Goal: Information Seeking & Learning: Learn about a topic

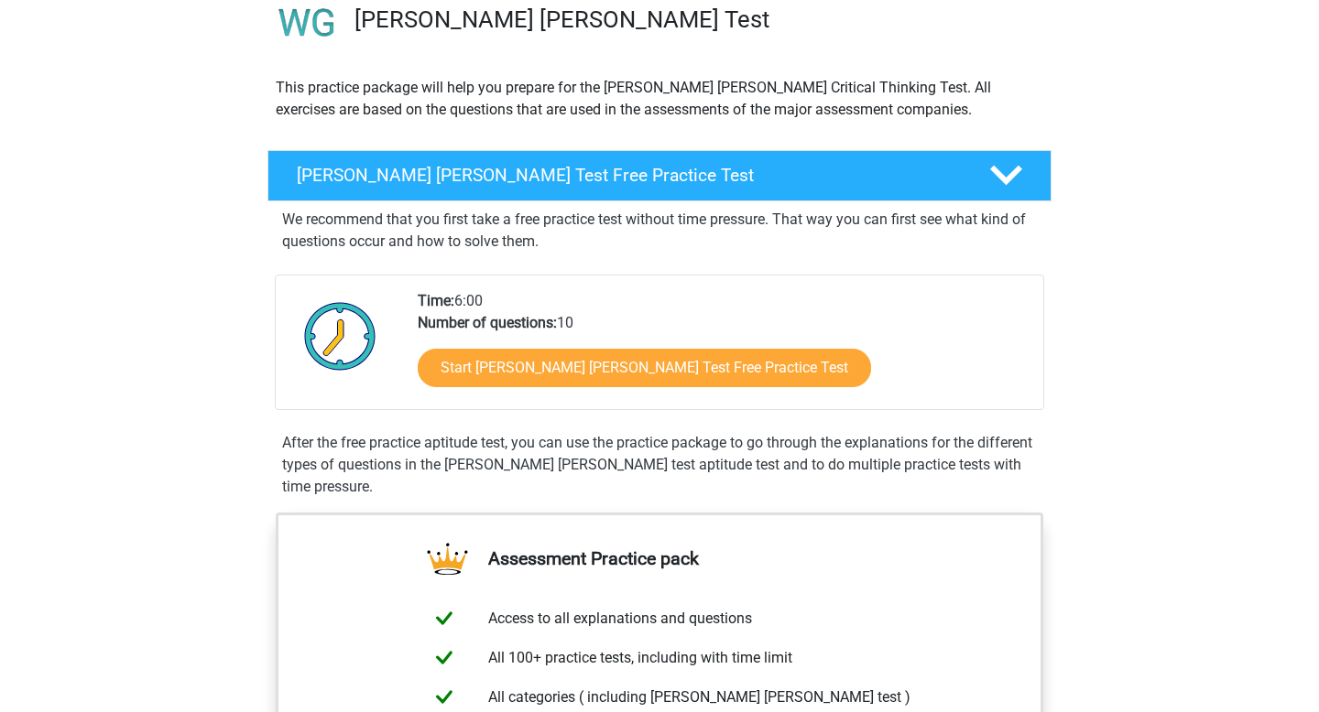
scroll to position [152, 0]
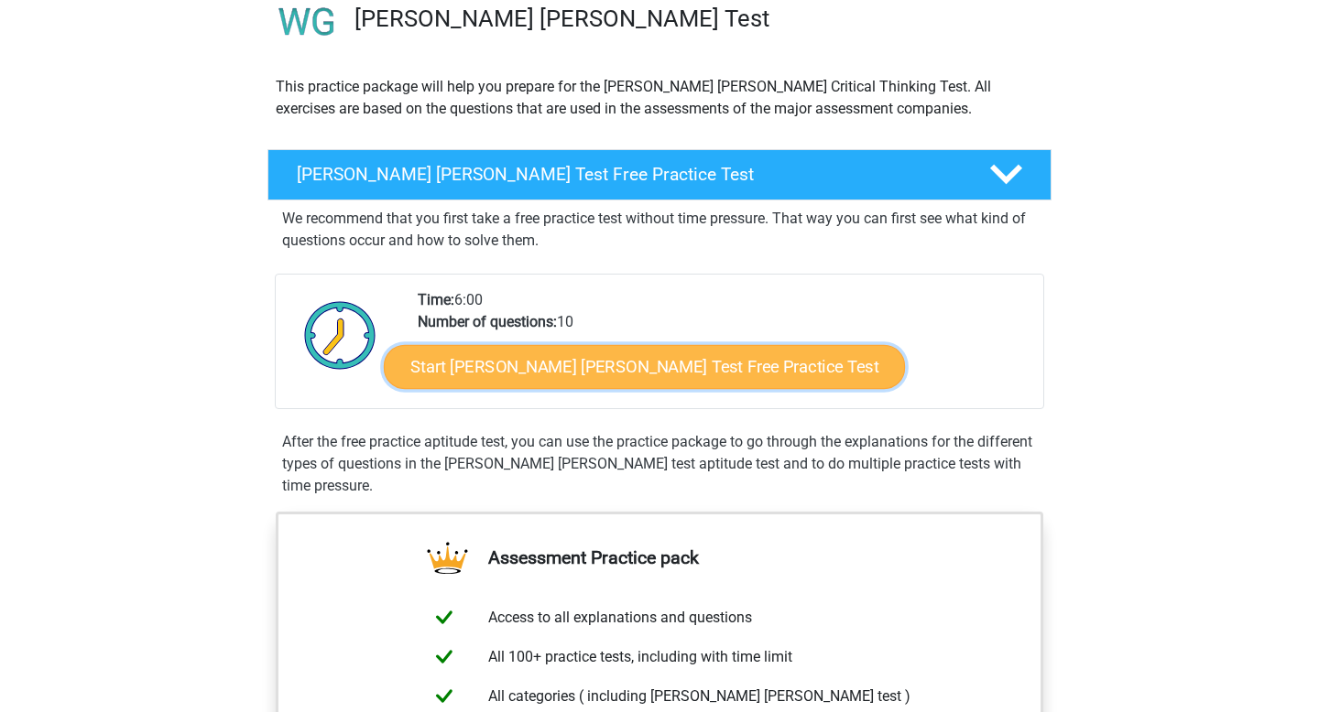
click at [509, 368] on link "Start [PERSON_NAME] [PERSON_NAME] Test Free Practice Test" at bounding box center [644, 367] width 521 height 44
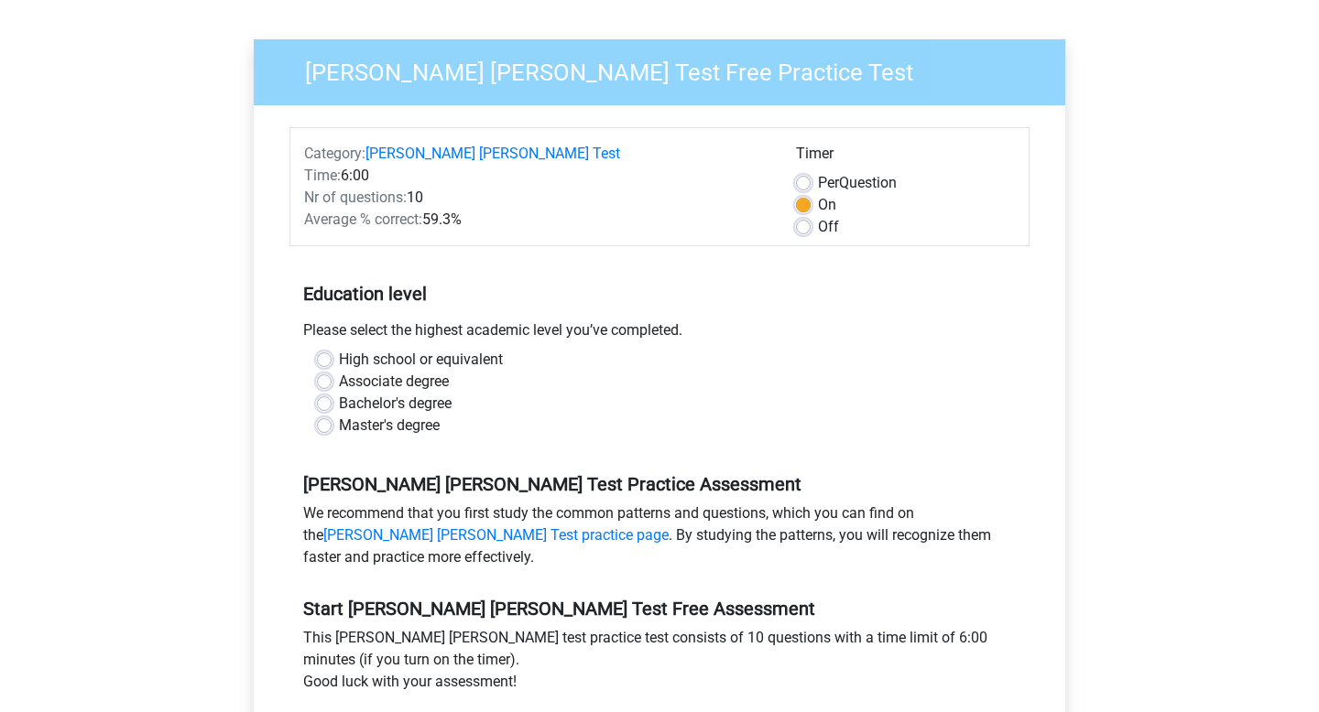
scroll to position [137, 0]
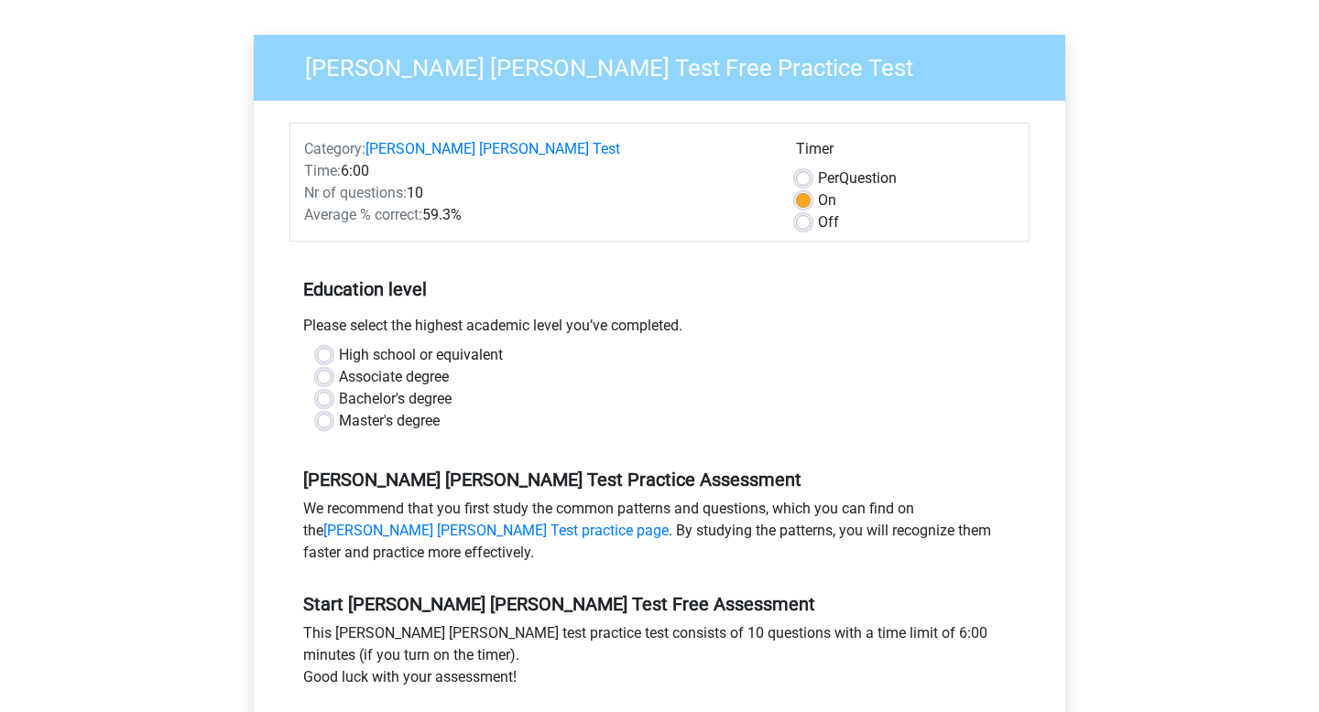
click at [396, 388] on label "Bachelor's degree" at bounding box center [395, 399] width 113 height 22
click at [331, 388] on input "Bachelor's degree" at bounding box center [324, 397] width 15 height 18
radio input "true"
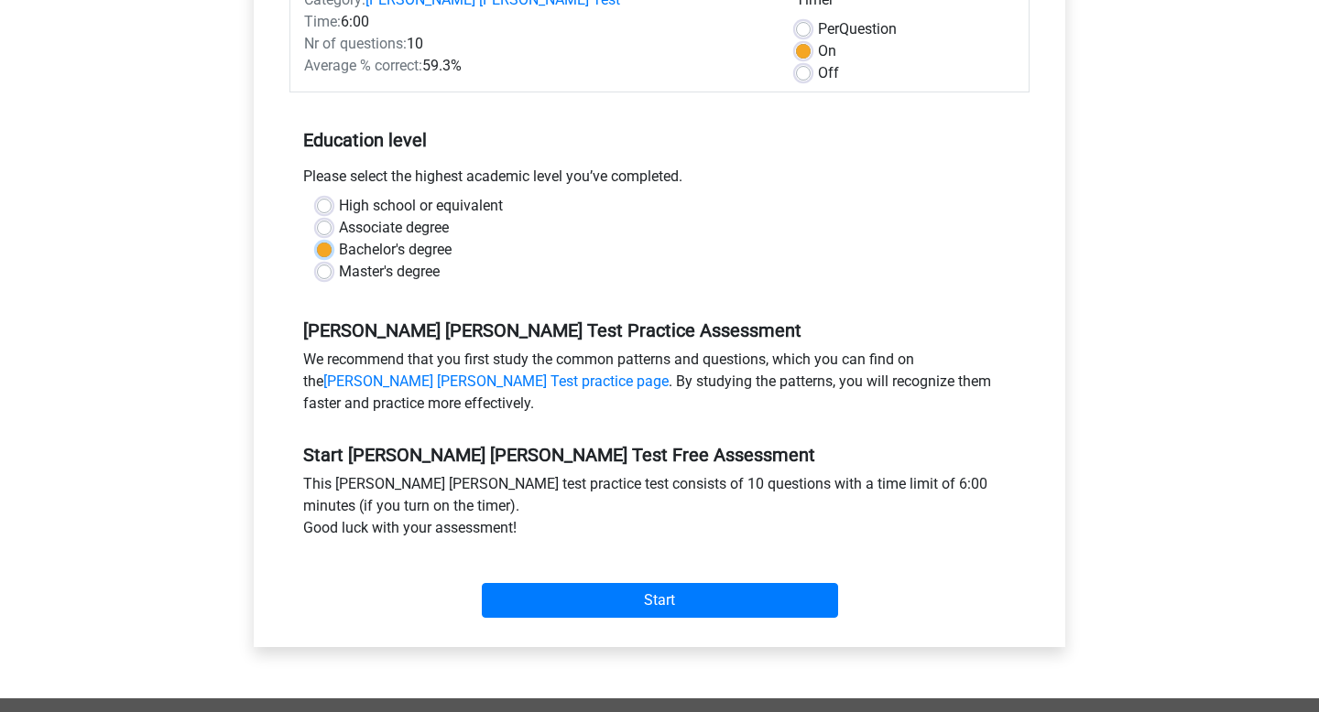
scroll to position [289, 0]
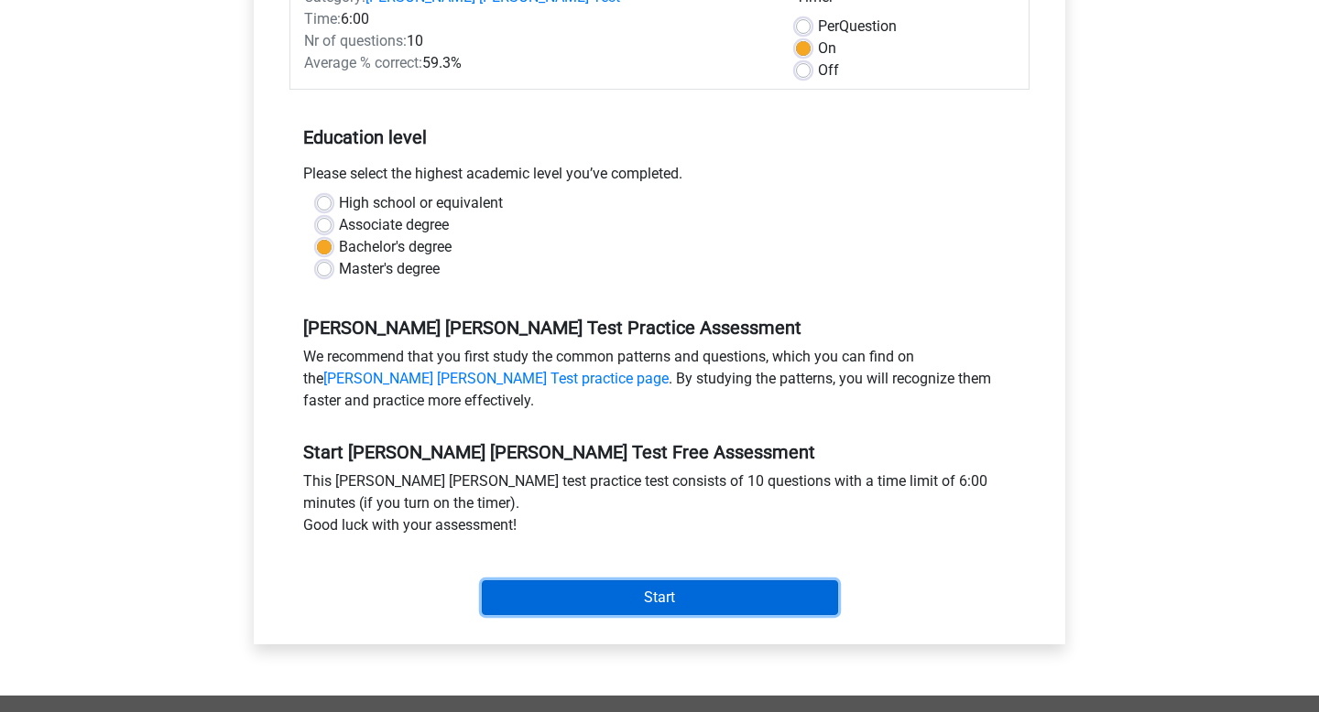
click at [573, 584] on input "Start" at bounding box center [660, 598] width 356 height 35
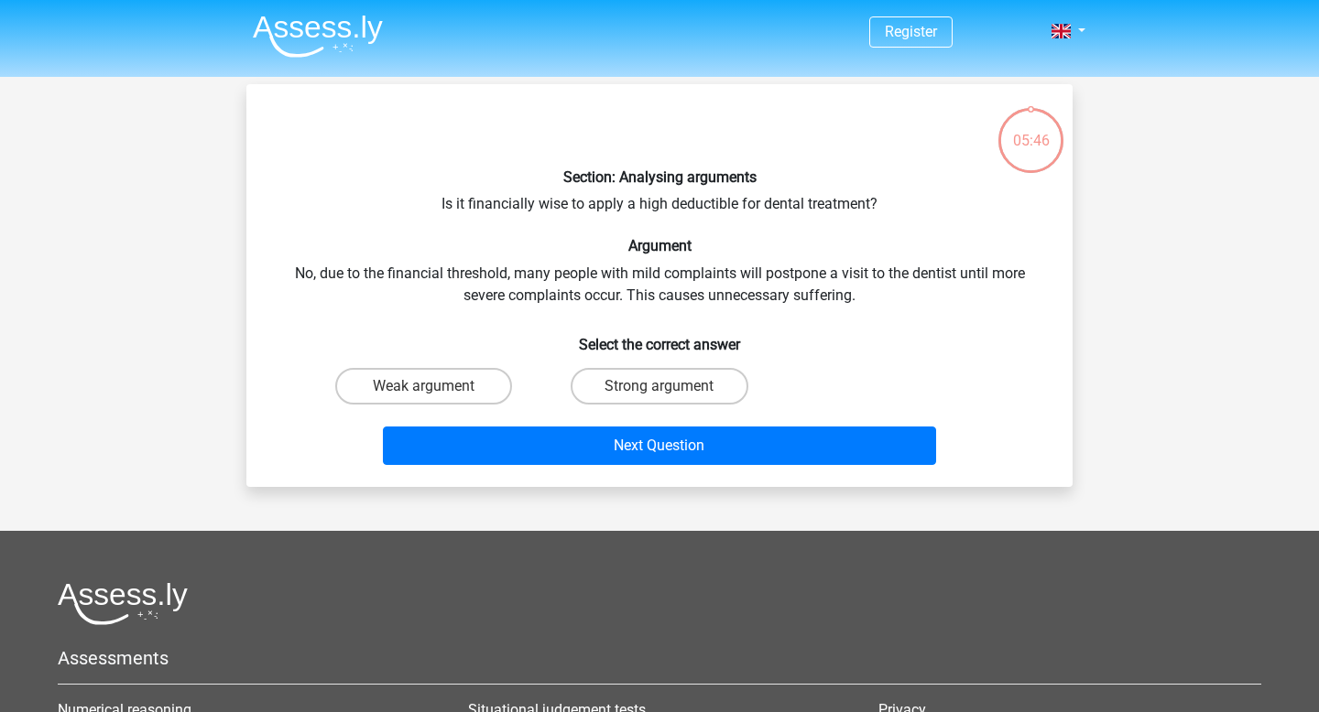
click at [1038, 138] on div "05:46" at bounding box center [1030, 129] width 69 height 46
click at [615, 384] on label "Strong argument" at bounding box center [659, 386] width 177 height 37
click at [659, 386] on input "Strong argument" at bounding box center [665, 392] width 12 height 12
radio input "true"
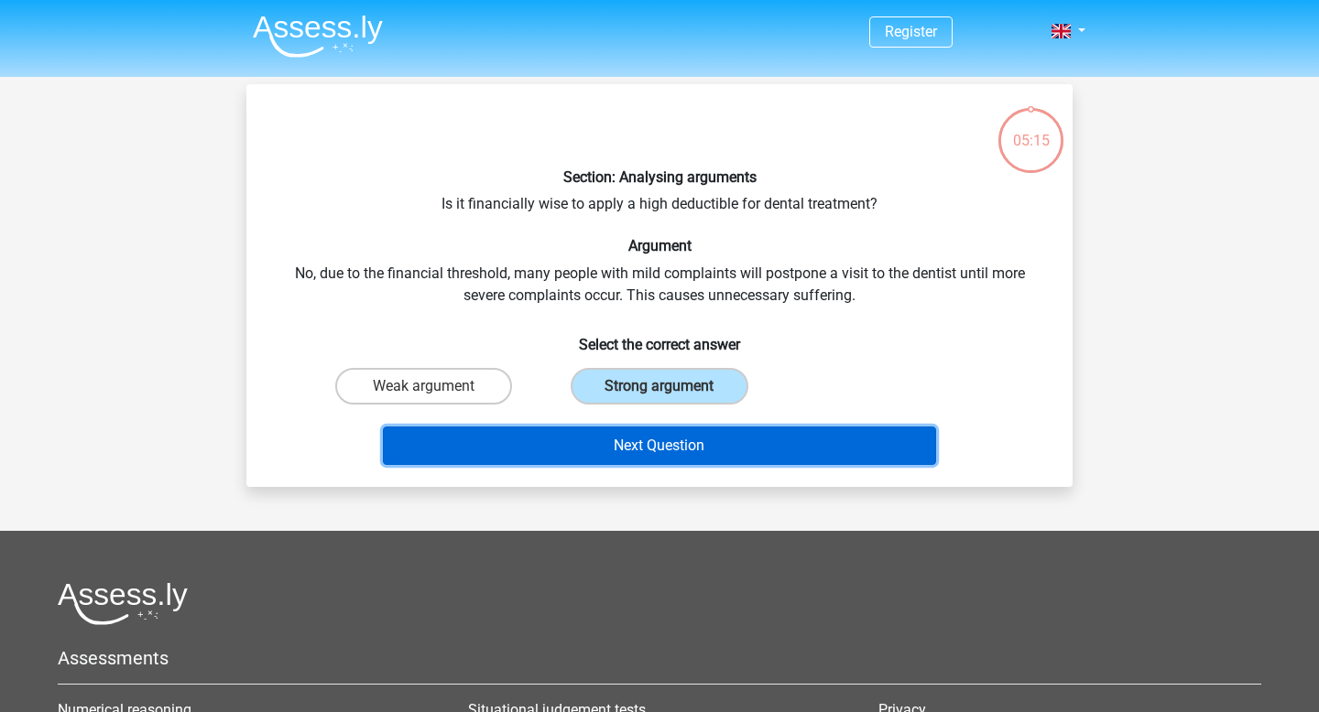
click at [658, 458] on button "Next Question" at bounding box center [660, 446] width 554 height 38
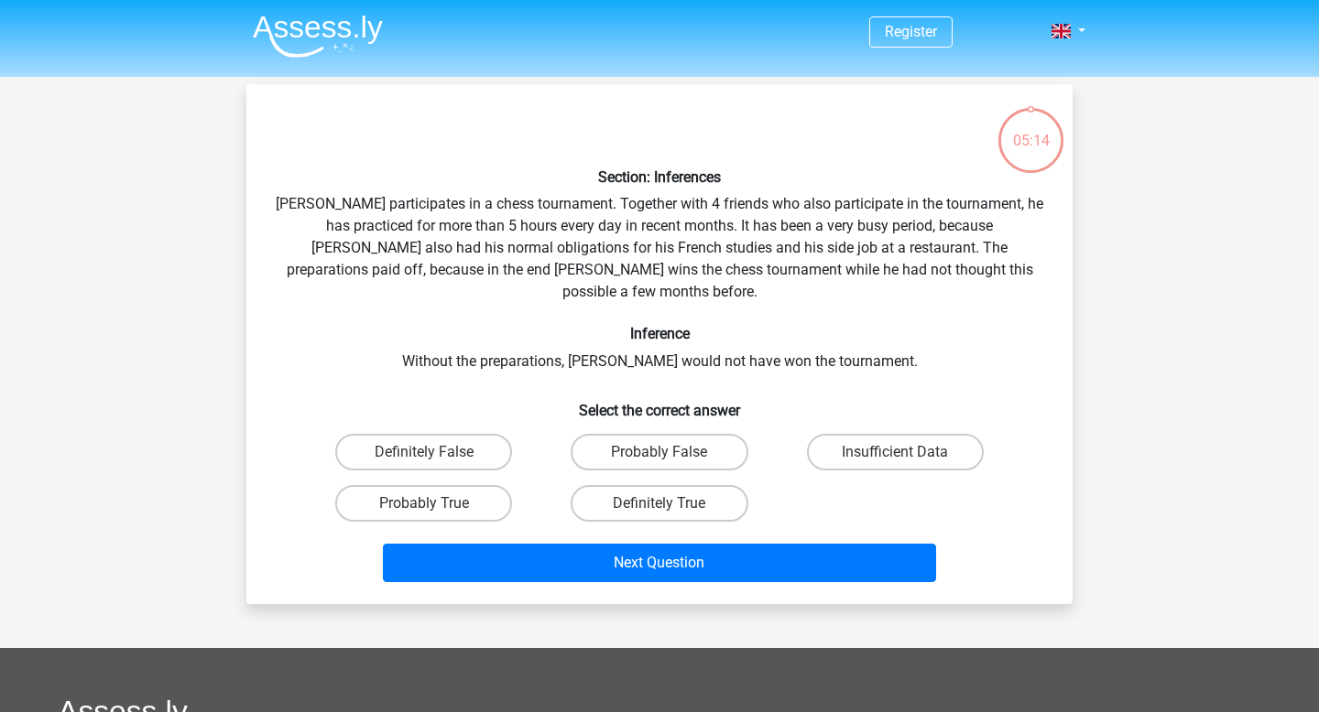
scroll to position [84, 0]
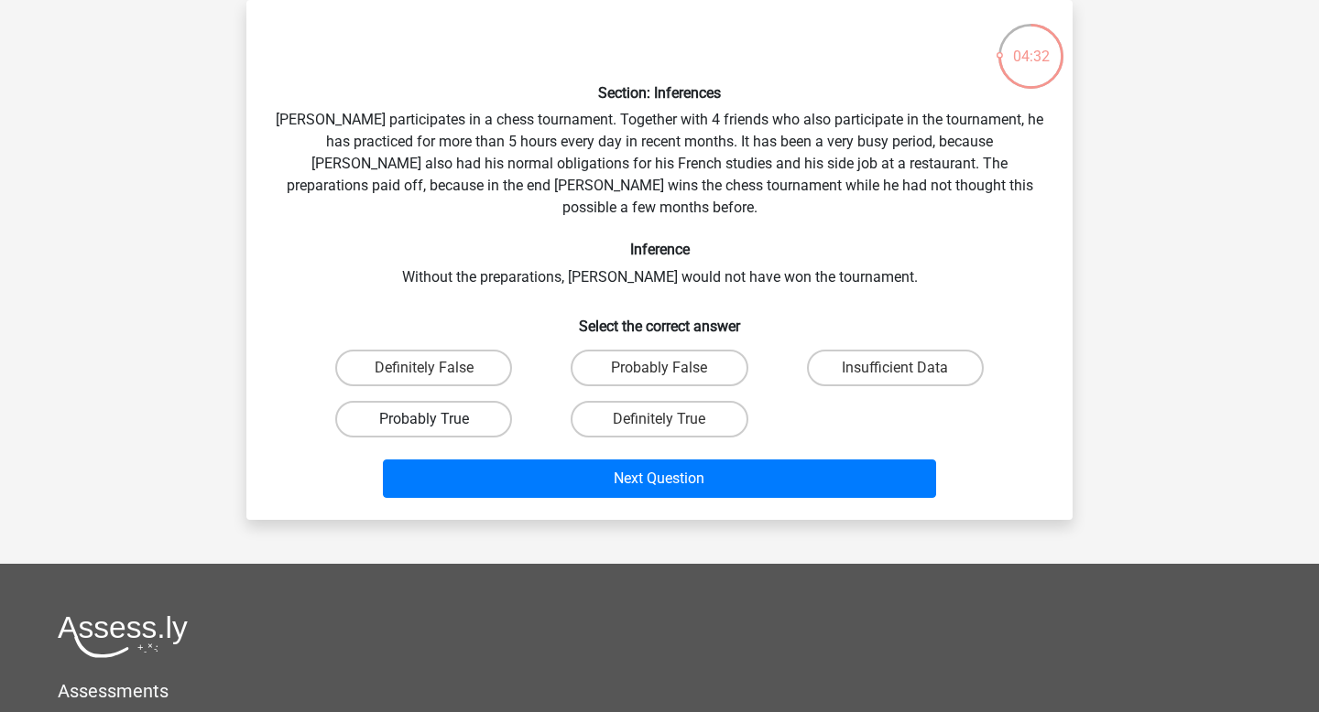
click at [466, 401] on label "Probably True" at bounding box center [423, 419] width 177 height 37
click at [436, 419] on input "Probably True" at bounding box center [430, 425] width 12 height 12
radio input "true"
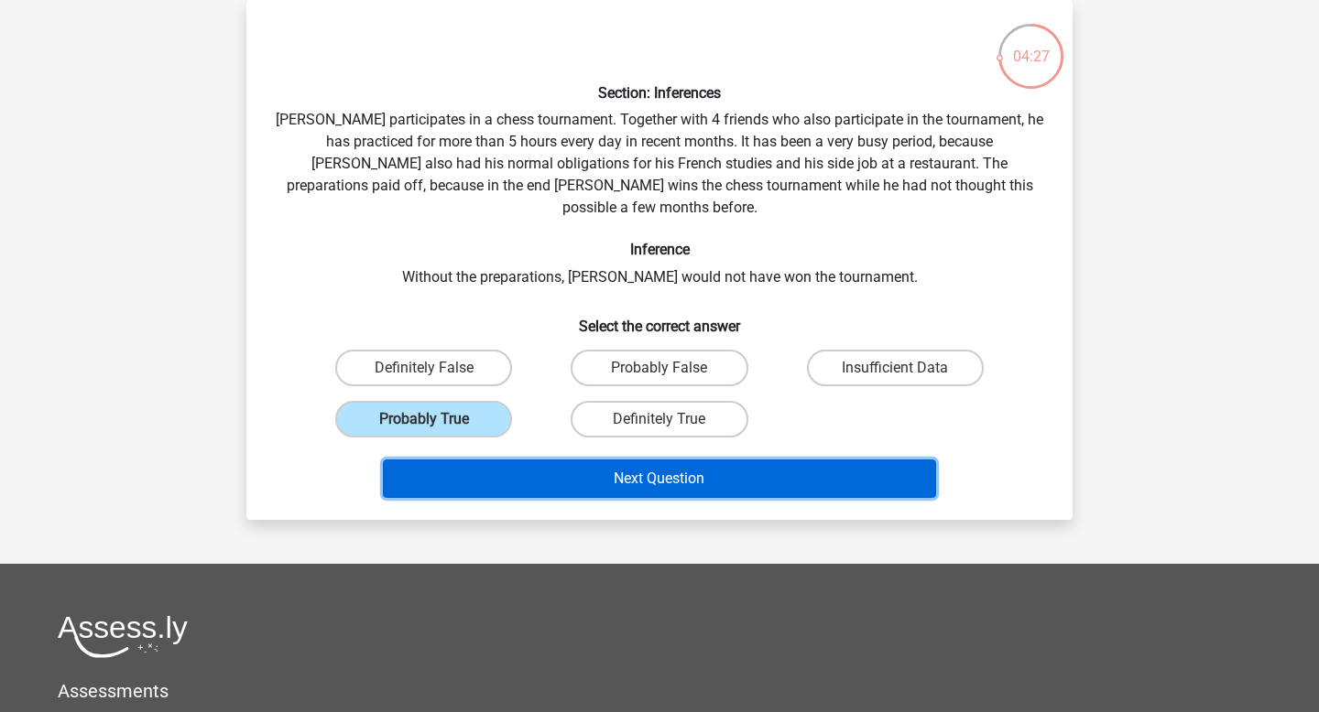
click at [567, 460] on button "Next Question" at bounding box center [660, 479] width 554 height 38
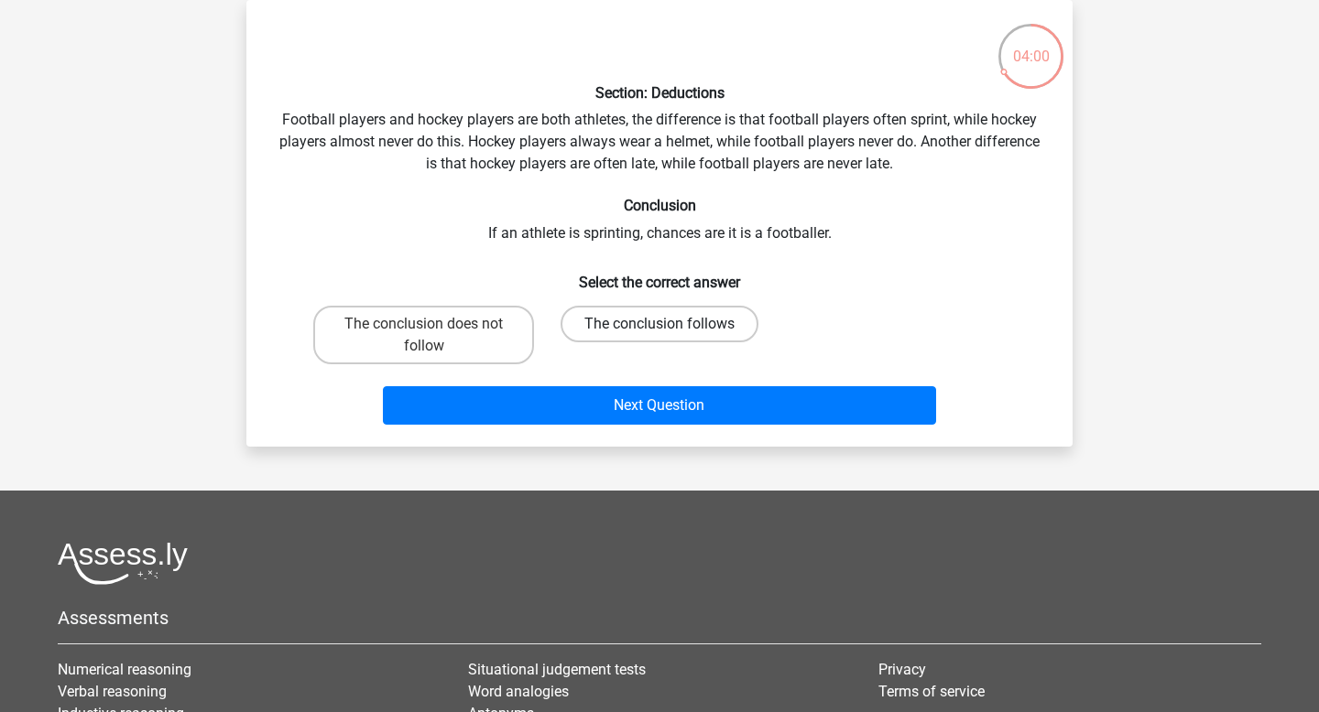
click at [622, 327] on label "The conclusion follows" at bounding box center [659, 324] width 198 height 37
click at [659, 327] on input "The conclusion follows" at bounding box center [665, 330] width 12 height 12
radio input "true"
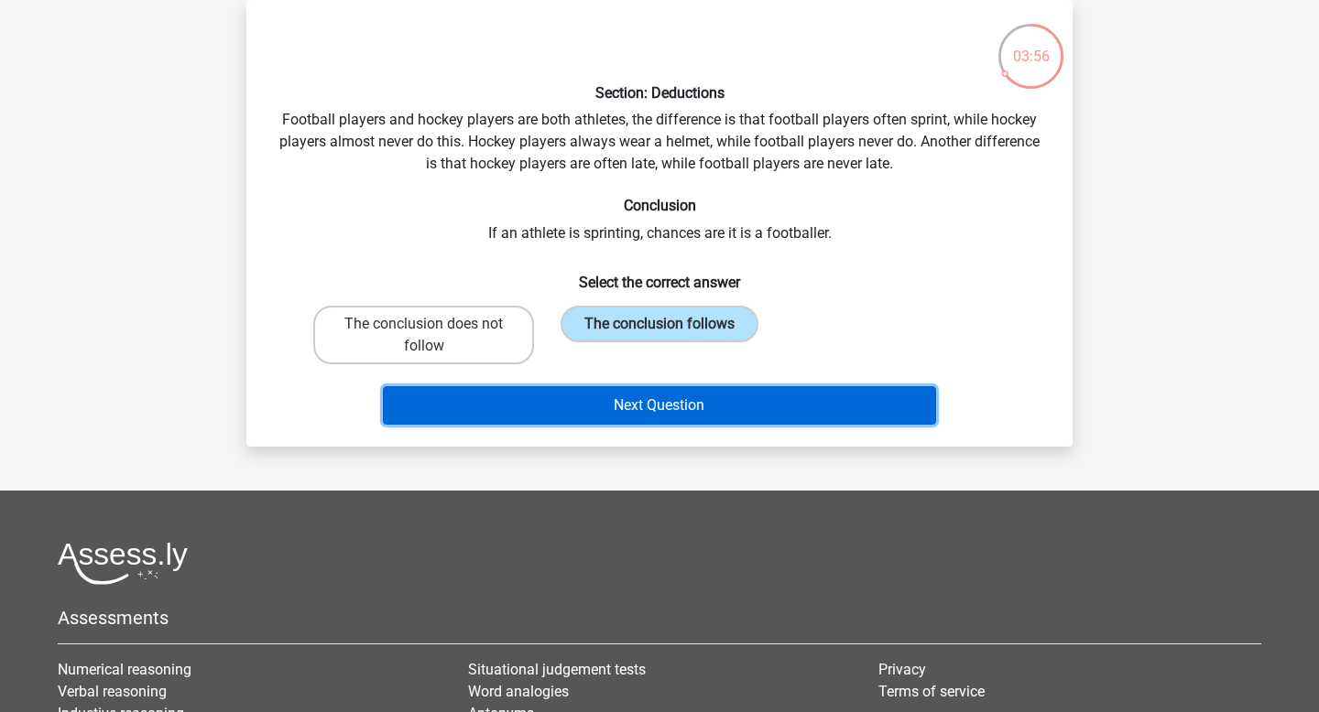
click at [637, 398] on button "Next Question" at bounding box center [660, 405] width 554 height 38
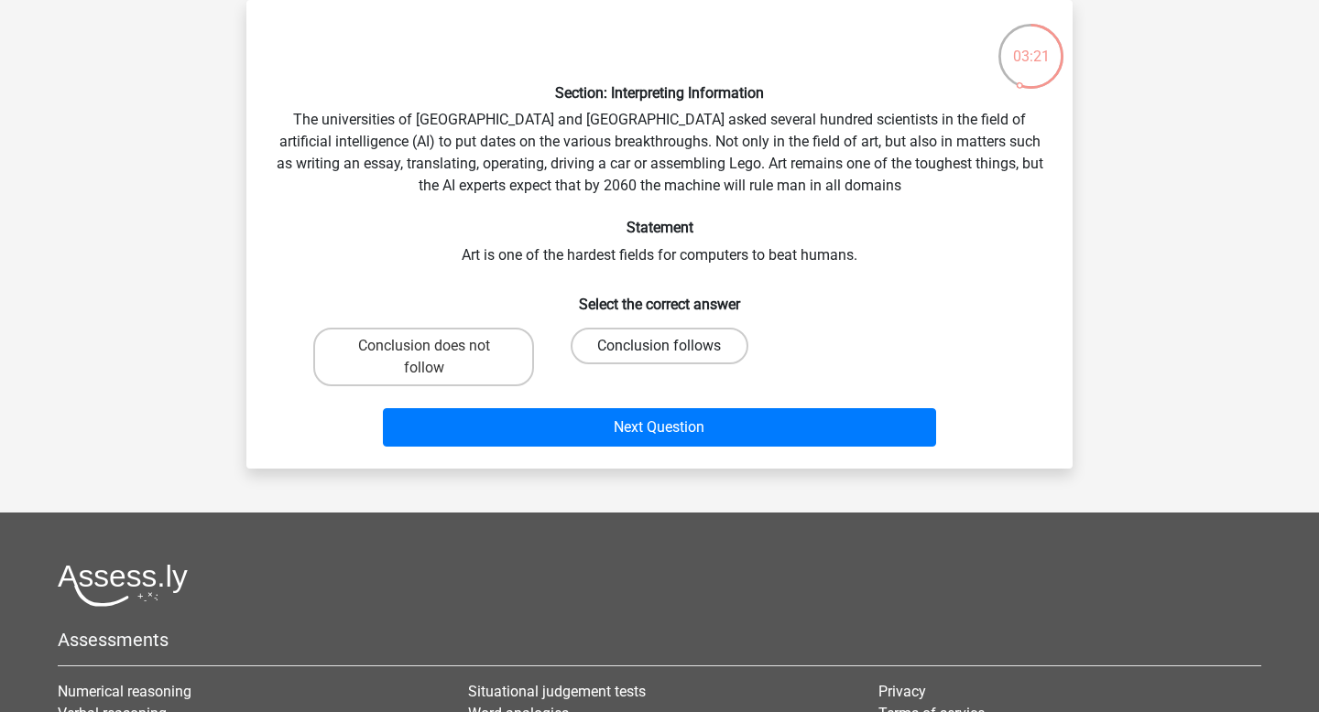
click at [650, 342] on label "Conclusion follows" at bounding box center [659, 346] width 177 height 37
click at [659, 346] on input "Conclusion follows" at bounding box center [665, 352] width 12 height 12
radio input "true"
click at [480, 353] on label "Conclusion does not follow" at bounding box center [423, 357] width 221 height 59
click at [436, 353] on input "Conclusion does not follow" at bounding box center [430, 352] width 12 height 12
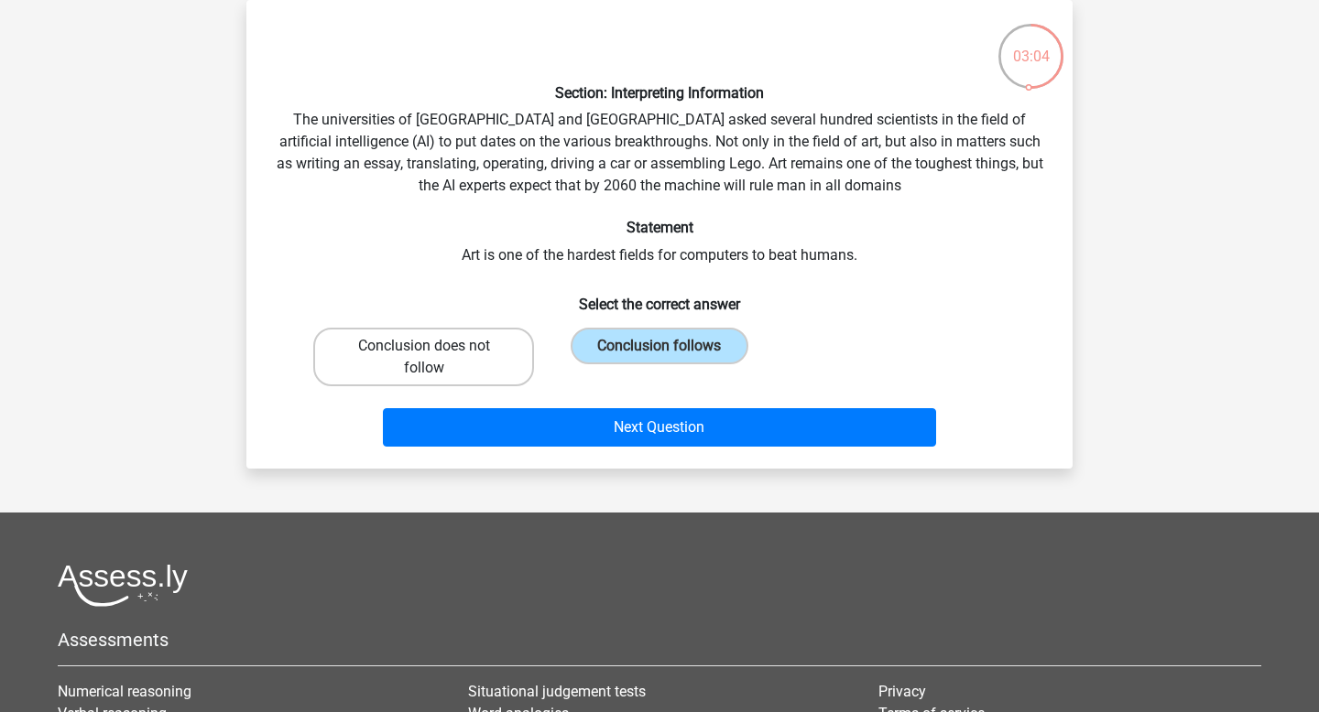
radio input "true"
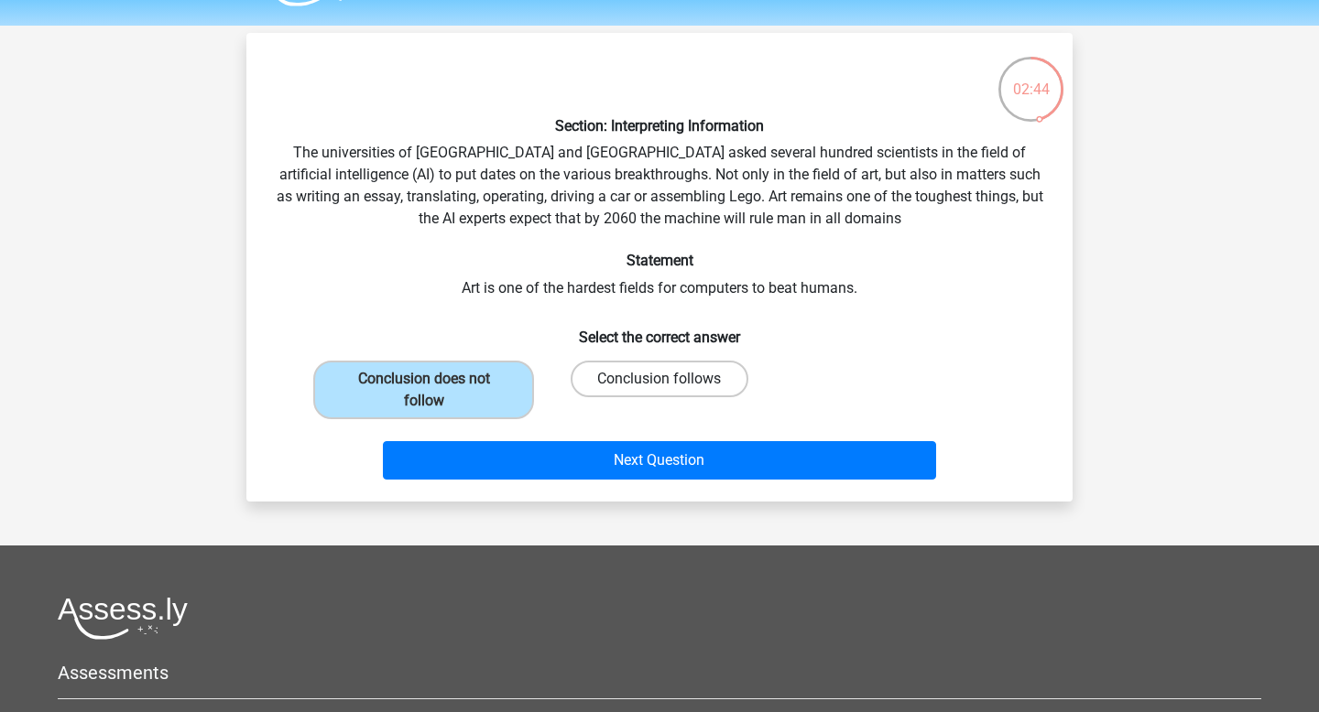
scroll to position [41, 0]
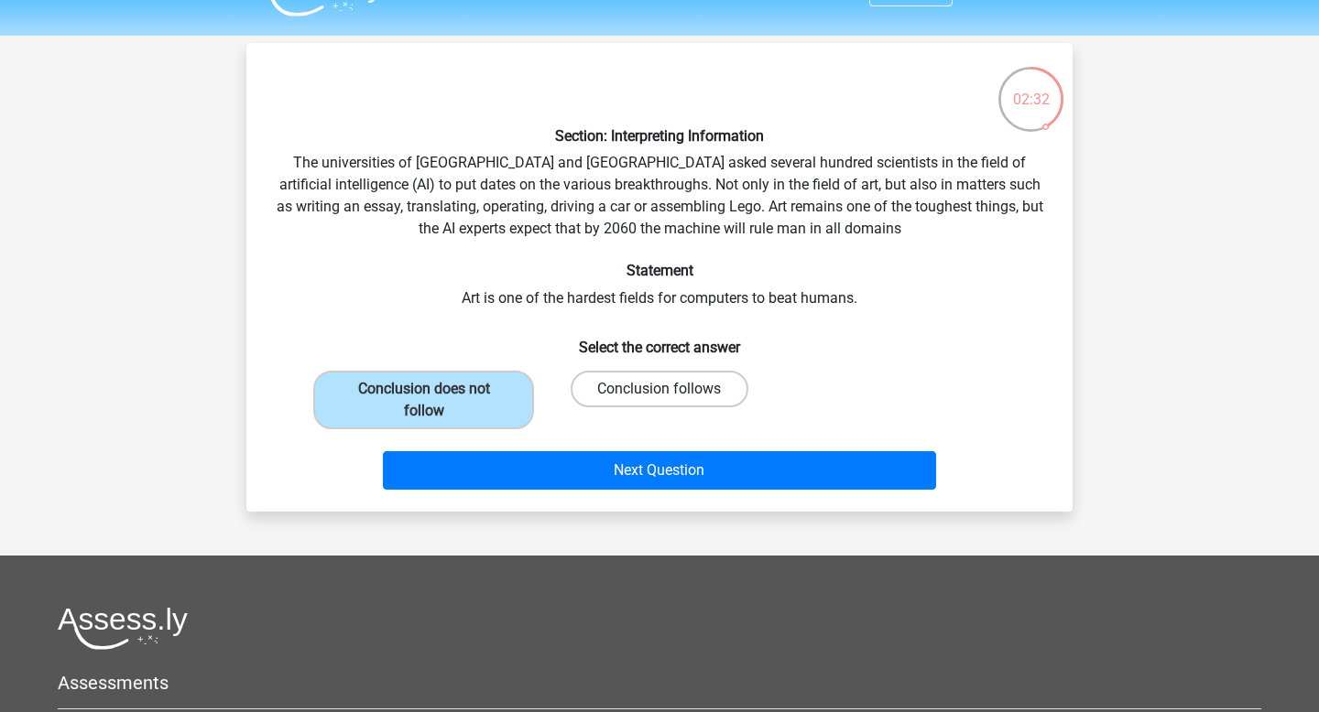
click at [631, 383] on label "Conclusion follows" at bounding box center [659, 389] width 177 height 37
click at [659, 389] on input "Conclusion follows" at bounding box center [665, 395] width 12 height 12
radio input "true"
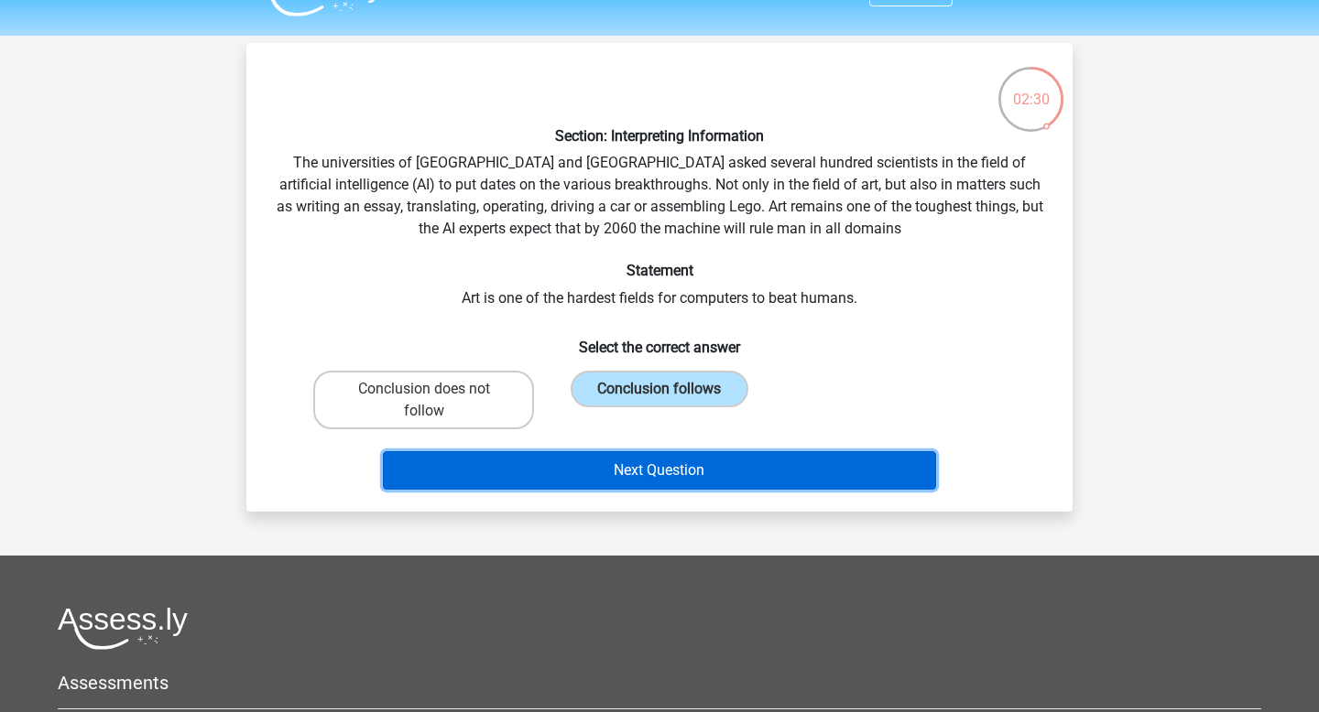
click at [642, 475] on button "Next Question" at bounding box center [660, 470] width 554 height 38
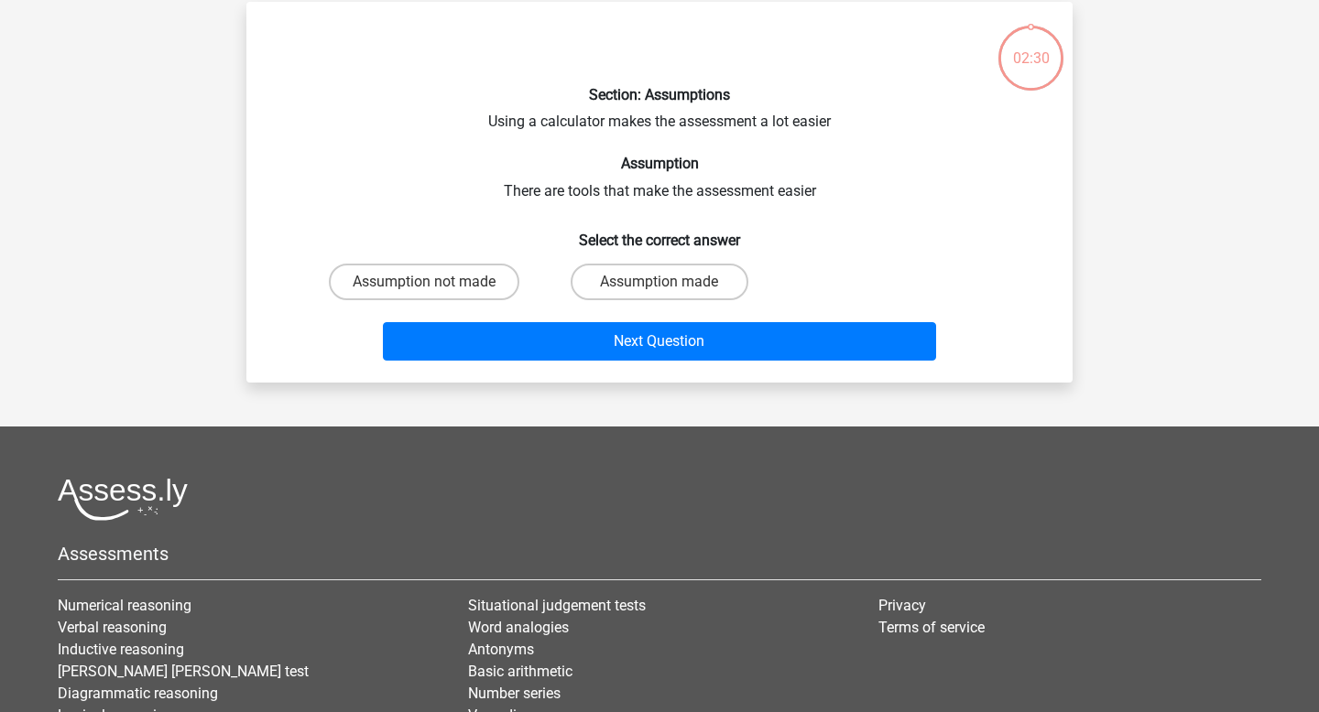
scroll to position [84, 0]
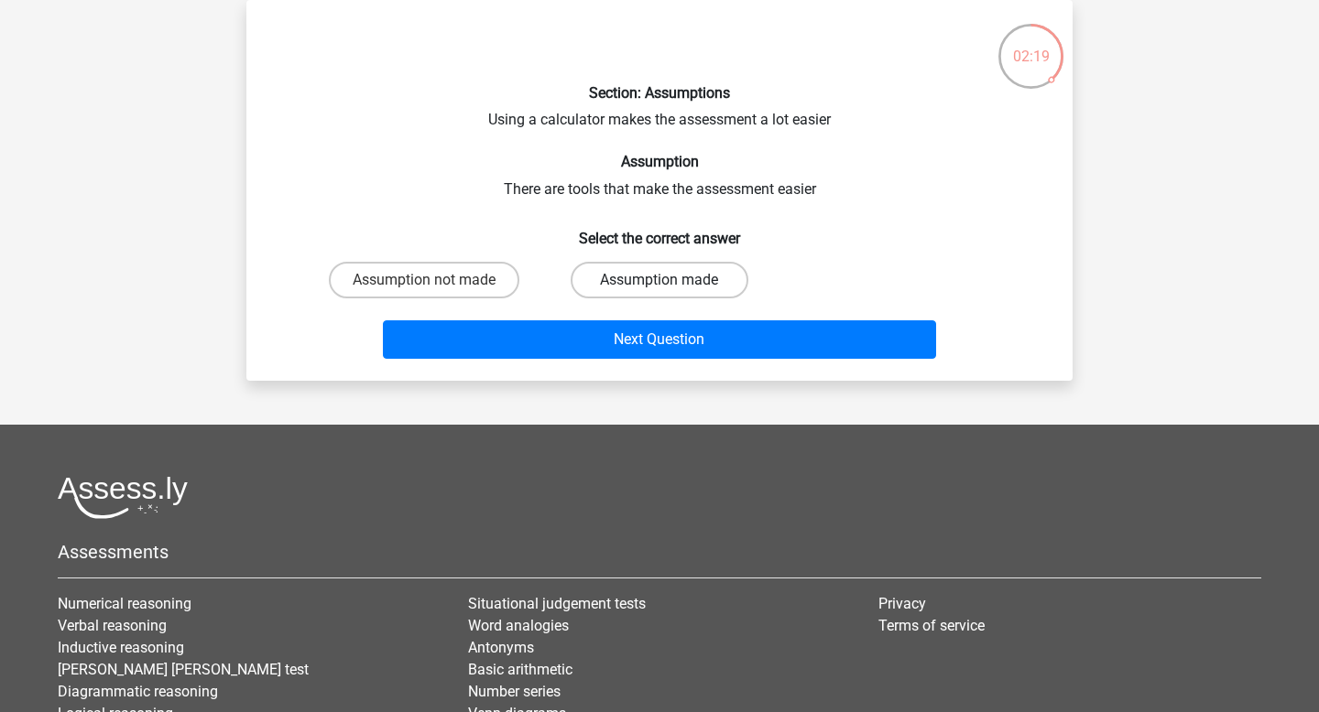
click at [675, 277] on label "Assumption made" at bounding box center [659, 280] width 177 height 37
click at [671, 280] on input "Assumption made" at bounding box center [665, 286] width 12 height 12
radio input "true"
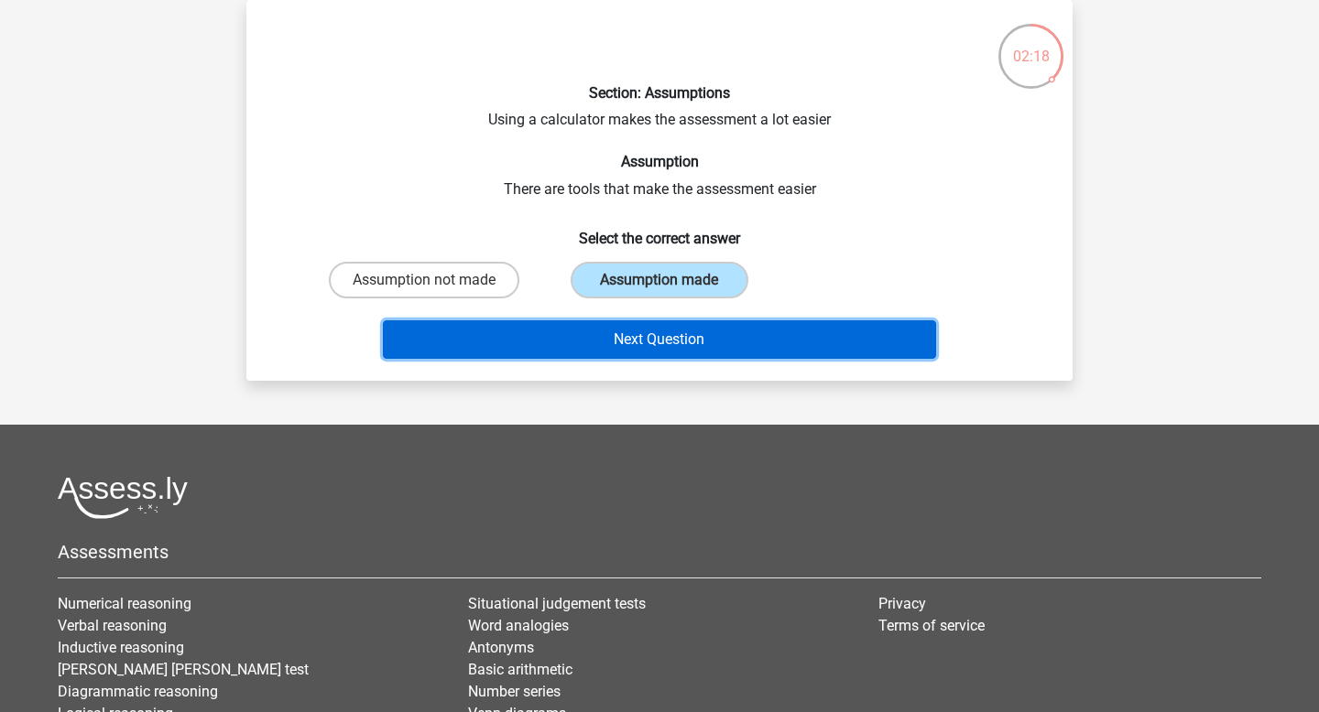
click at [679, 348] on button "Next Question" at bounding box center [660, 340] width 554 height 38
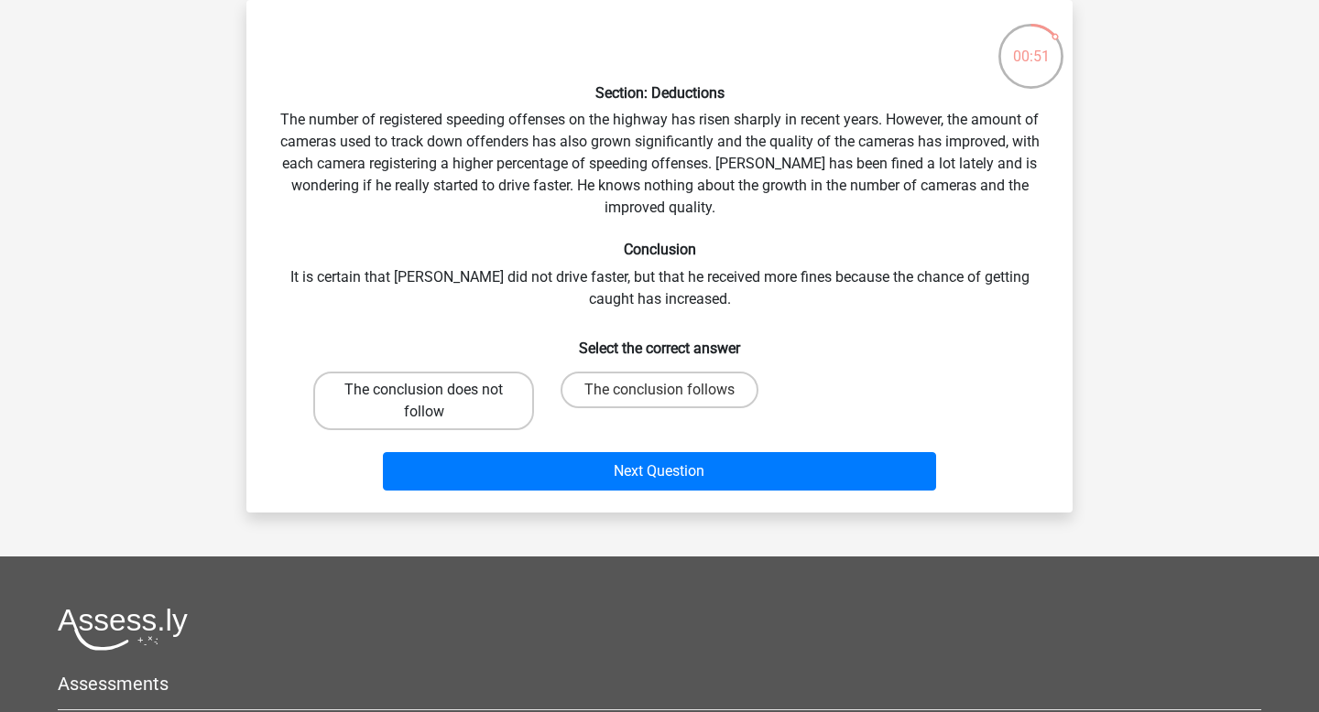
click at [462, 390] on label "The conclusion does not follow" at bounding box center [423, 401] width 221 height 59
click at [436, 390] on input "The conclusion does not follow" at bounding box center [430, 396] width 12 height 12
radio input "true"
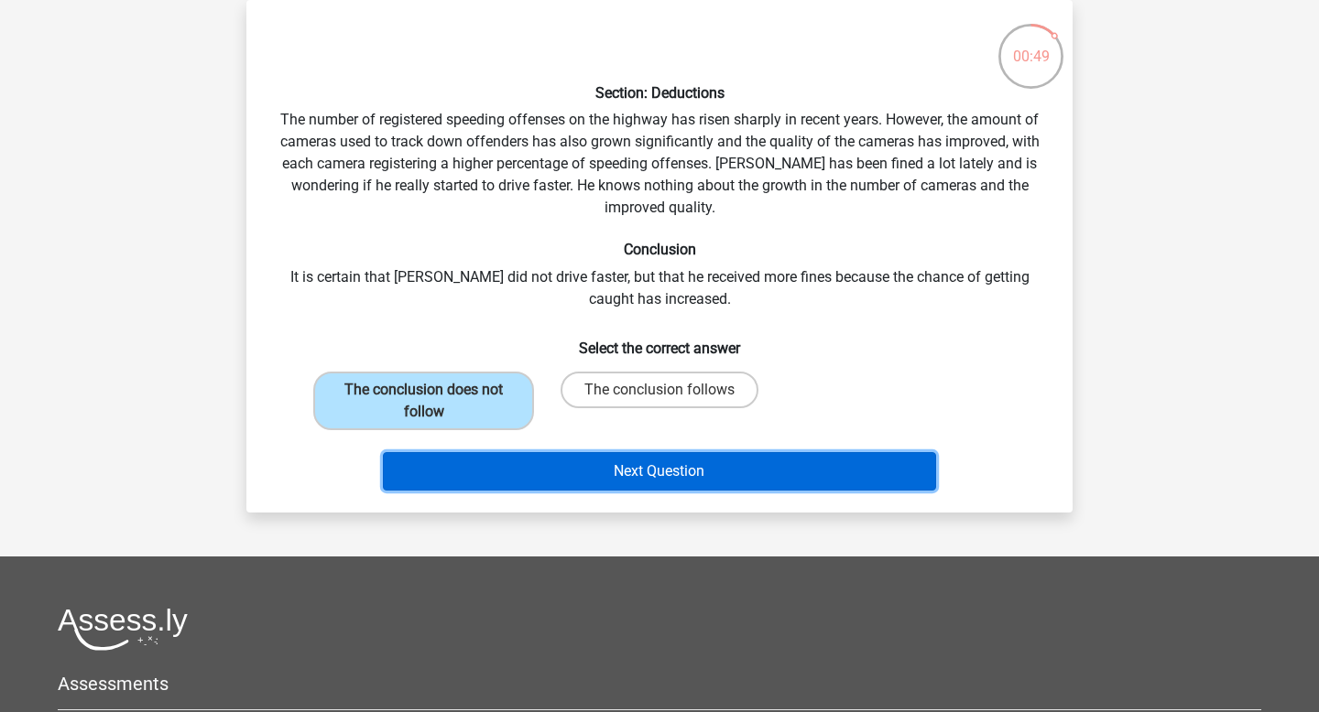
click at [657, 472] on button "Next Question" at bounding box center [660, 471] width 554 height 38
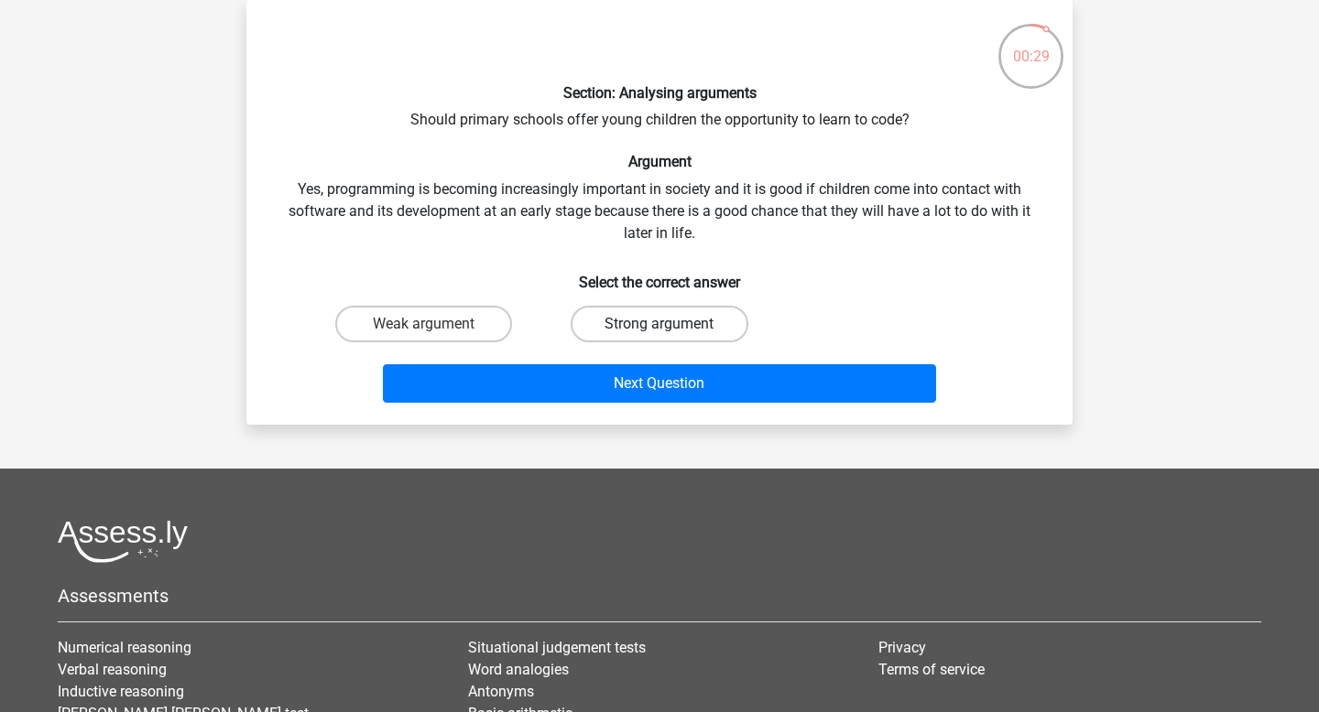
click at [638, 324] on label "Strong argument" at bounding box center [659, 324] width 177 height 37
click at [659, 324] on input "Strong argument" at bounding box center [665, 330] width 12 height 12
radio input "true"
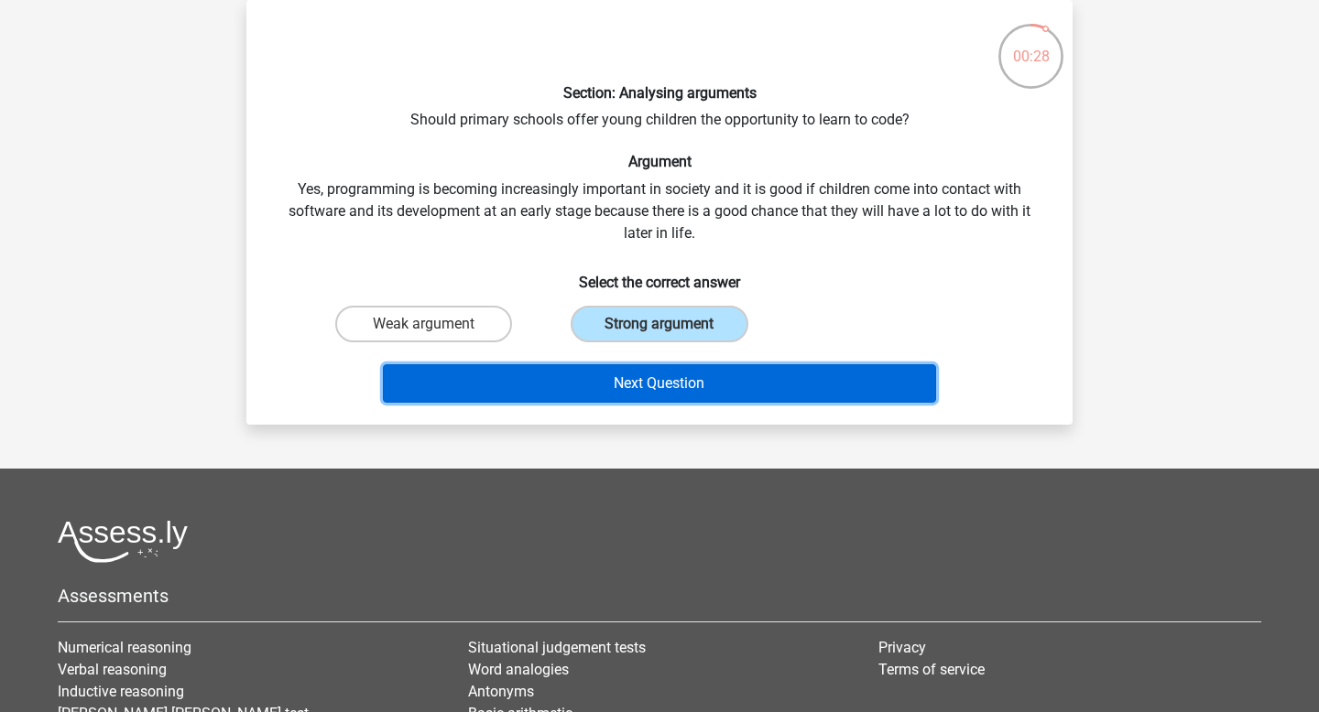
click at [653, 389] on button "Next Question" at bounding box center [660, 383] width 554 height 38
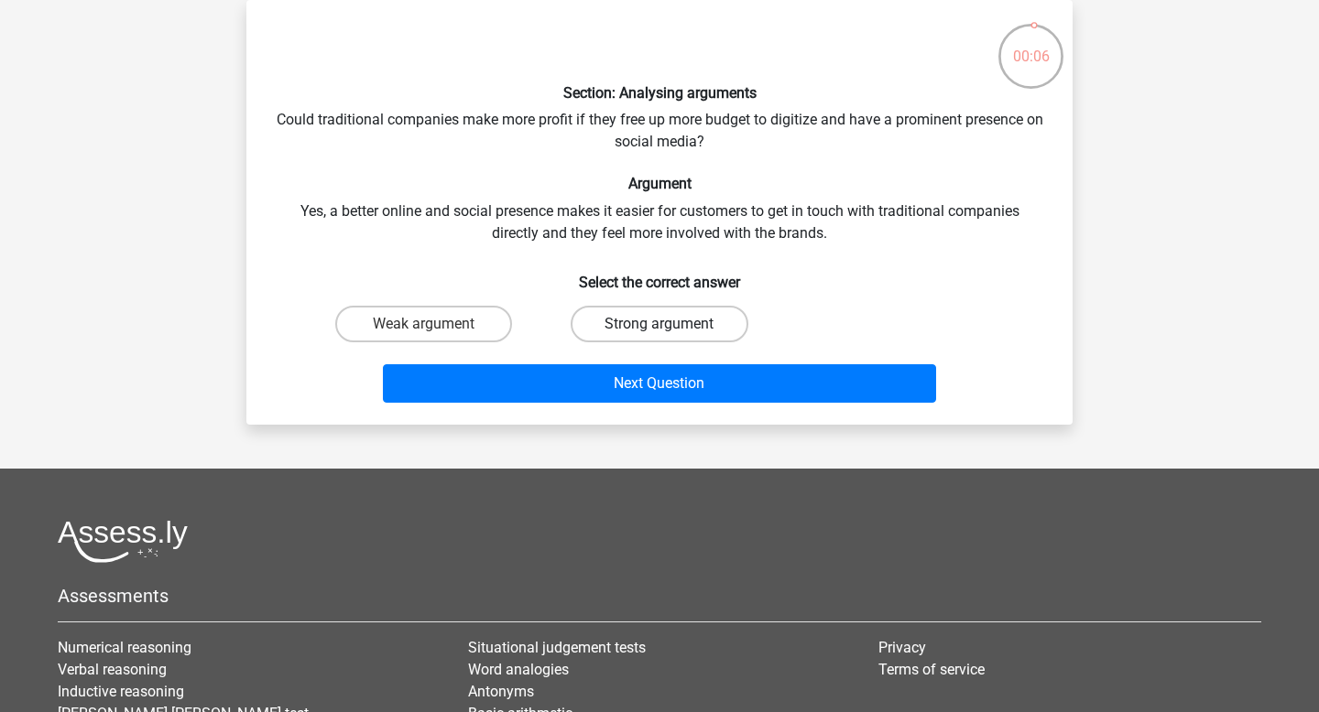
click at [604, 316] on label "Strong argument" at bounding box center [659, 324] width 177 height 37
click at [659, 324] on input "Strong argument" at bounding box center [665, 330] width 12 height 12
radio input "true"
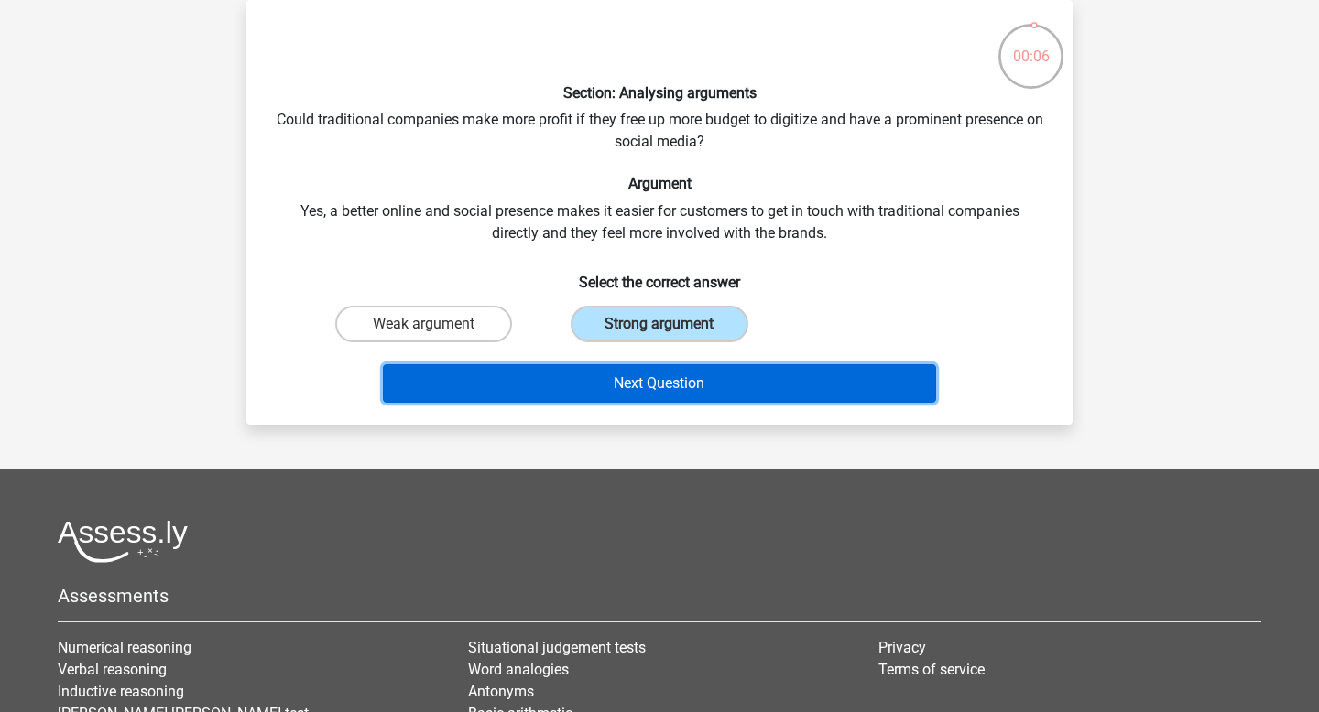
click at [625, 390] on button "Next Question" at bounding box center [660, 383] width 554 height 38
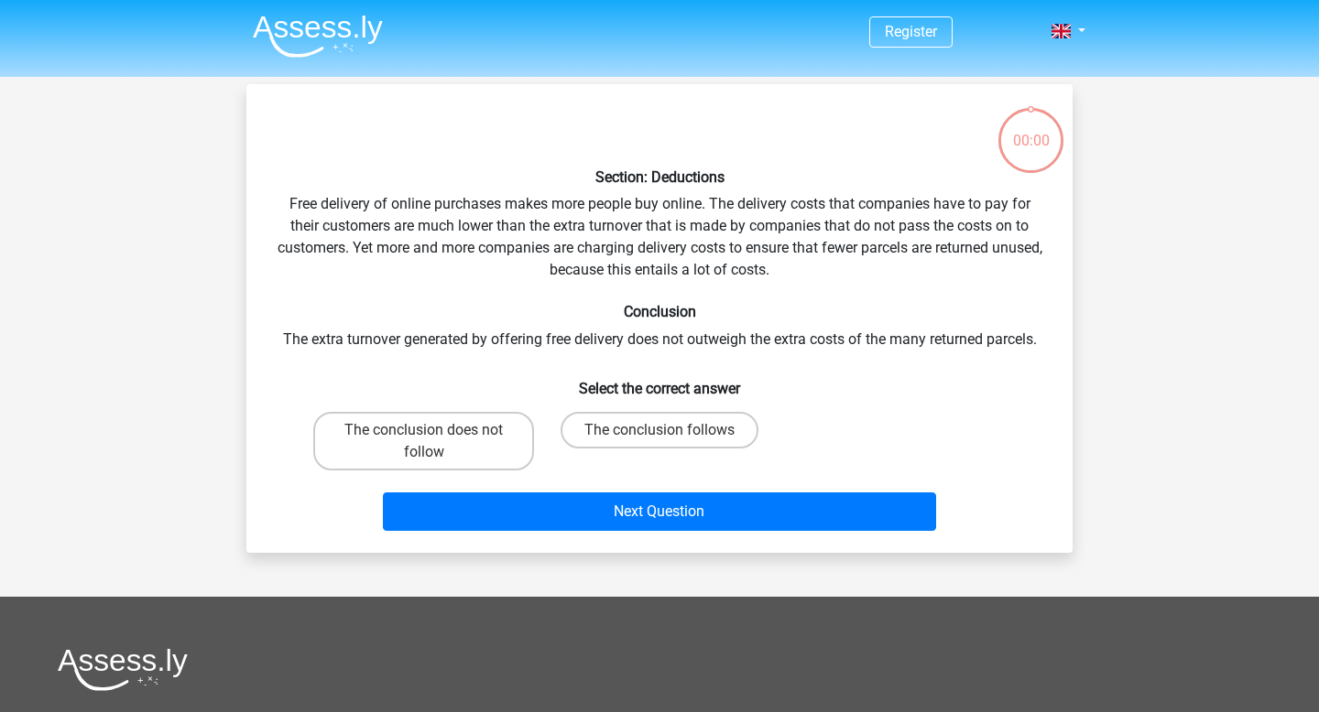
scroll to position [84, 0]
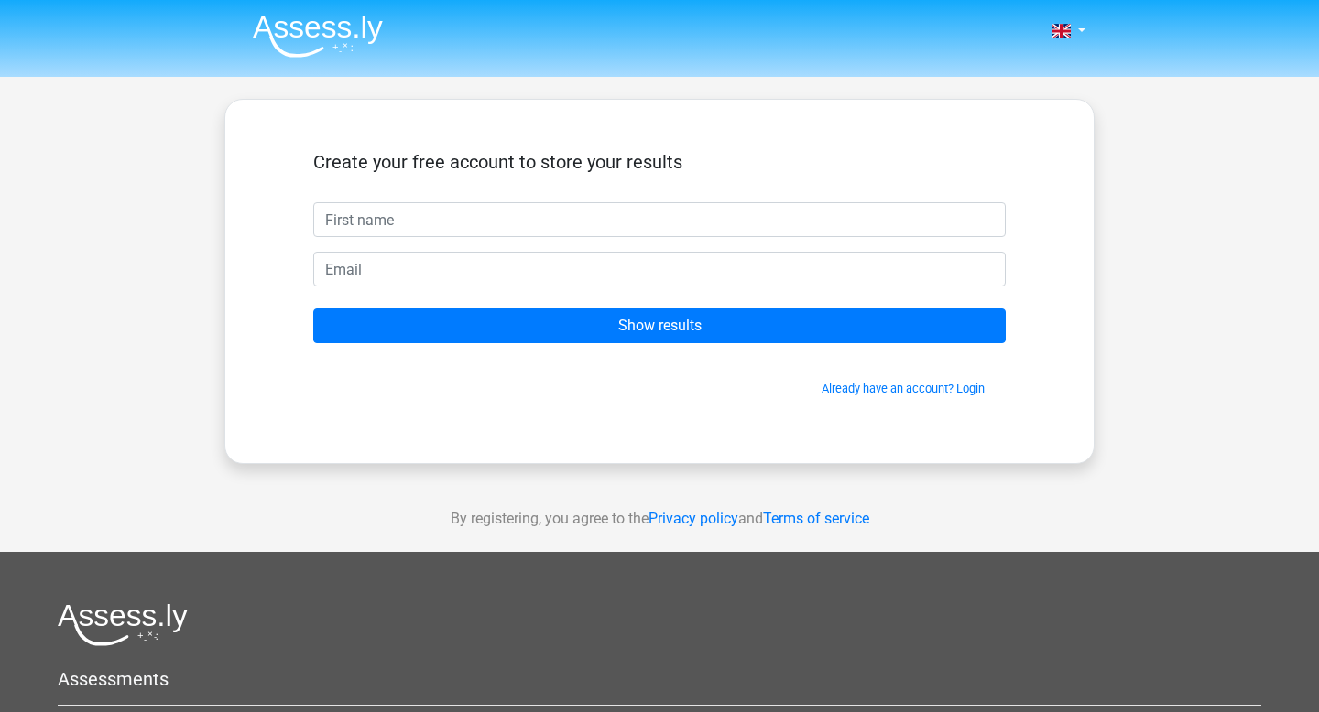
click at [398, 218] on input "text" at bounding box center [659, 219] width 692 height 35
type input "Annastasija"
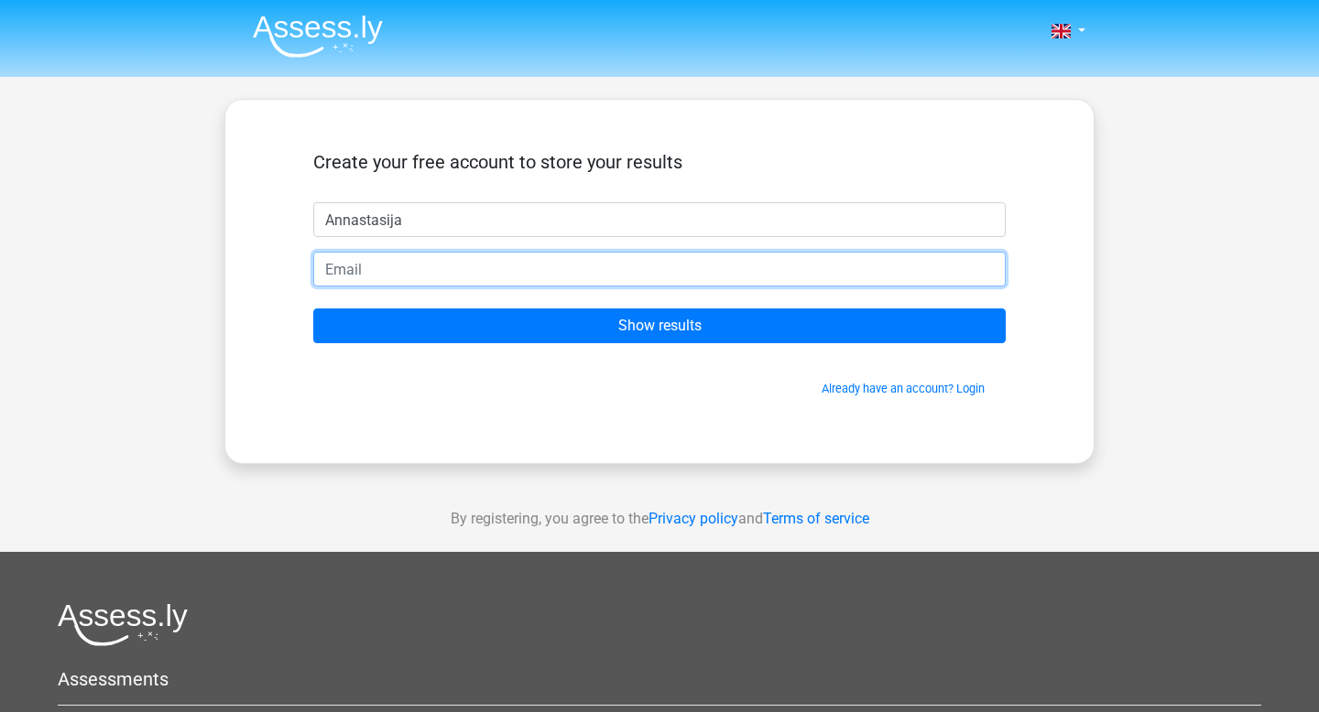
click at [432, 261] on input "email" at bounding box center [659, 269] width 692 height 35
type input "[EMAIL_ADDRESS][DOMAIN_NAME]"
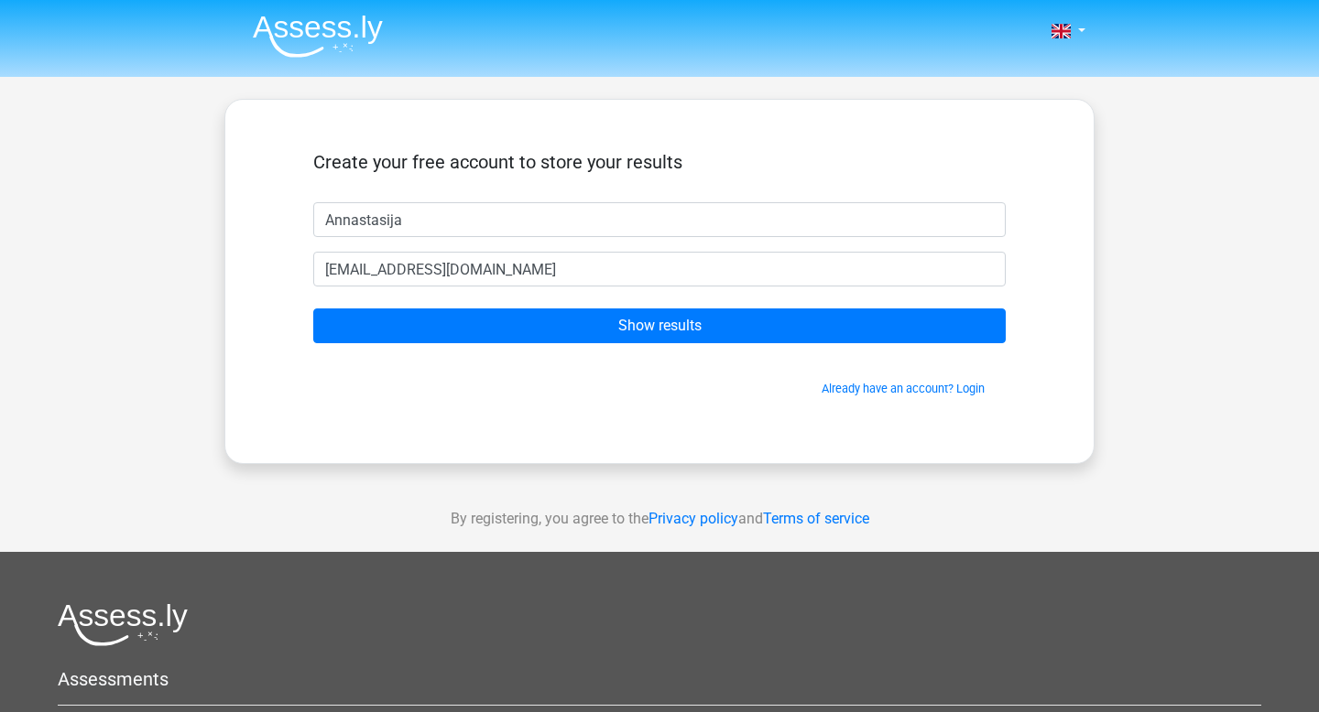
click at [510, 347] on form "Create your free account to store your results Annastasija annastasijakoch@outl…" at bounding box center [659, 274] width 692 height 246
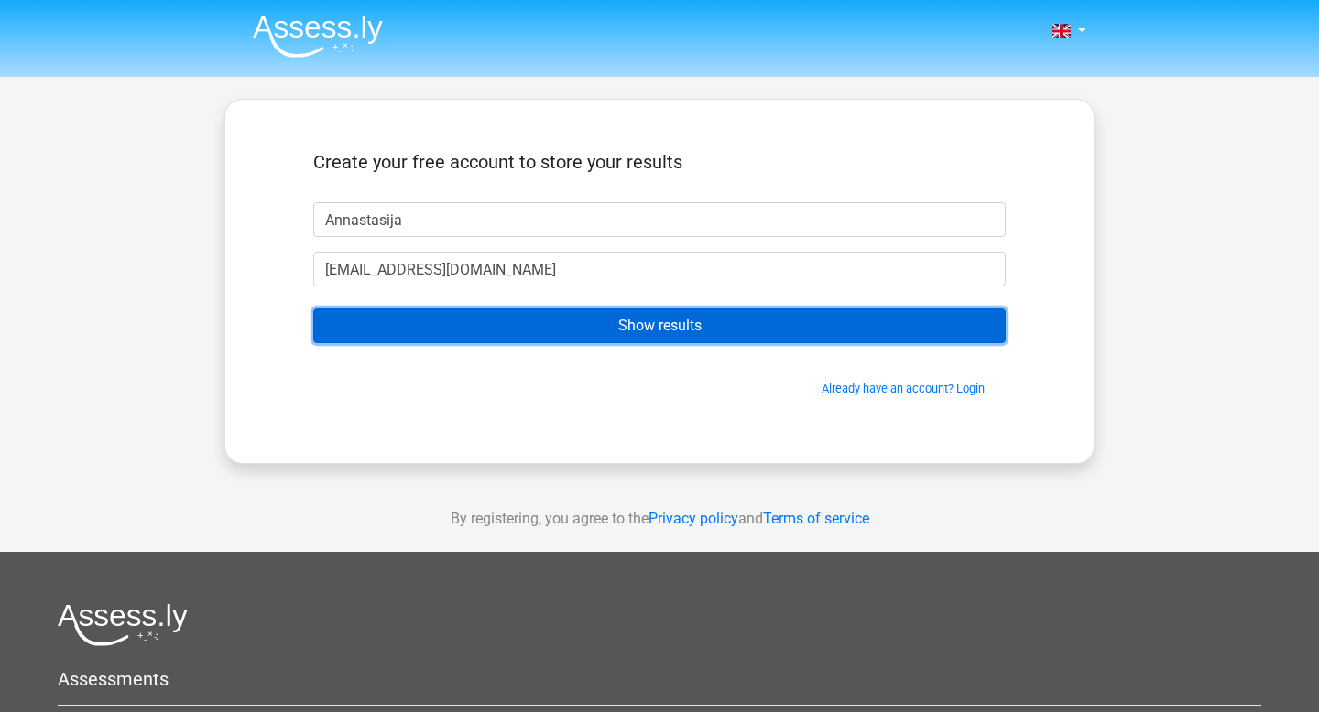
click at [526, 332] on input "Show results" at bounding box center [659, 326] width 692 height 35
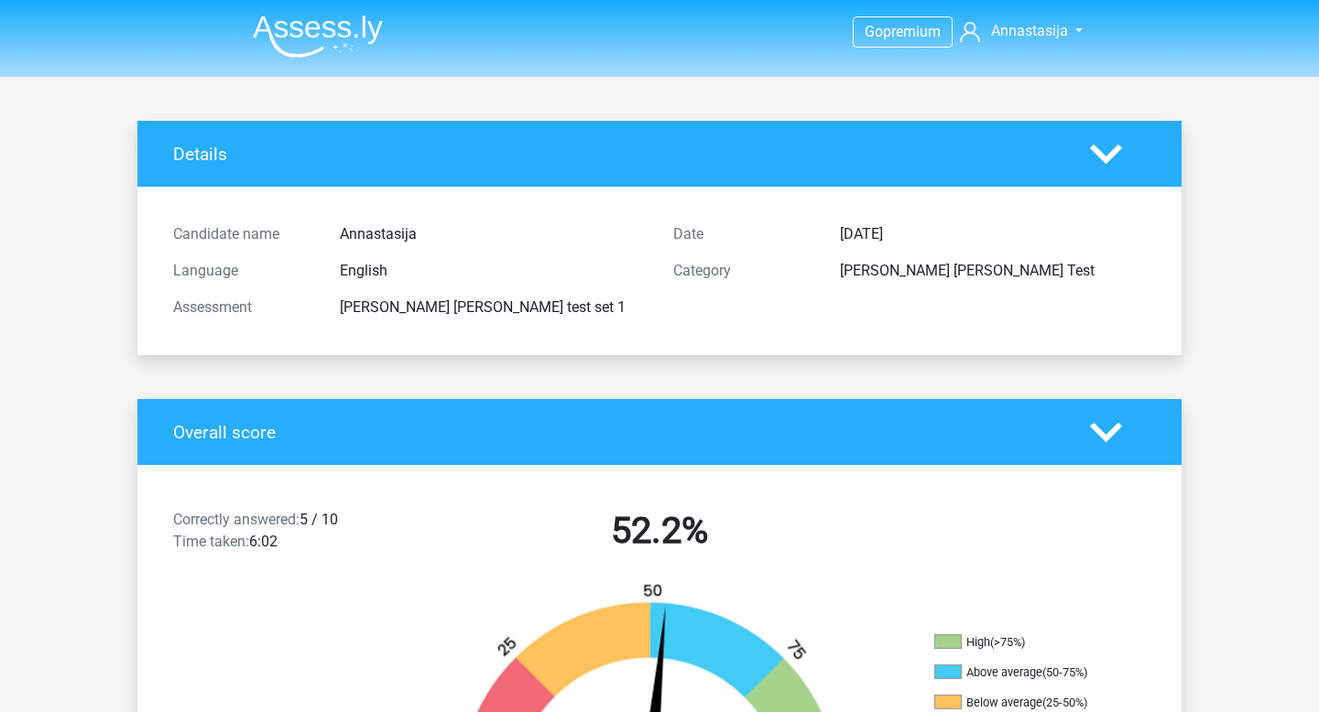
click at [333, 25] on img at bounding box center [318, 36] width 130 height 43
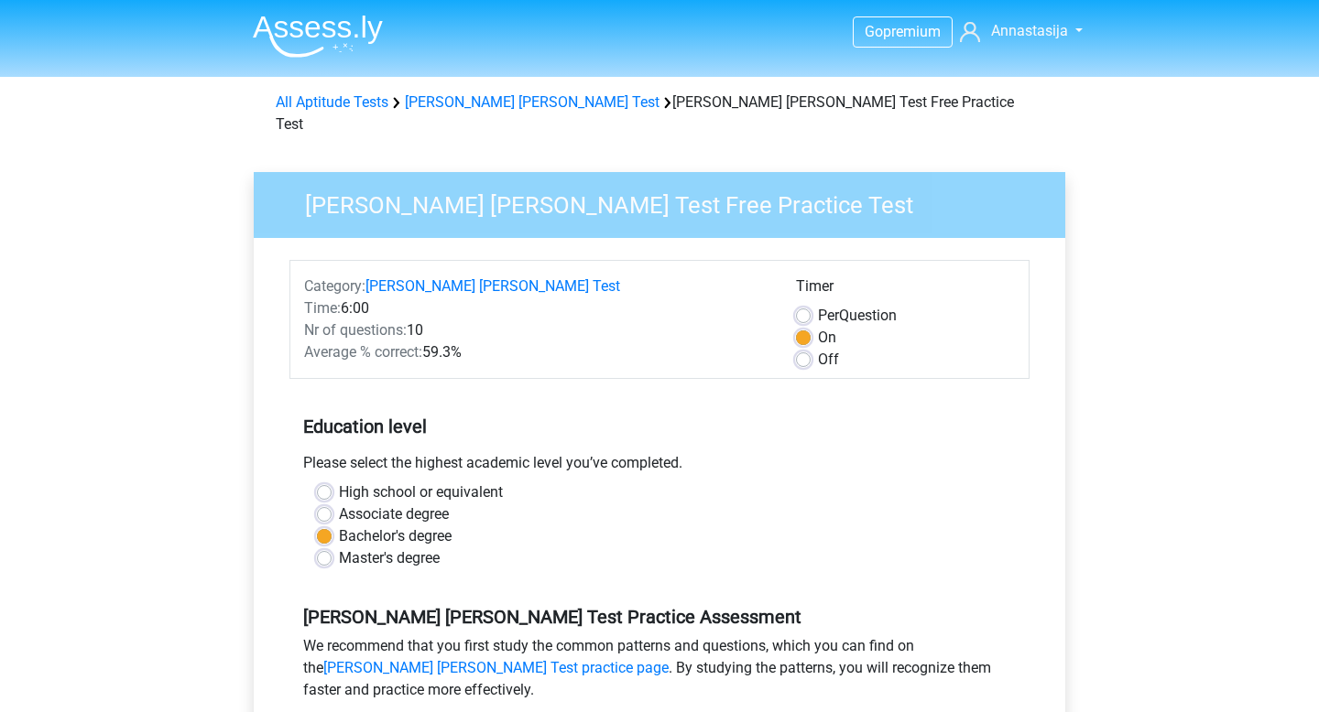
scroll to position [289, 0]
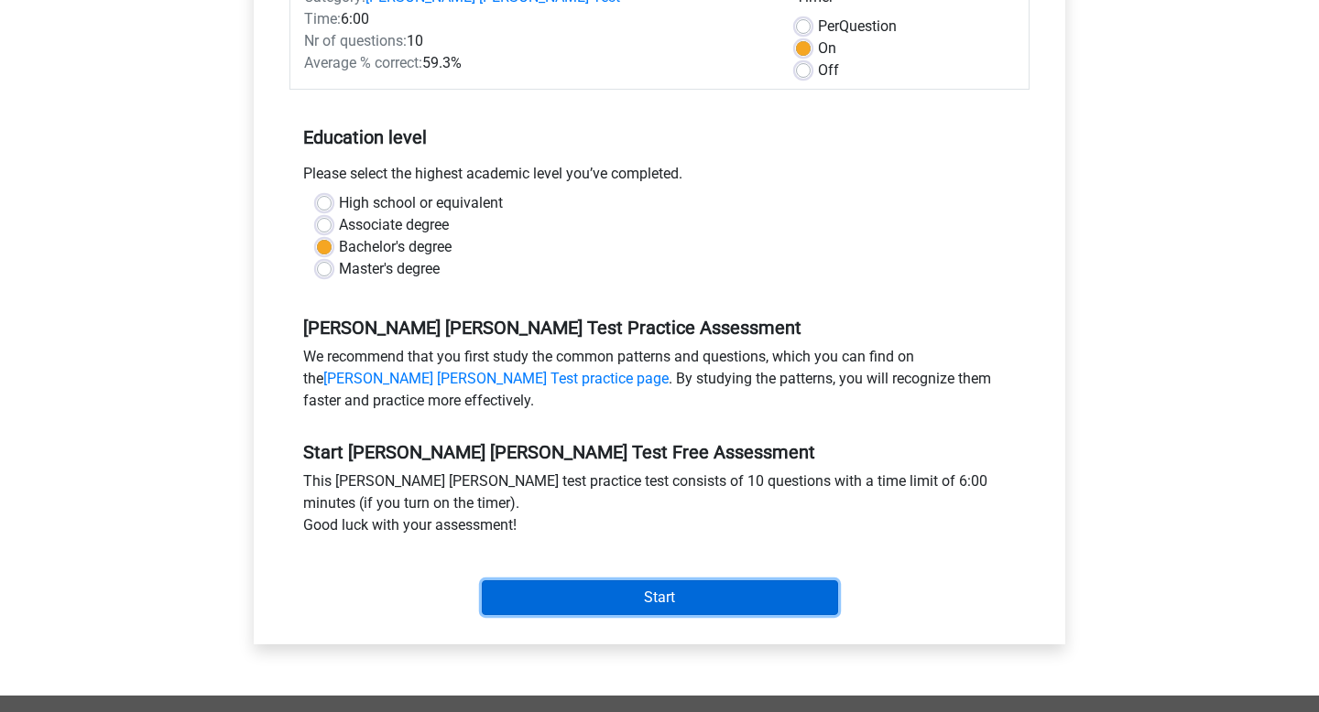
click at [650, 583] on input "Start" at bounding box center [660, 598] width 356 height 35
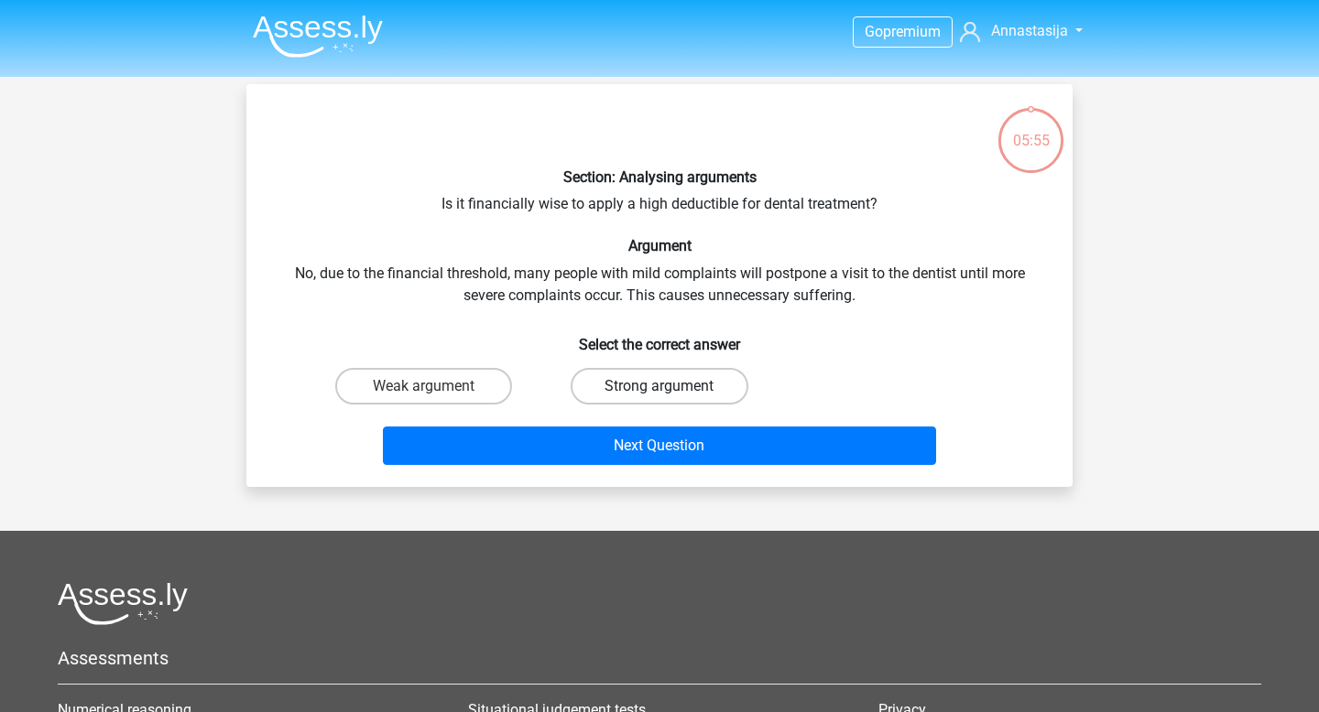
click at [625, 381] on label "Strong argument" at bounding box center [659, 386] width 177 height 37
click at [659, 386] on input "Strong argument" at bounding box center [665, 392] width 12 height 12
radio input "true"
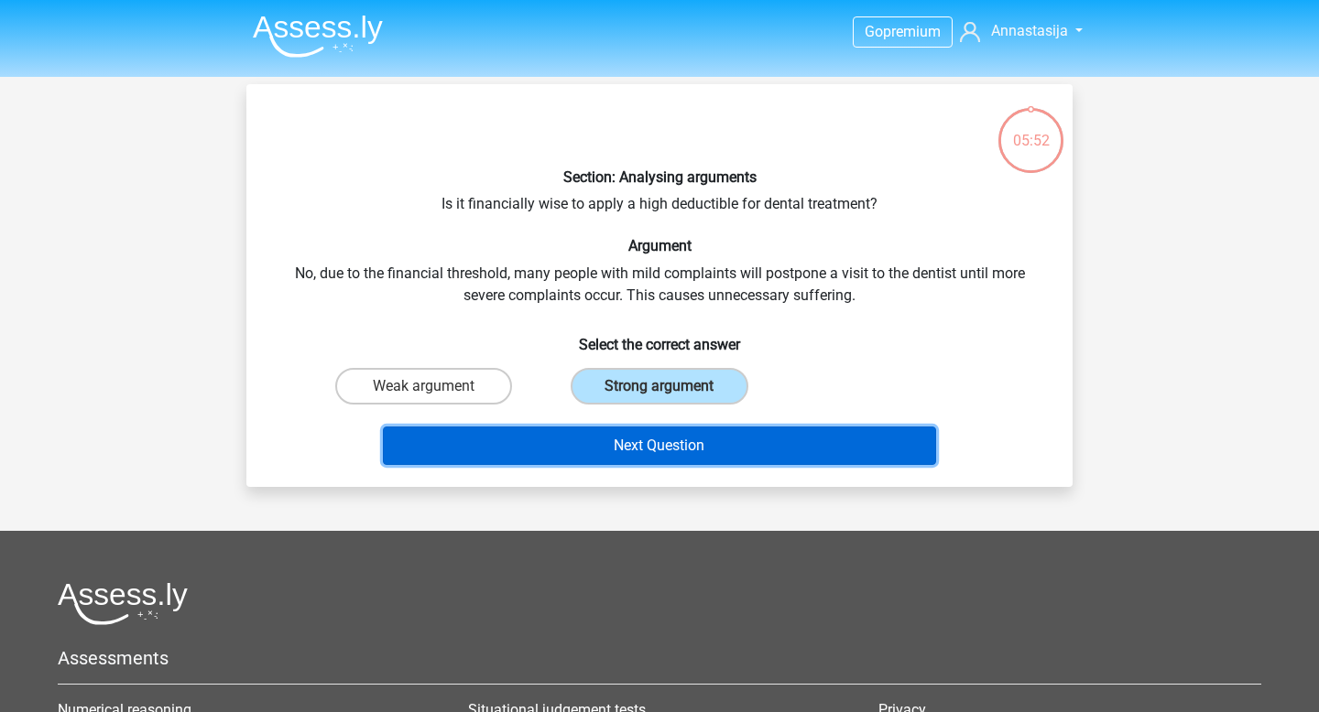
click at [636, 445] on button "Next Question" at bounding box center [660, 446] width 554 height 38
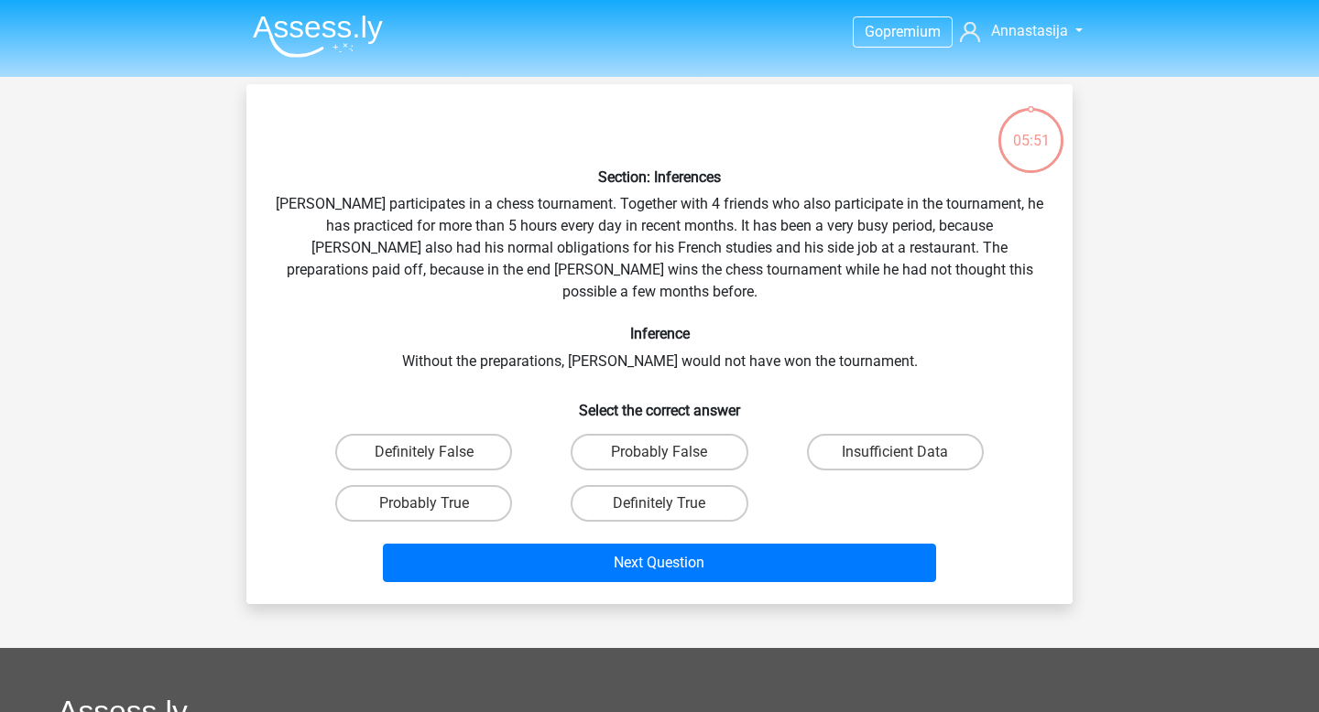
scroll to position [84, 0]
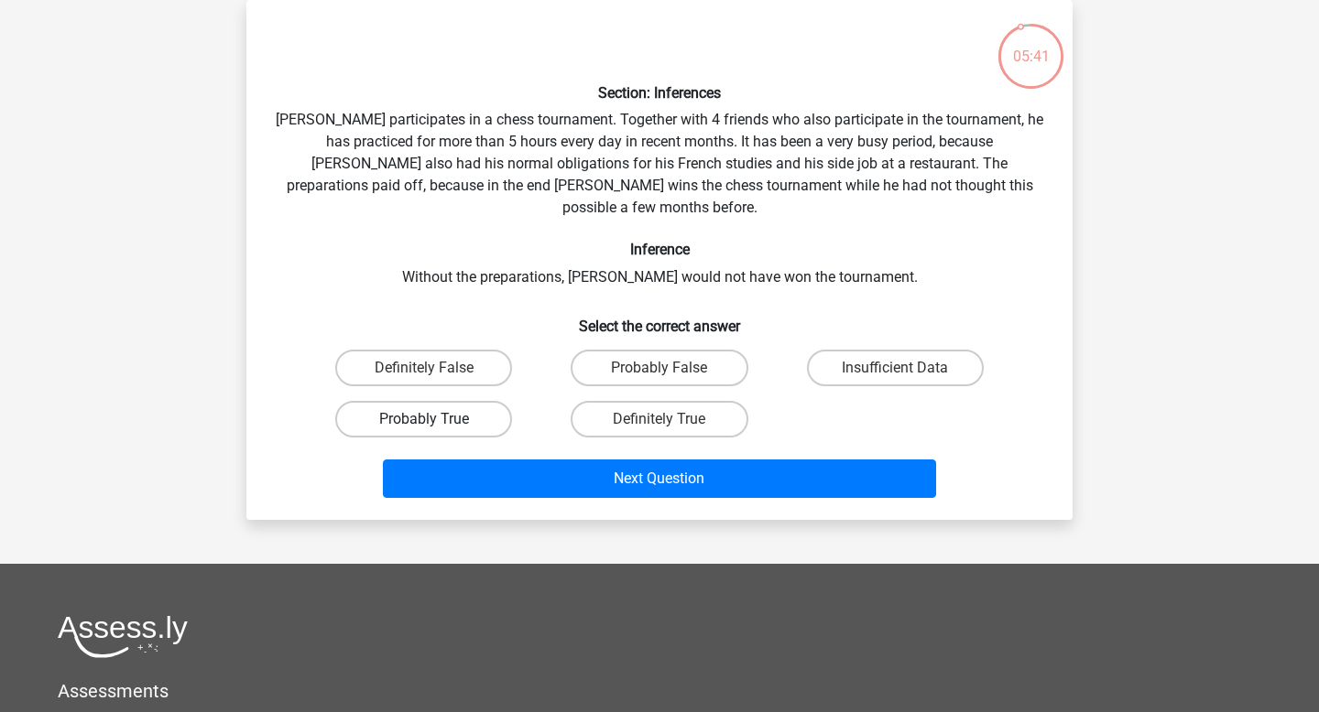
click at [451, 401] on label "Probably True" at bounding box center [423, 419] width 177 height 37
click at [436, 419] on input "Probably True" at bounding box center [430, 425] width 12 height 12
radio input "true"
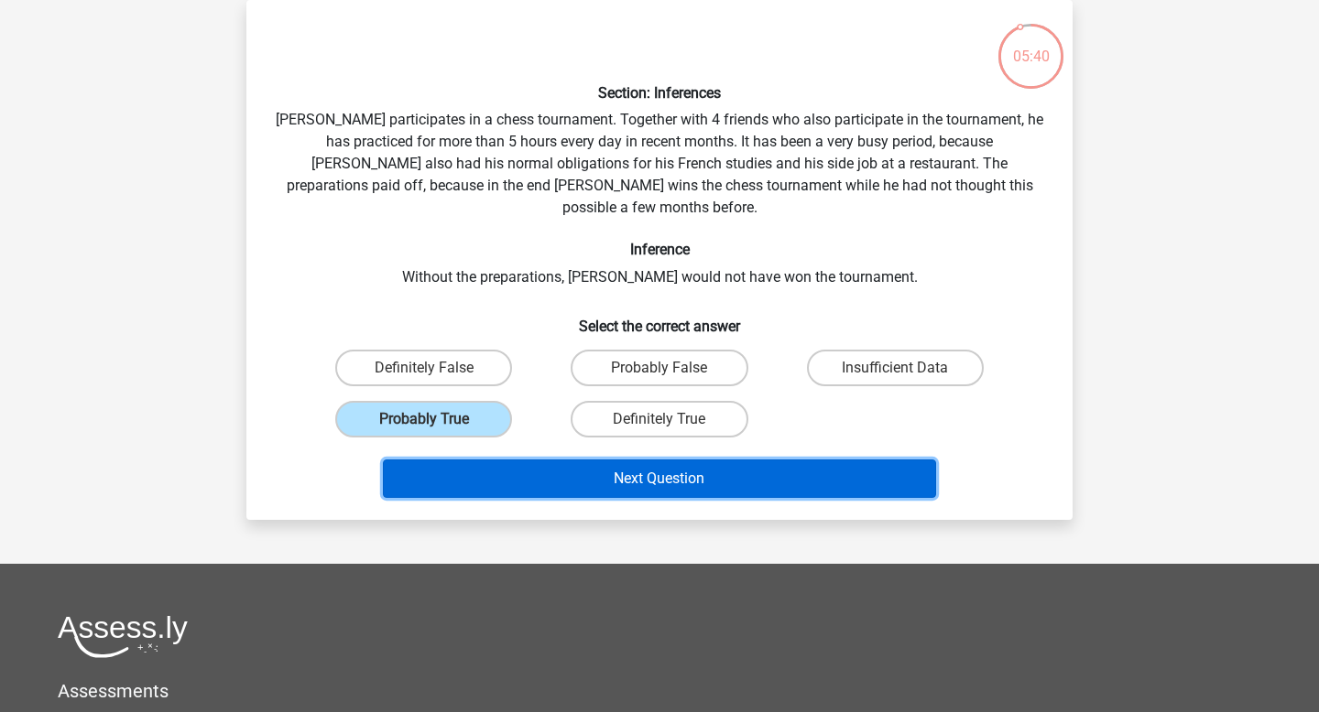
click at [569, 460] on button "Next Question" at bounding box center [660, 479] width 554 height 38
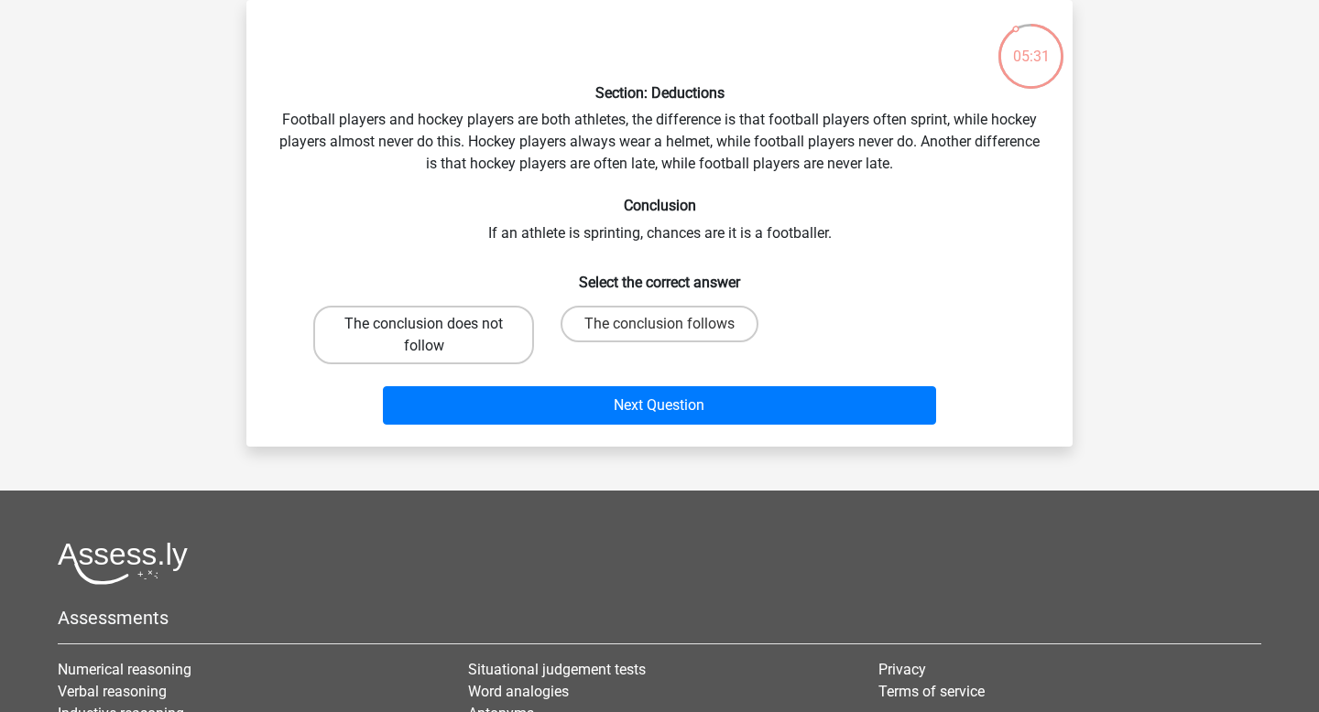
click at [498, 342] on label "The conclusion does not follow" at bounding box center [423, 335] width 221 height 59
click at [436, 336] on input "The conclusion does not follow" at bounding box center [430, 330] width 12 height 12
radio input "true"
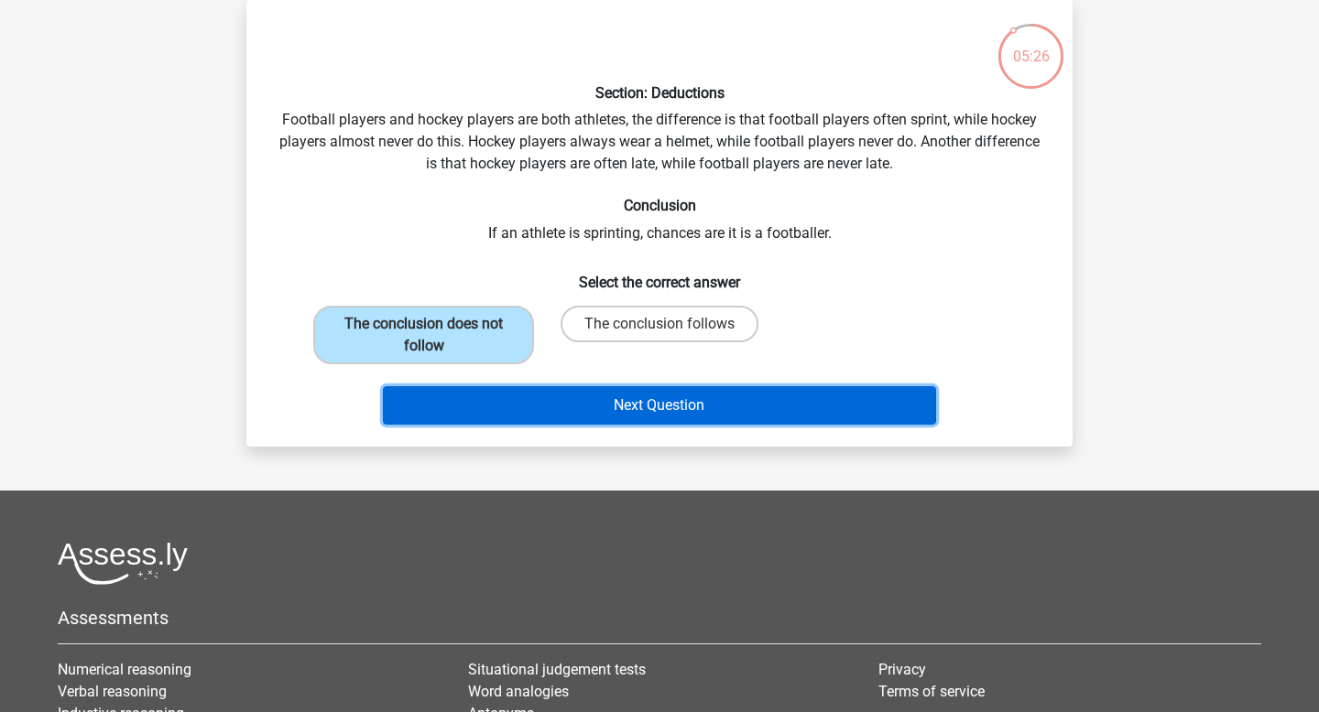
click at [614, 408] on button "Next Question" at bounding box center [660, 405] width 554 height 38
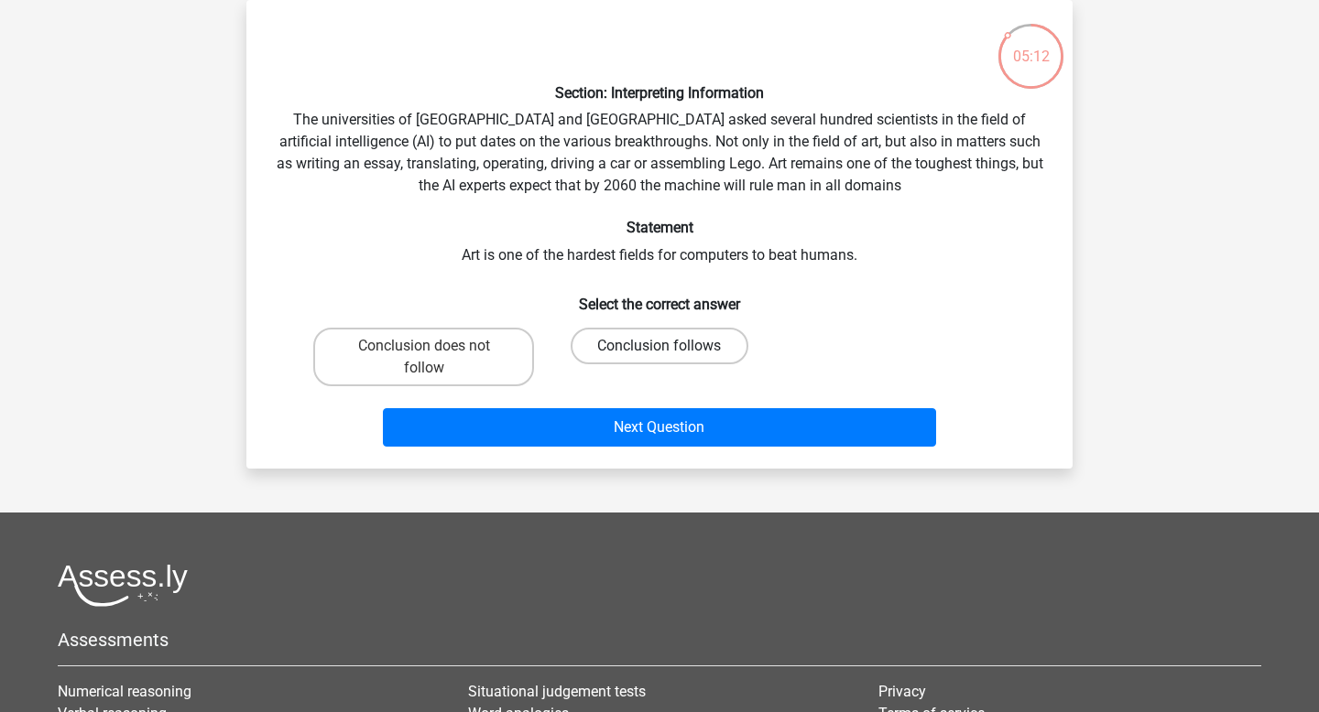
click at [604, 347] on label "Conclusion follows" at bounding box center [659, 346] width 177 height 37
click at [659, 347] on input "Conclusion follows" at bounding box center [665, 352] width 12 height 12
radio input "true"
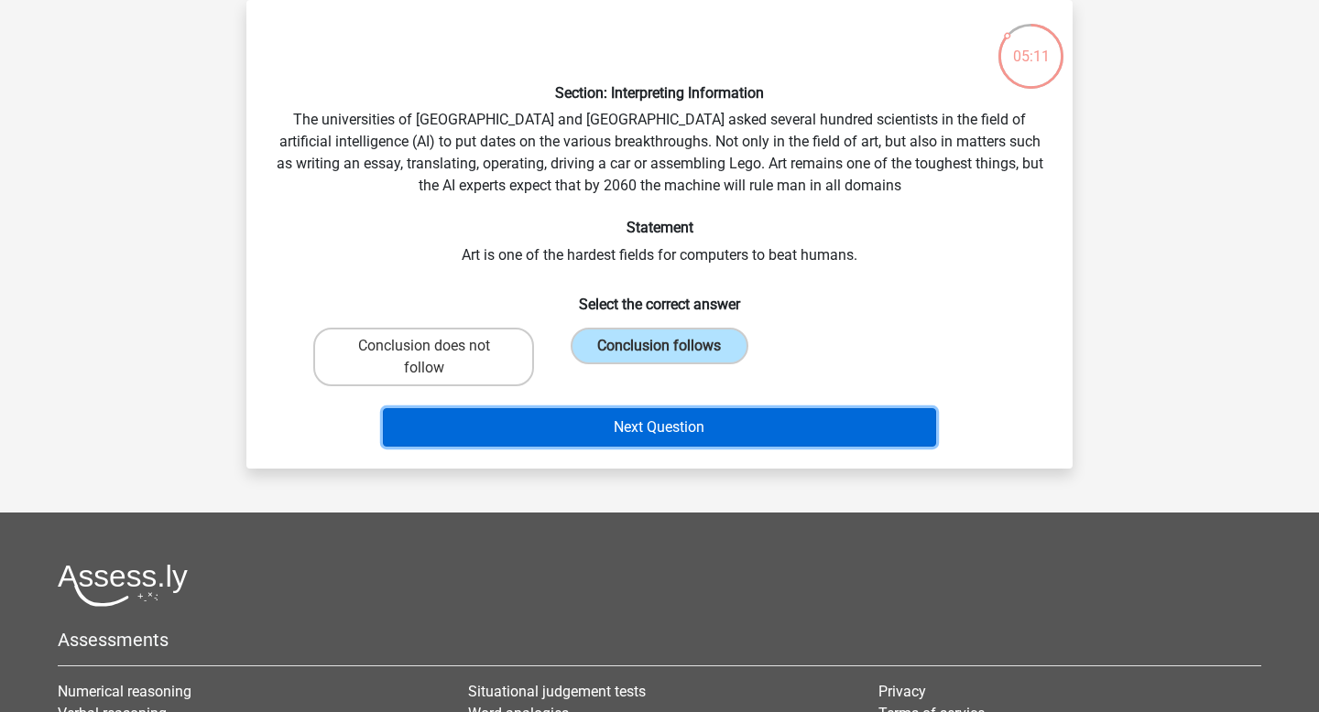
click at [633, 434] on button "Next Question" at bounding box center [660, 427] width 554 height 38
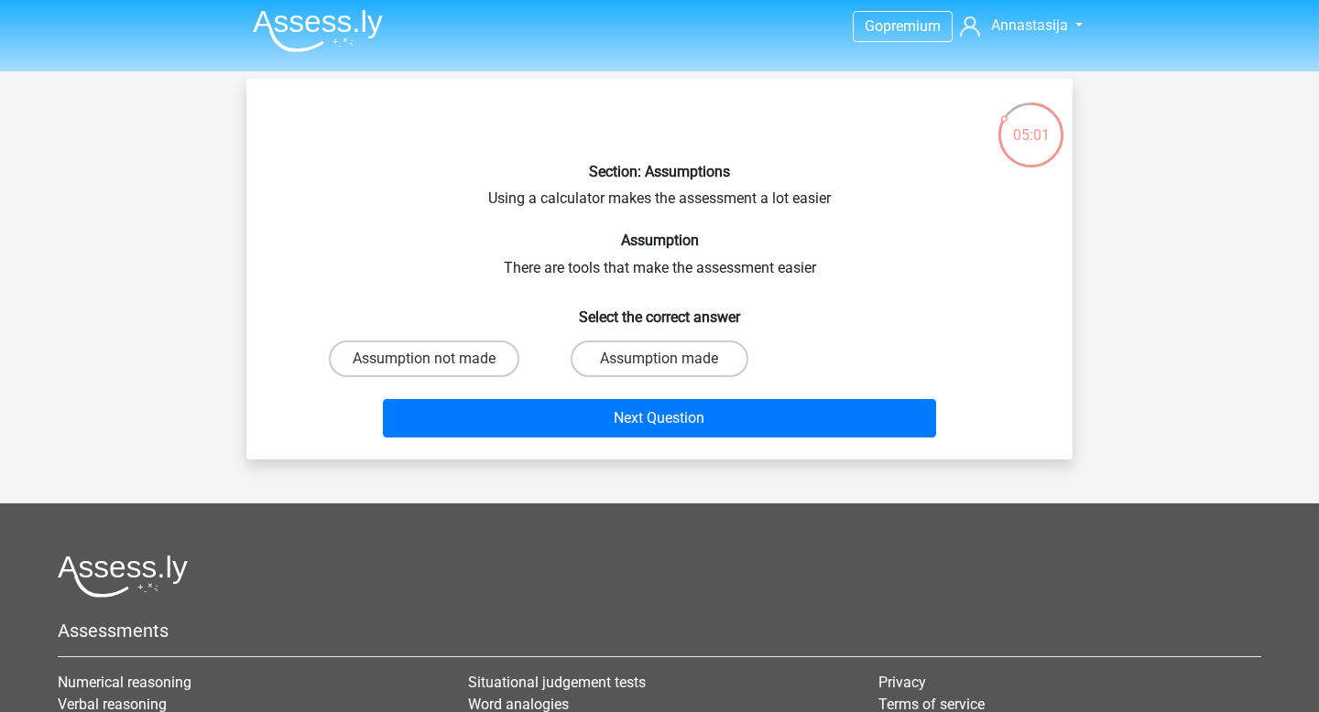
scroll to position [7, 0]
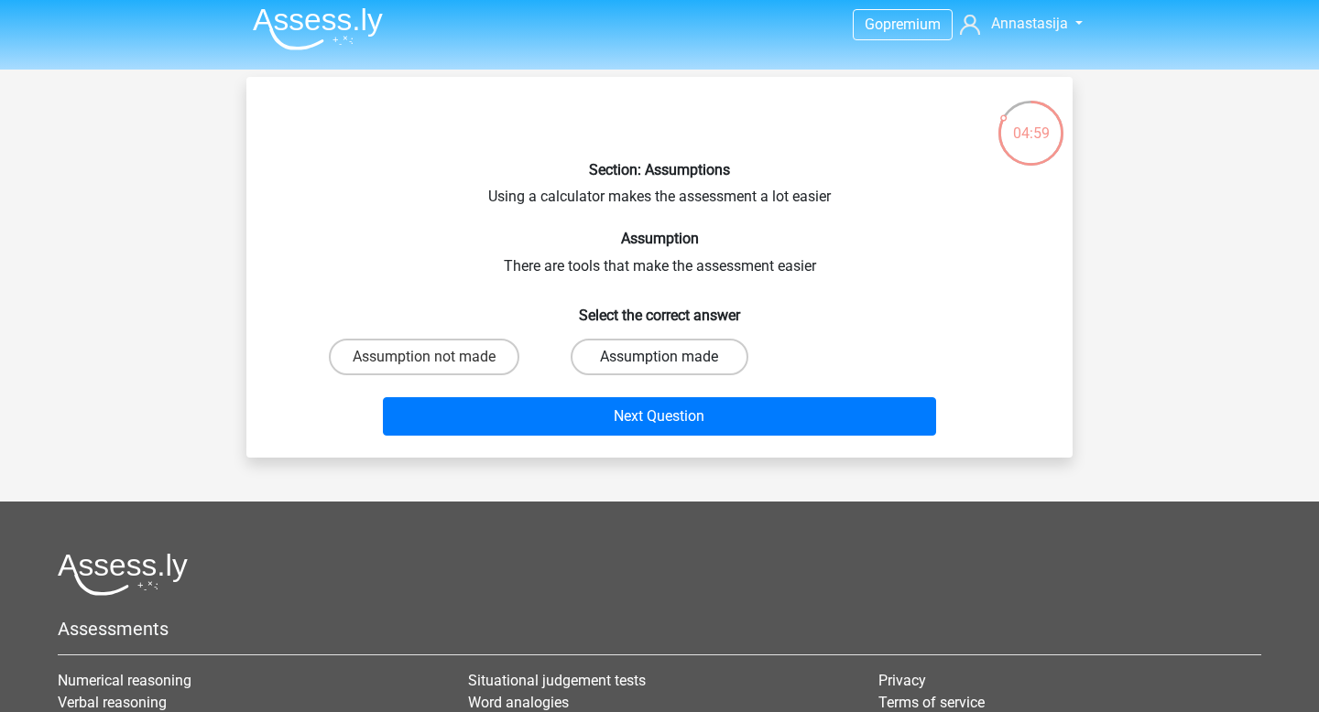
click at [647, 358] on label "Assumption made" at bounding box center [659, 357] width 177 height 37
click at [659, 358] on input "Assumption made" at bounding box center [665, 363] width 12 height 12
radio input "true"
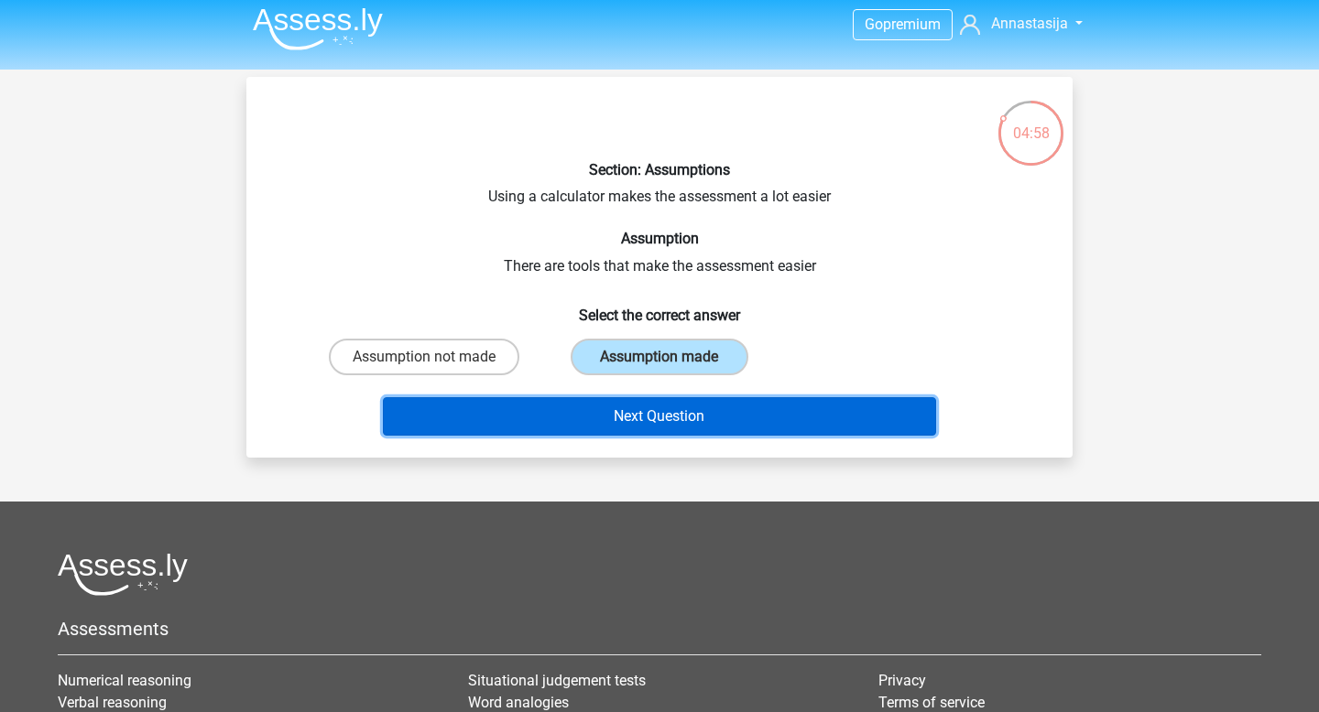
click at [653, 410] on button "Next Question" at bounding box center [660, 416] width 554 height 38
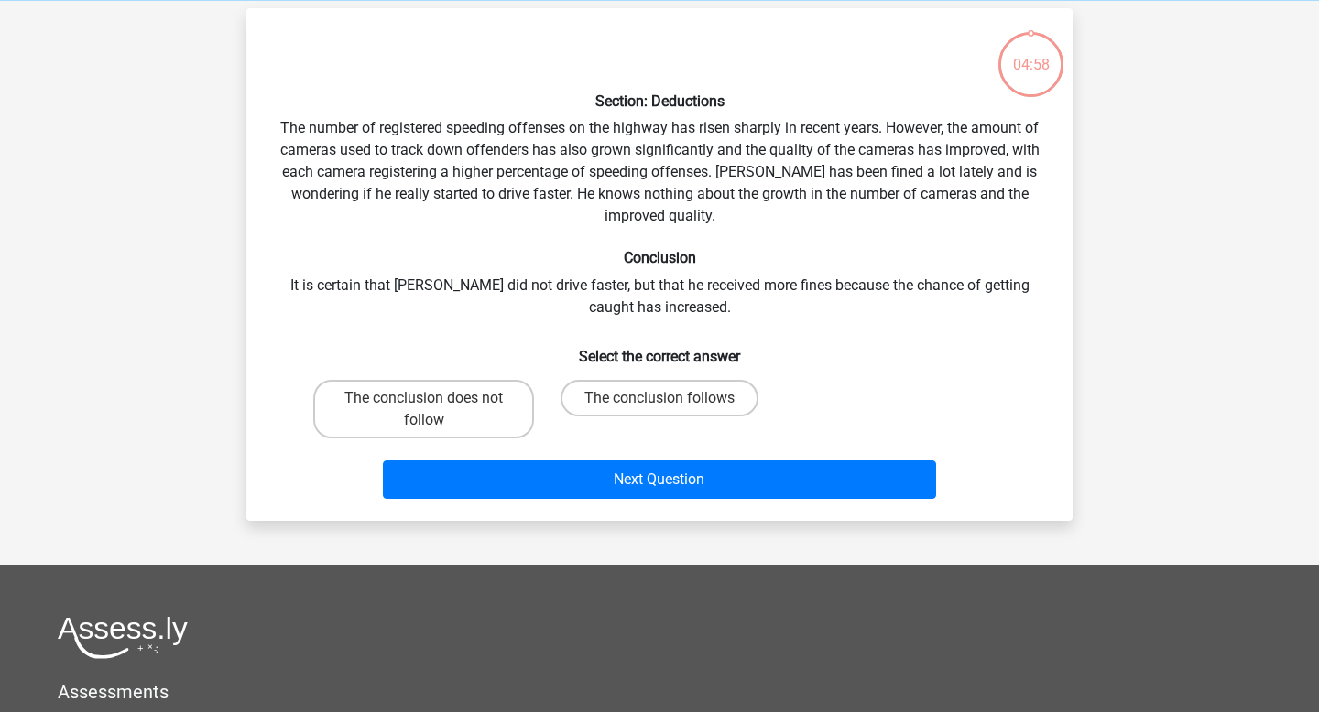
scroll to position [84, 0]
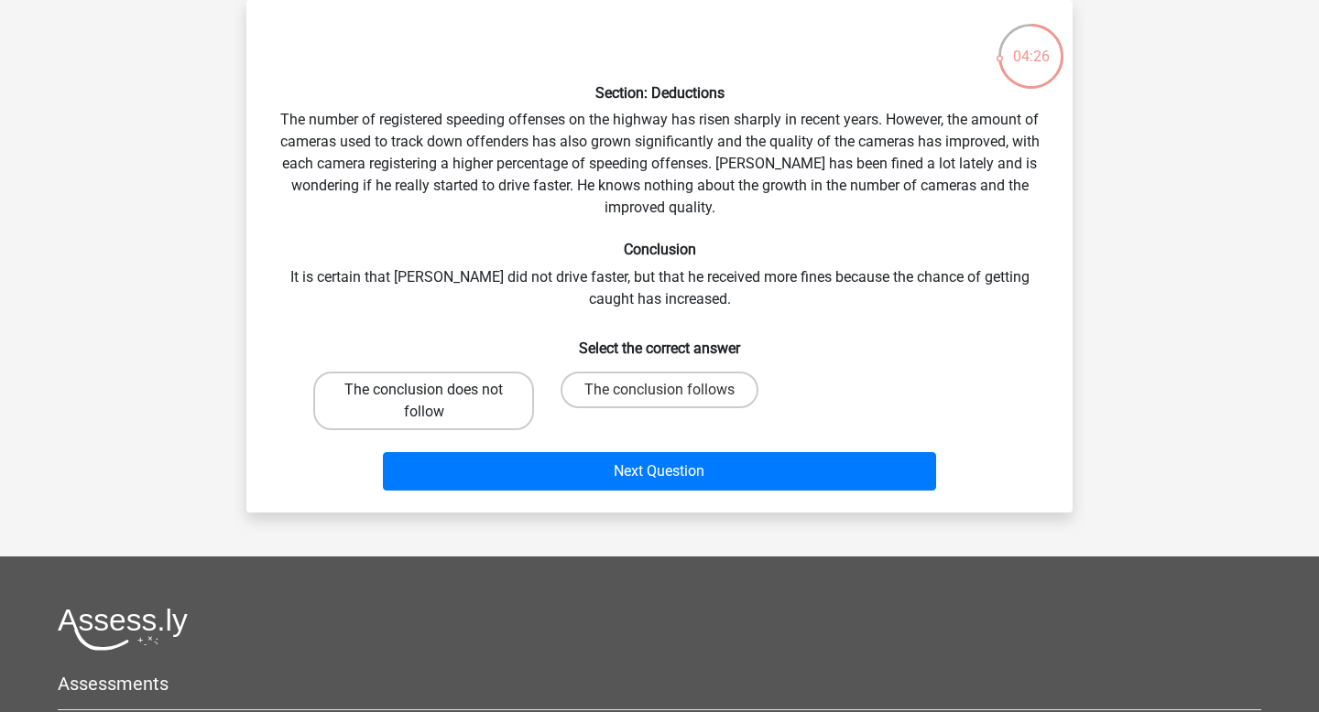
click at [499, 414] on label "The conclusion does not follow" at bounding box center [423, 401] width 221 height 59
click at [436, 402] on input "The conclusion does not follow" at bounding box center [430, 396] width 12 height 12
radio input "true"
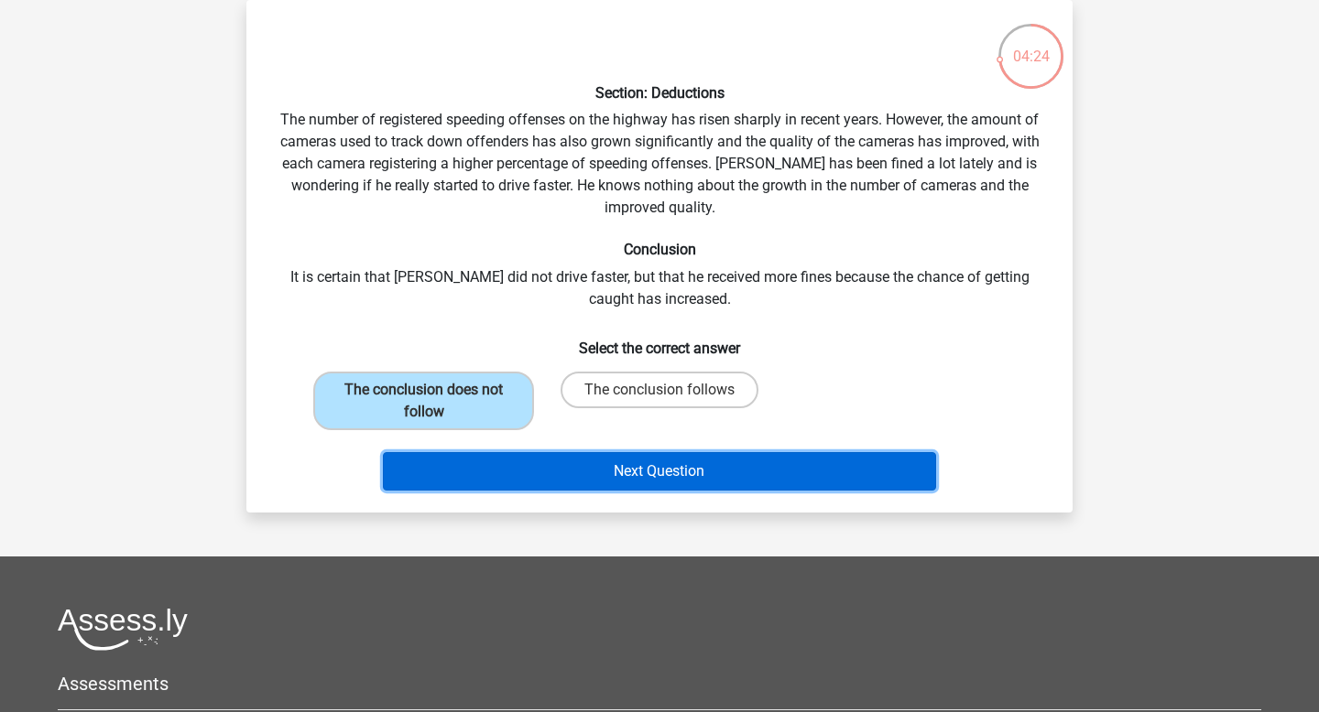
click at [581, 476] on button "Next Question" at bounding box center [660, 471] width 554 height 38
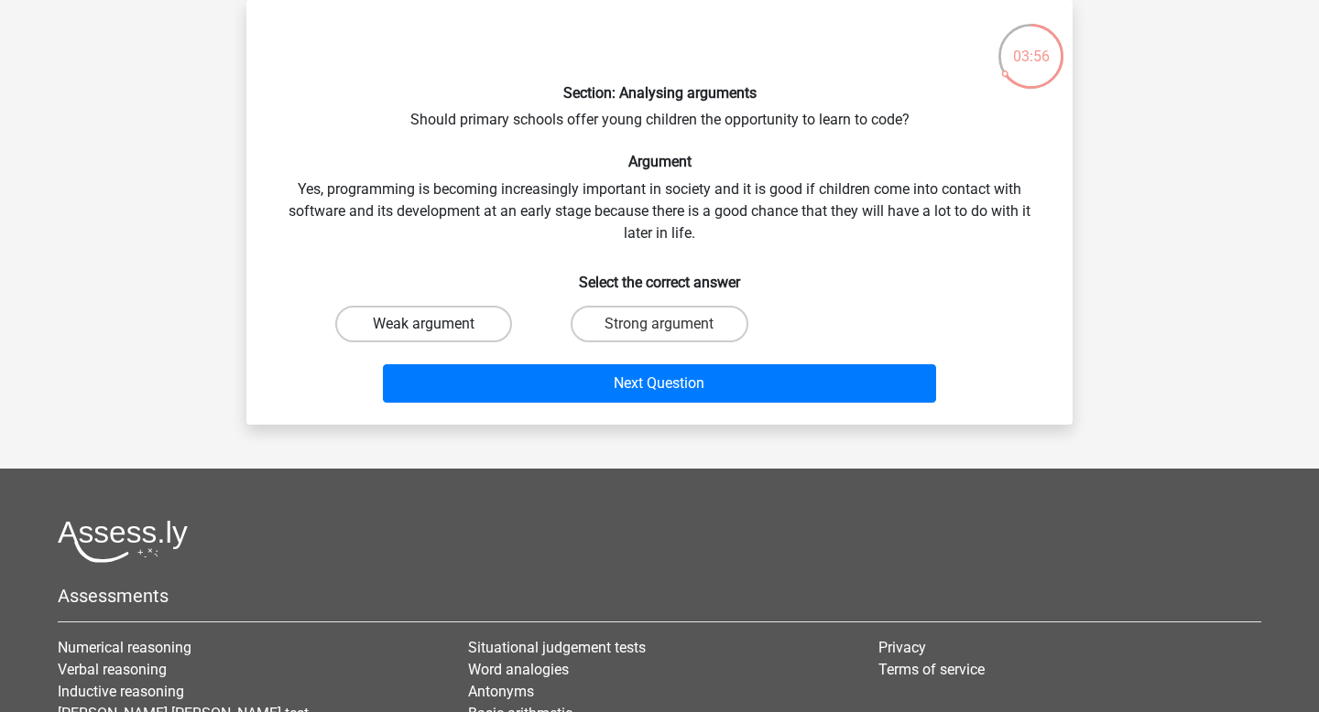
click at [463, 331] on label "Weak argument" at bounding box center [423, 324] width 177 height 37
click at [436, 331] on input "Weak argument" at bounding box center [430, 330] width 12 height 12
radio input "true"
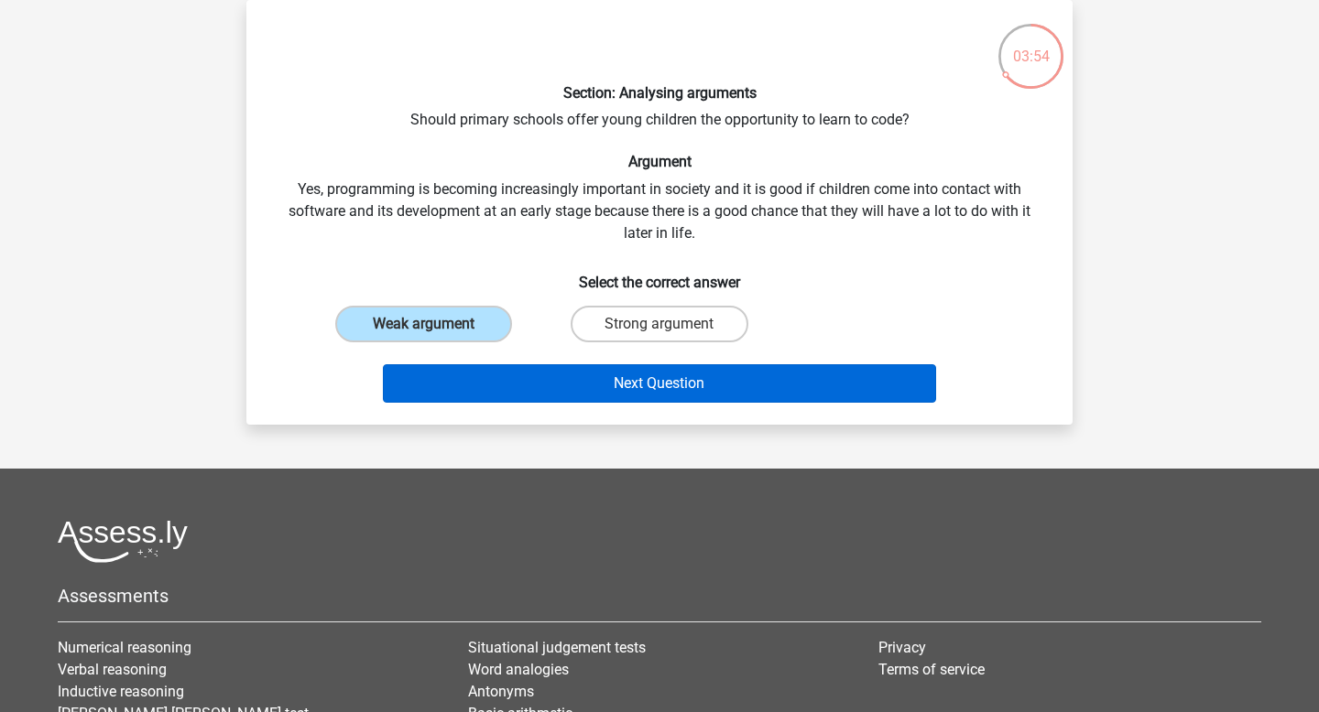
scroll to position [0, 0]
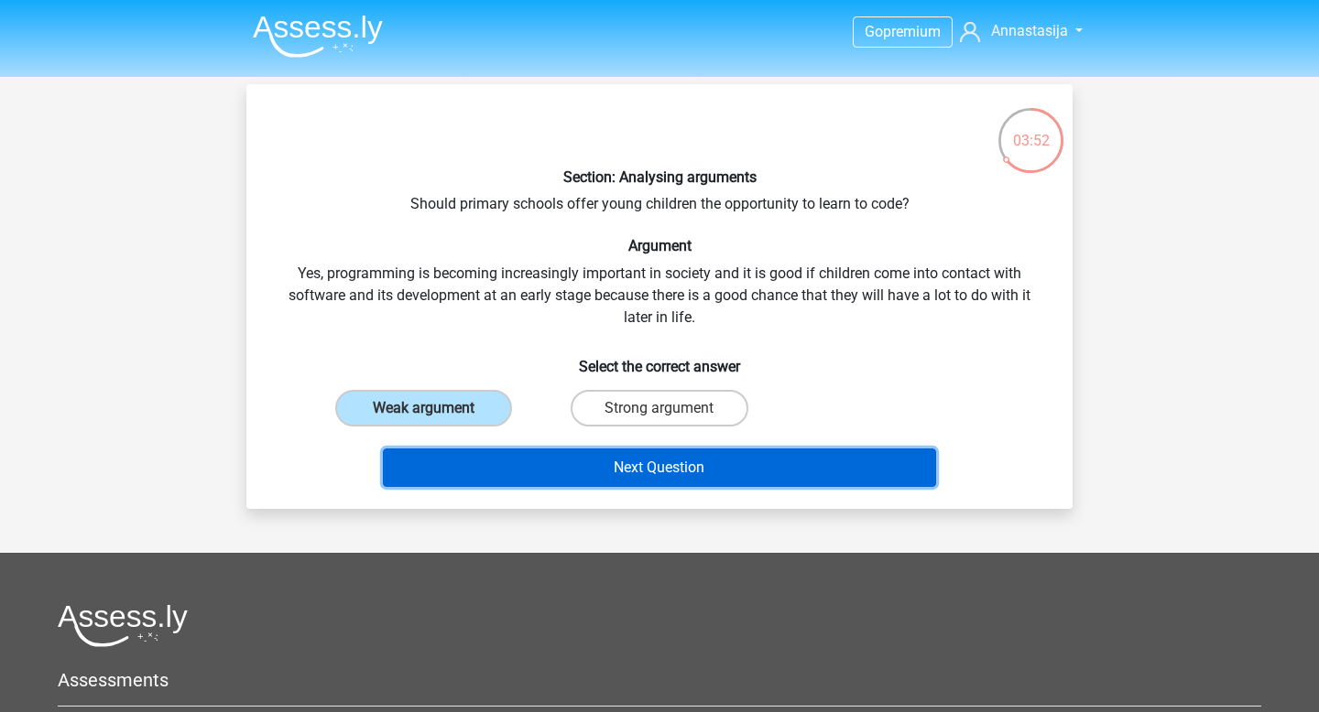
click at [605, 464] on button "Next Question" at bounding box center [660, 468] width 554 height 38
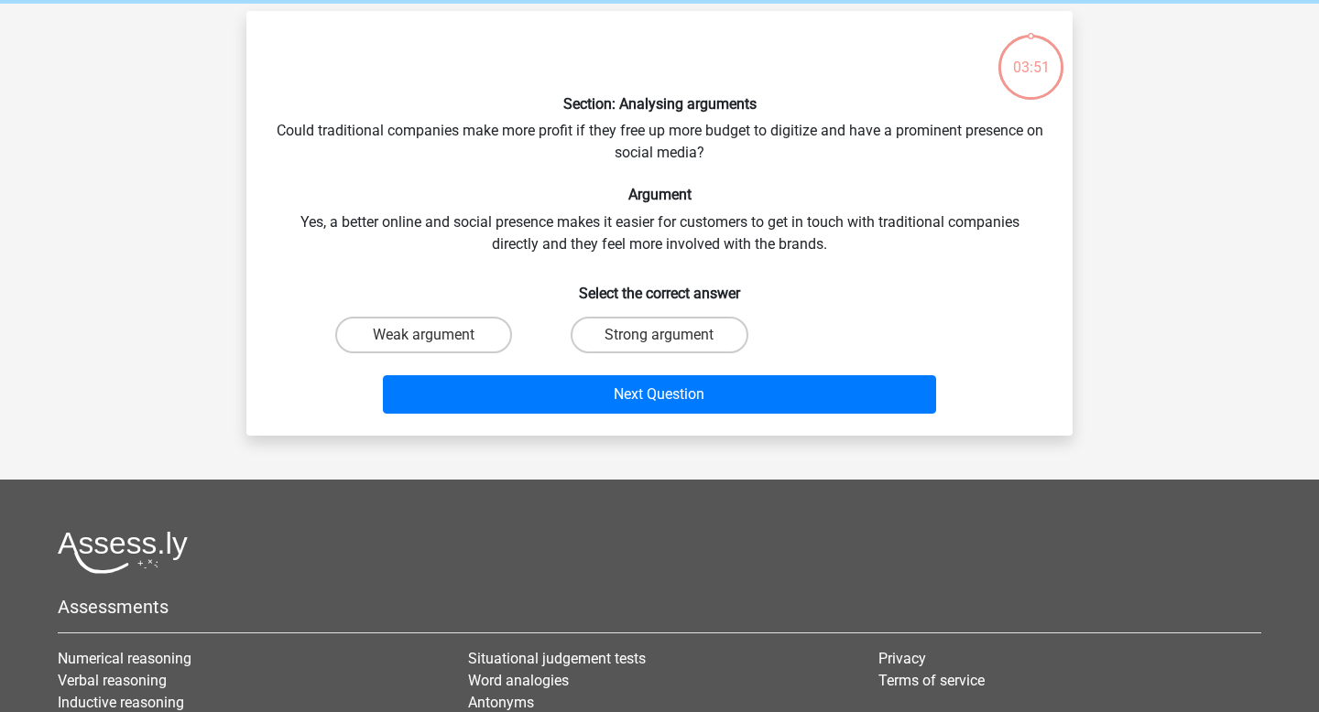
scroll to position [84, 0]
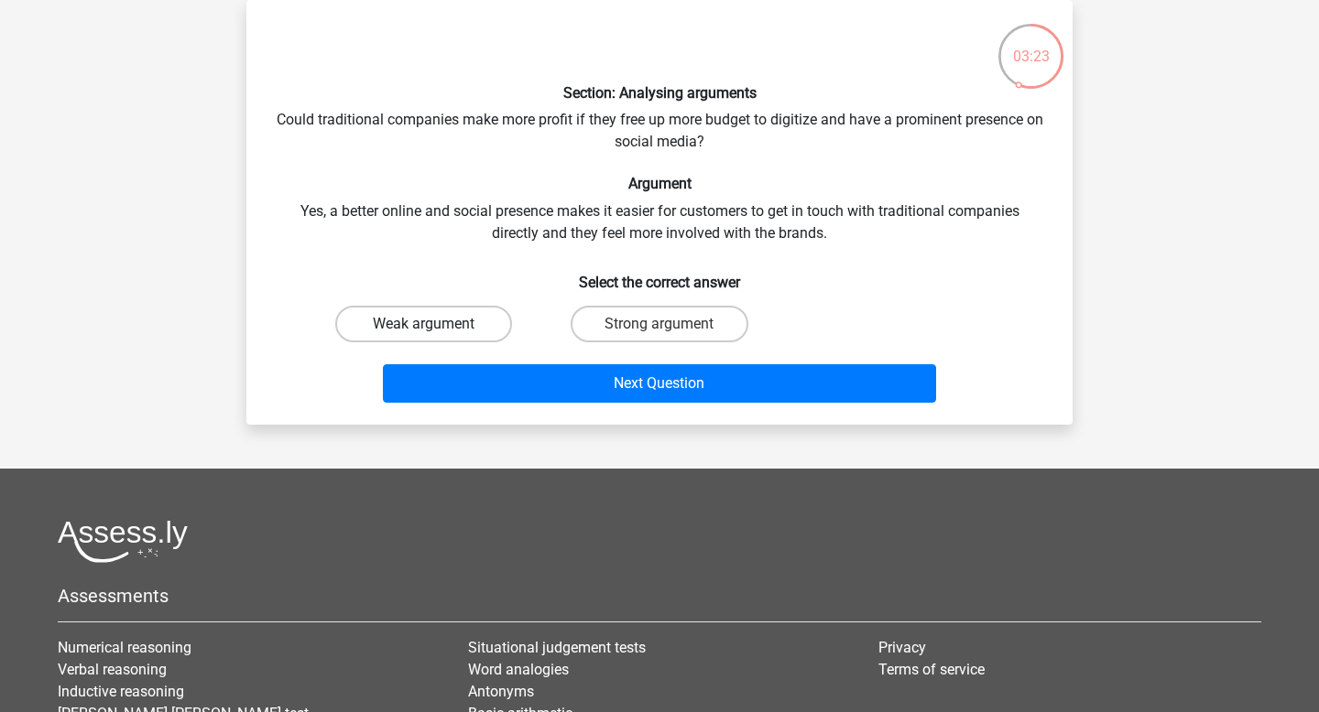
click at [423, 331] on label "Weak argument" at bounding box center [423, 324] width 177 height 37
click at [424, 331] on input "Weak argument" at bounding box center [430, 330] width 12 height 12
radio input "true"
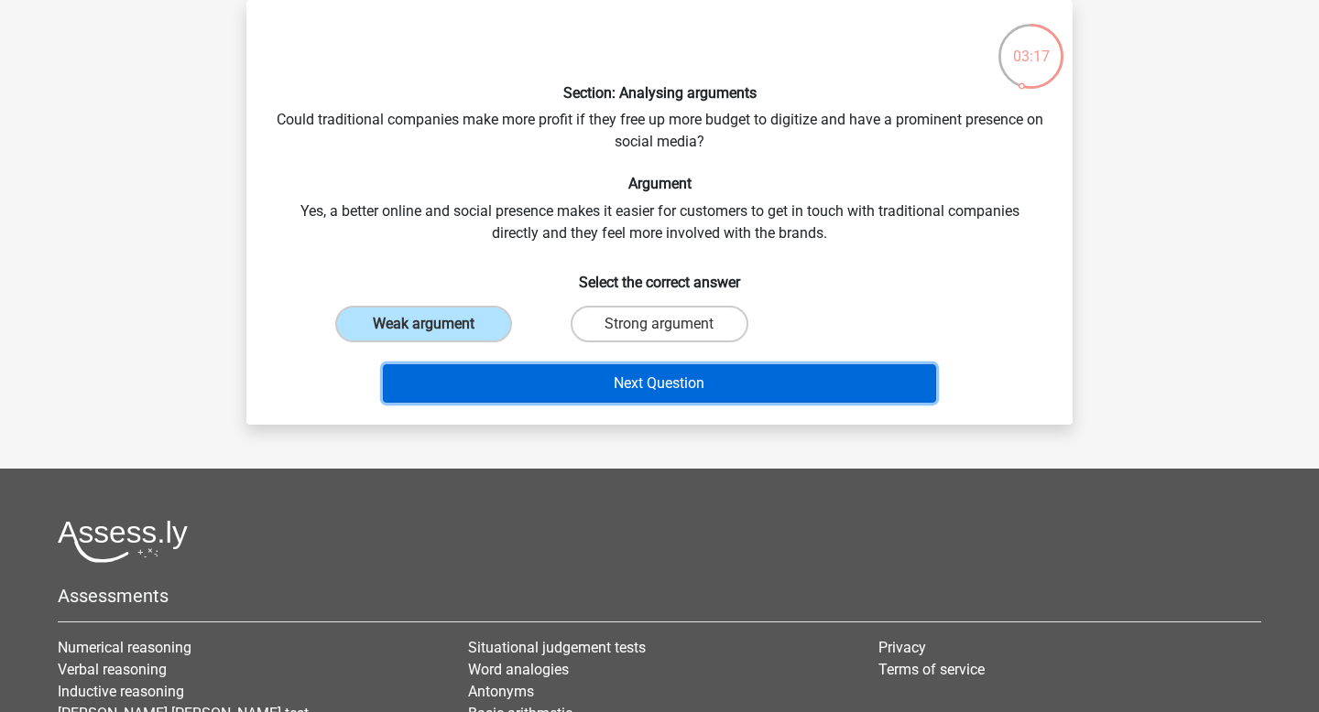
click at [609, 395] on button "Next Question" at bounding box center [660, 383] width 554 height 38
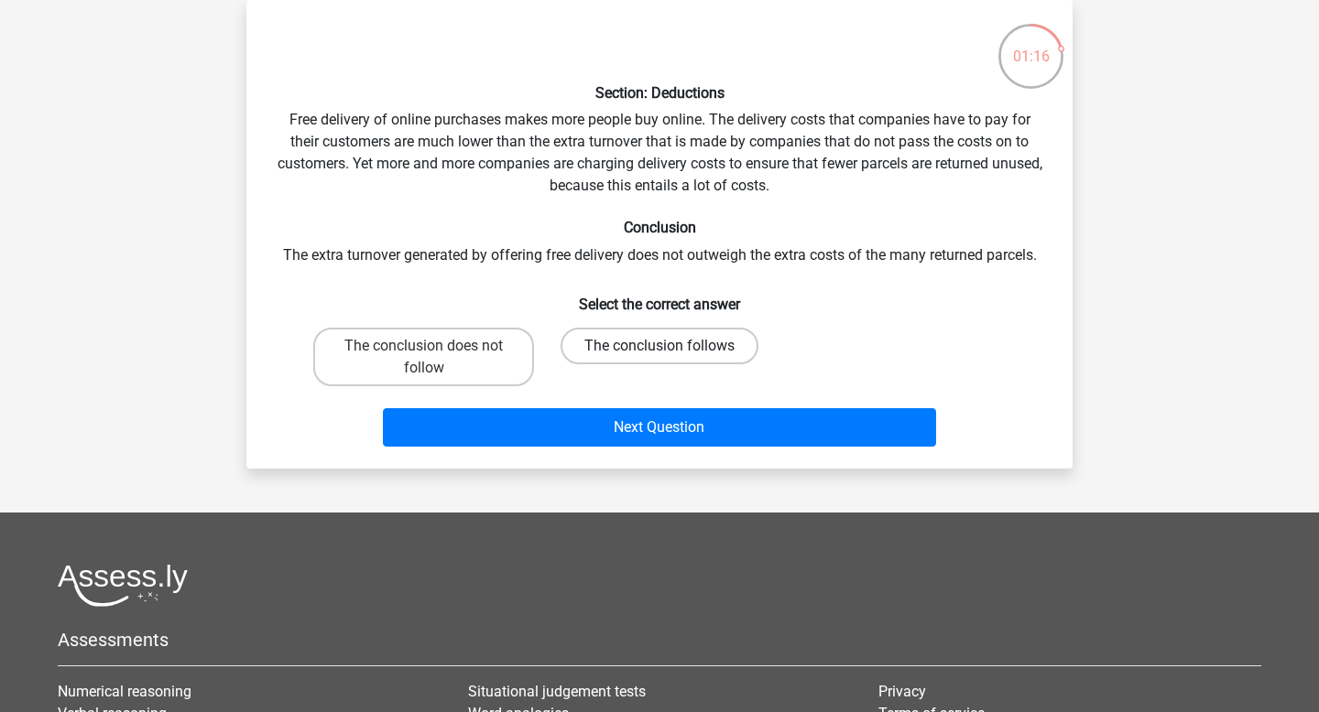
click at [614, 354] on label "The conclusion follows" at bounding box center [659, 346] width 198 height 37
click at [659, 354] on input "The conclusion follows" at bounding box center [665, 352] width 12 height 12
radio input "true"
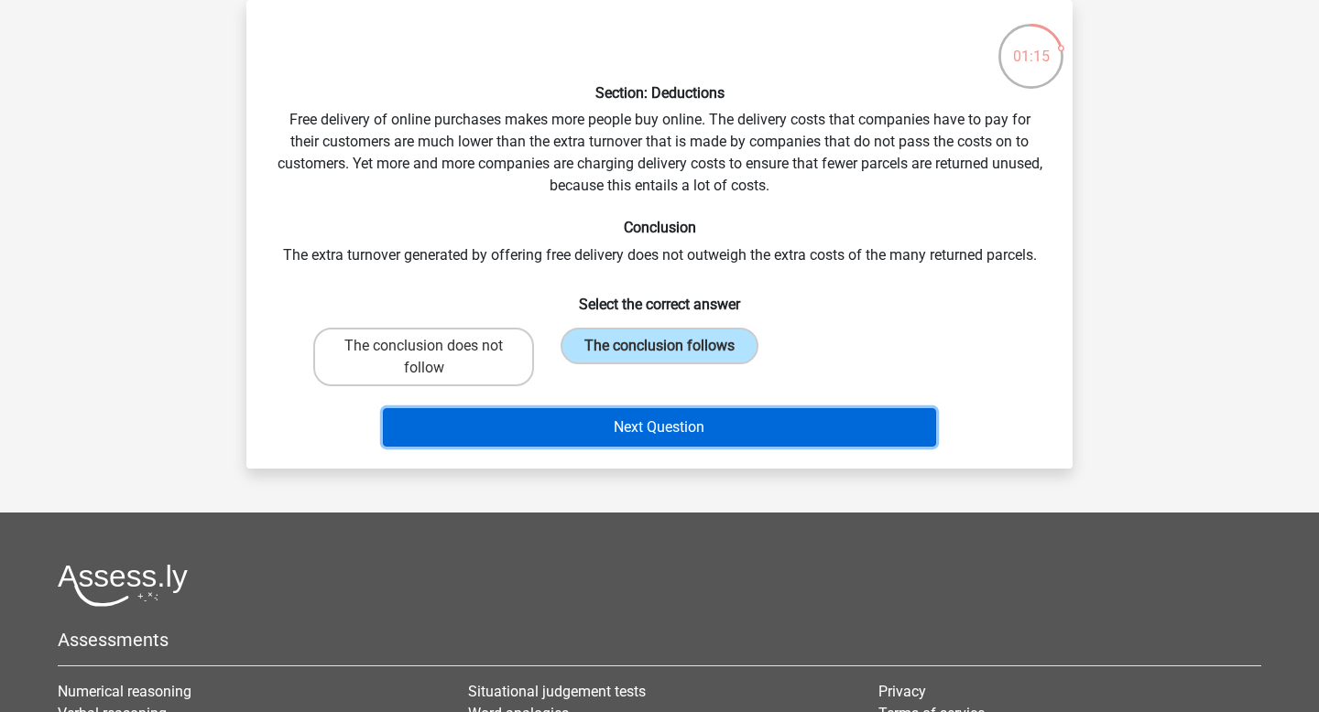
click at [626, 442] on button "Next Question" at bounding box center [660, 427] width 554 height 38
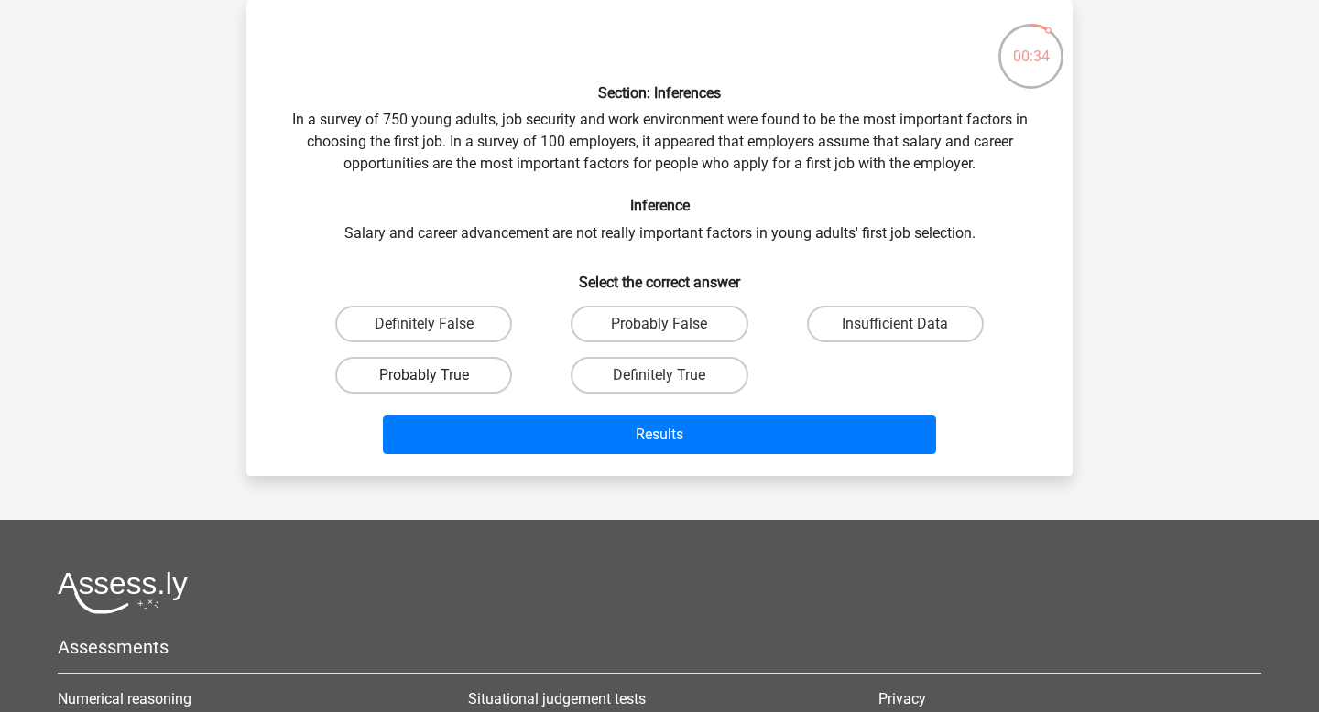
click at [469, 373] on label "Probably True" at bounding box center [423, 375] width 177 height 37
click at [436, 375] on input "Probably True" at bounding box center [430, 381] width 12 height 12
radio input "true"
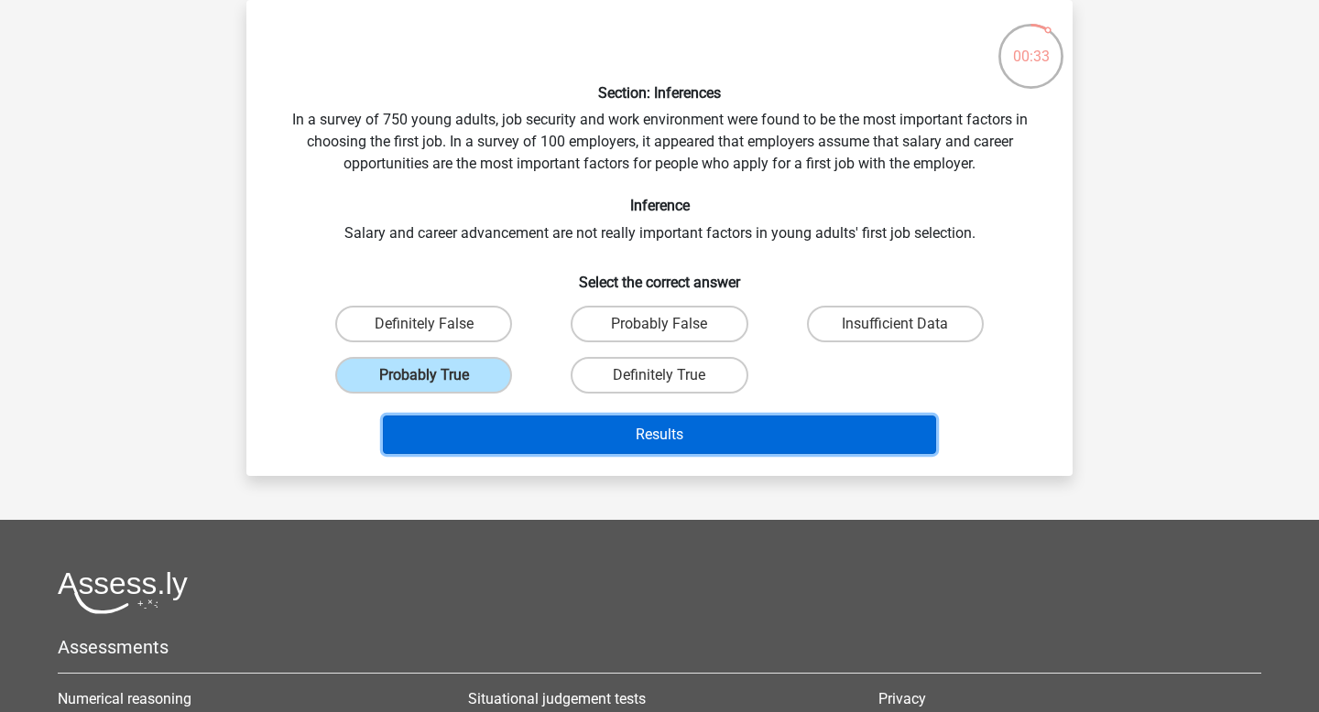
click at [638, 433] on button "Results" at bounding box center [660, 435] width 554 height 38
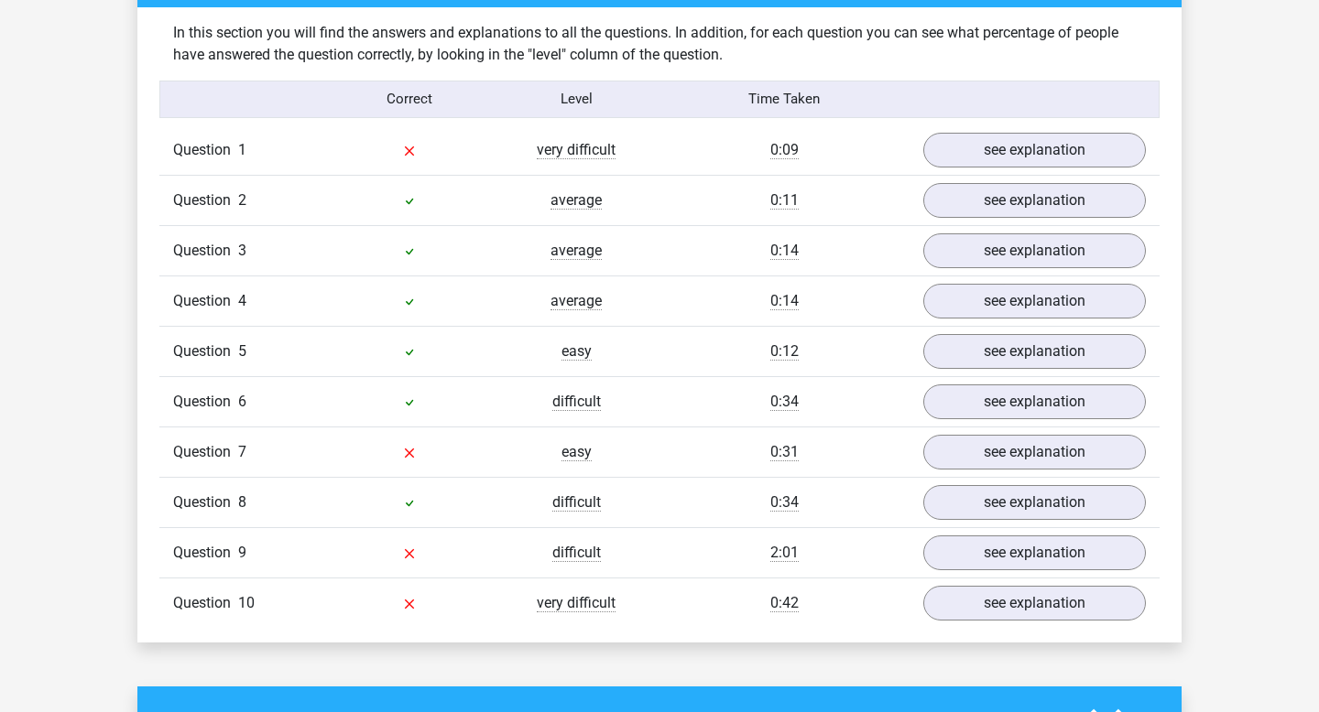
scroll to position [225, 0]
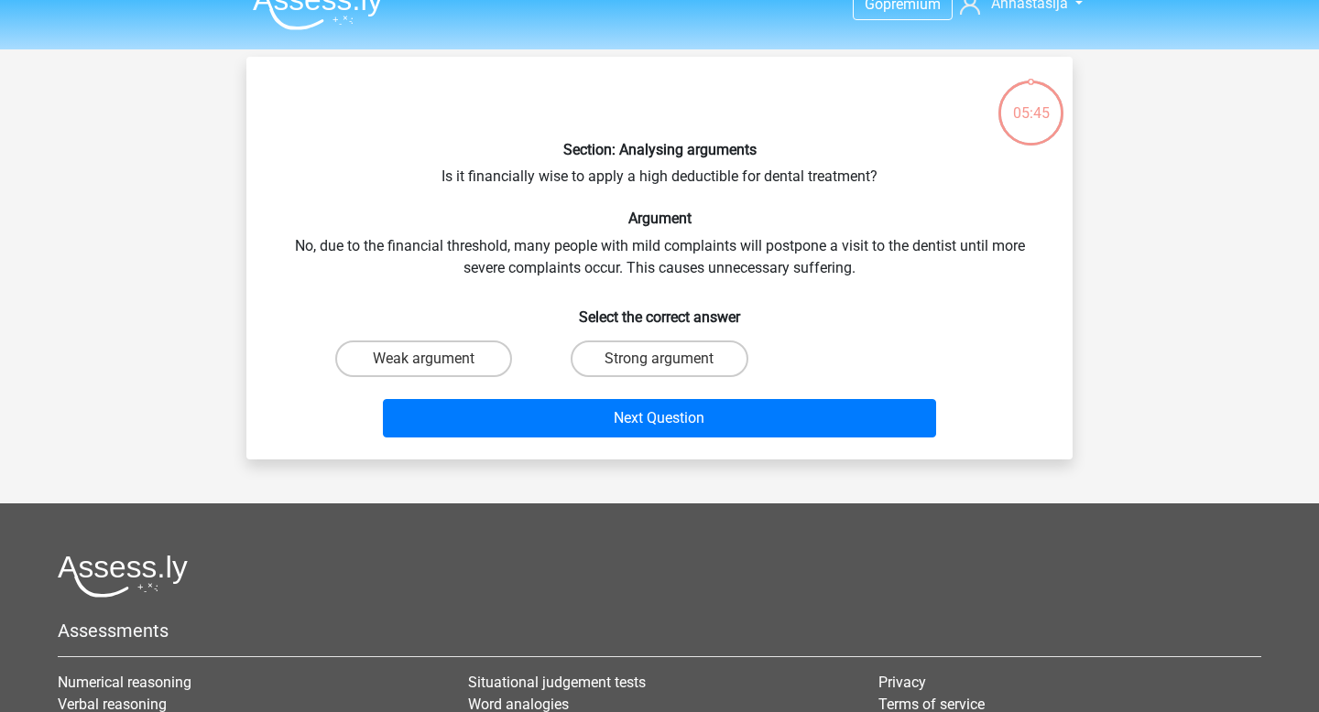
scroll to position [27, 0]
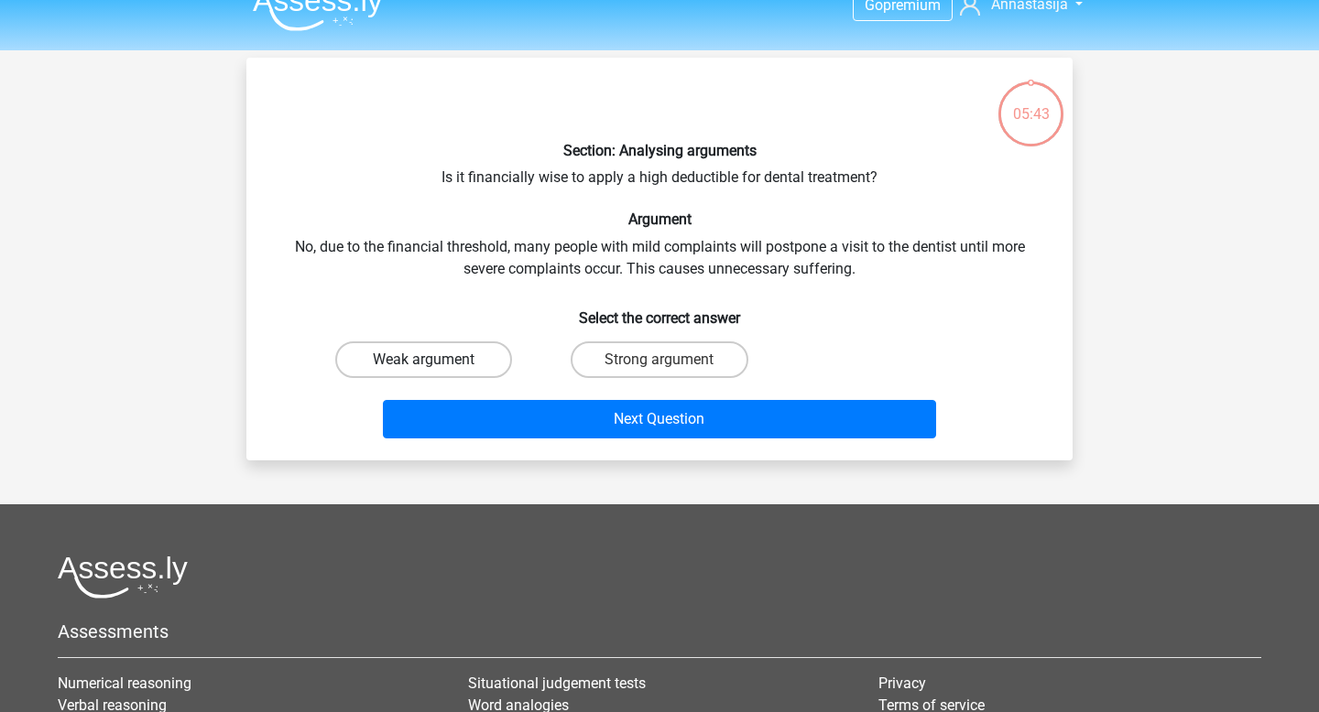
click at [468, 349] on label "Weak argument" at bounding box center [423, 360] width 177 height 37
click at [436, 360] on input "Weak argument" at bounding box center [430, 366] width 12 height 12
radio input "true"
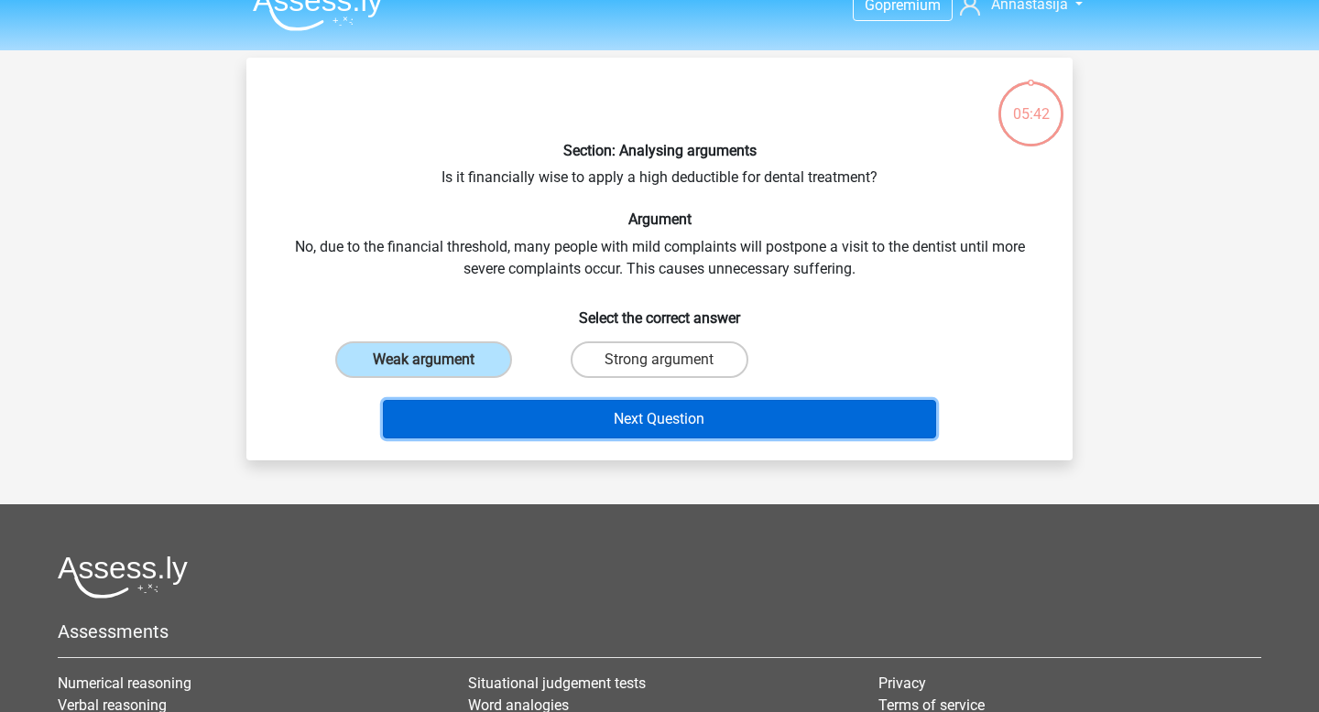
click at [592, 420] on button "Next Question" at bounding box center [660, 419] width 554 height 38
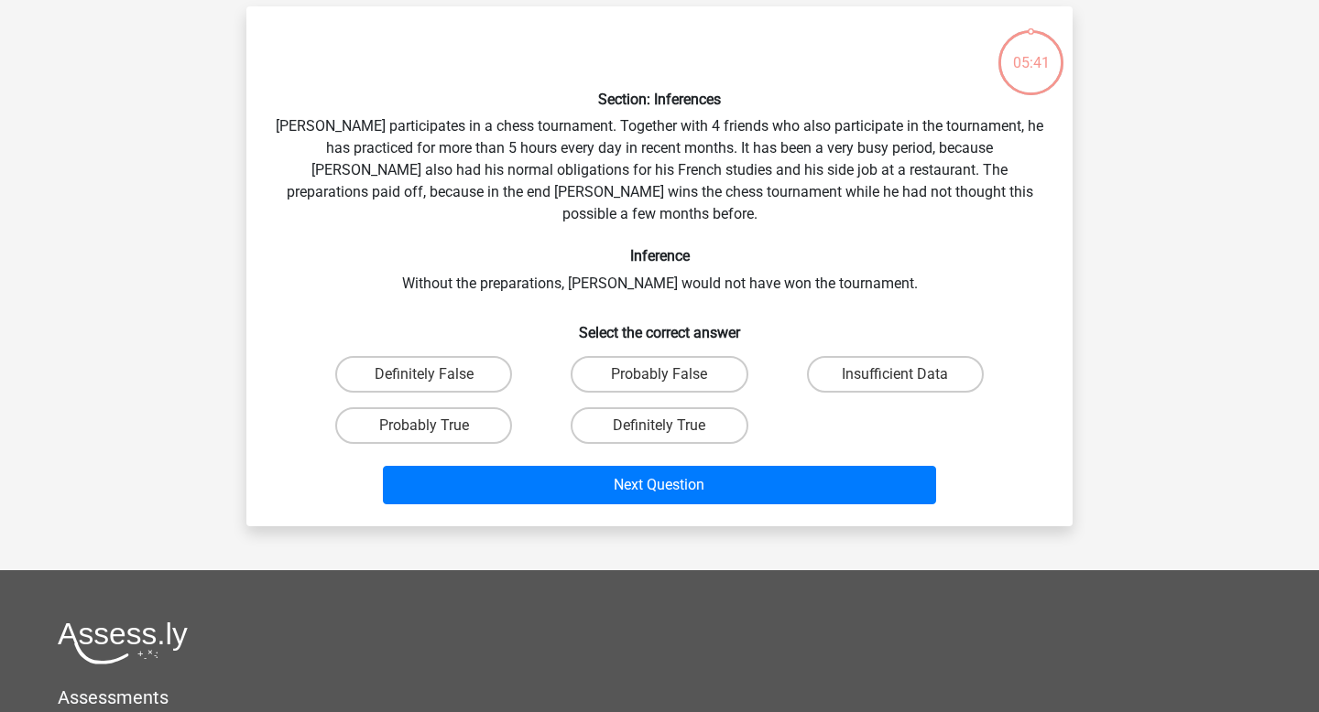
scroll to position [84, 0]
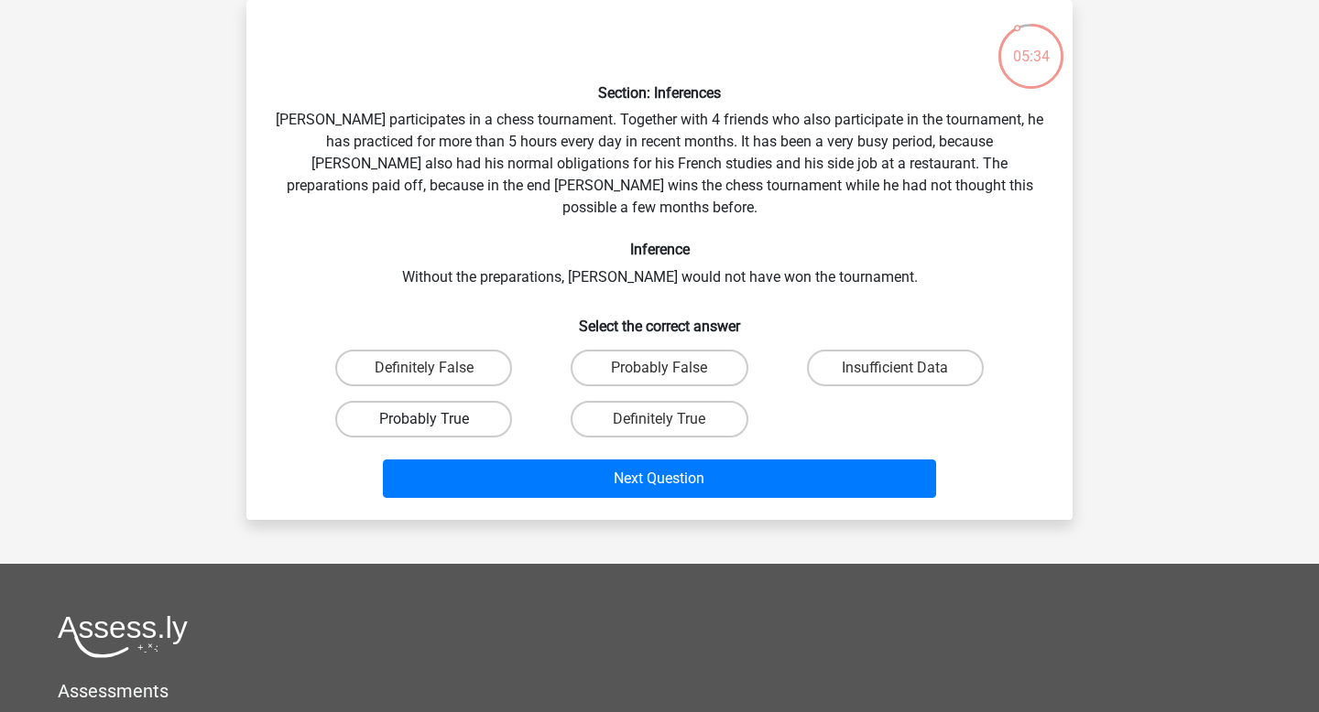
click at [462, 410] on label "Probably True" at bounding box center [423, 419] width 177 height 37
click at [436, 419] on input "Probably True" at bounding box center [430, 425] width 12 height 12
radio input "true"
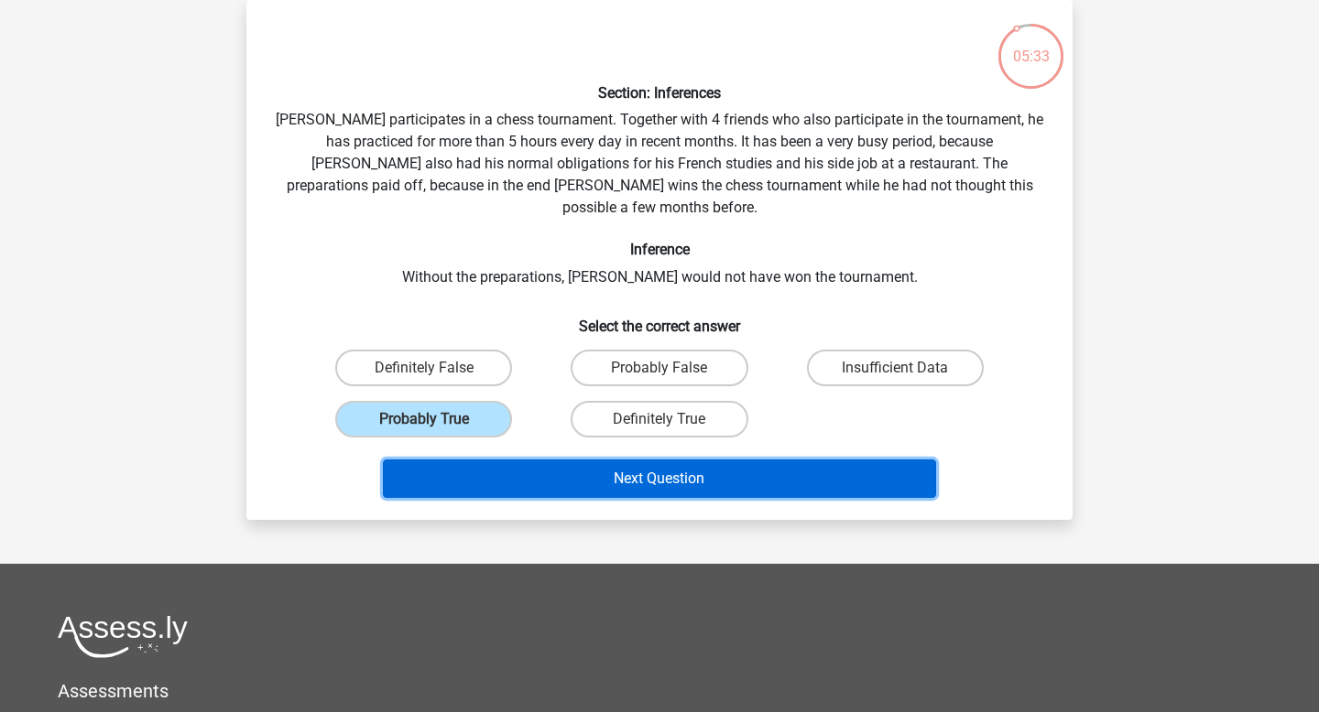
click at [584, 460] on button "Next Question" at bounding box center [660, 479] width 554 height 38
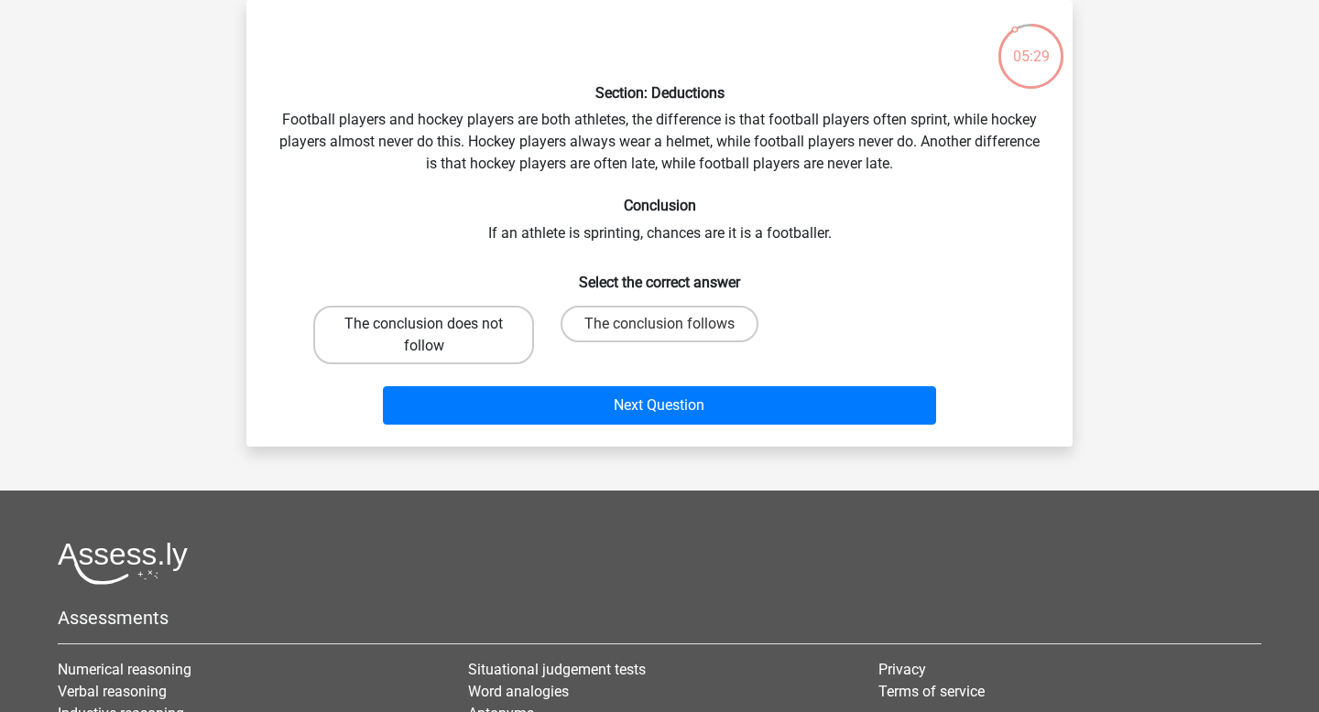
click at [448, 334] on label "The conclusion does not follow" at bounding box center [423, 335] width 221 height 59
click at [436, 334] on input "The conclusion does not follow" at bounding box center [430, 330] width 12 height 12
radio input "true"
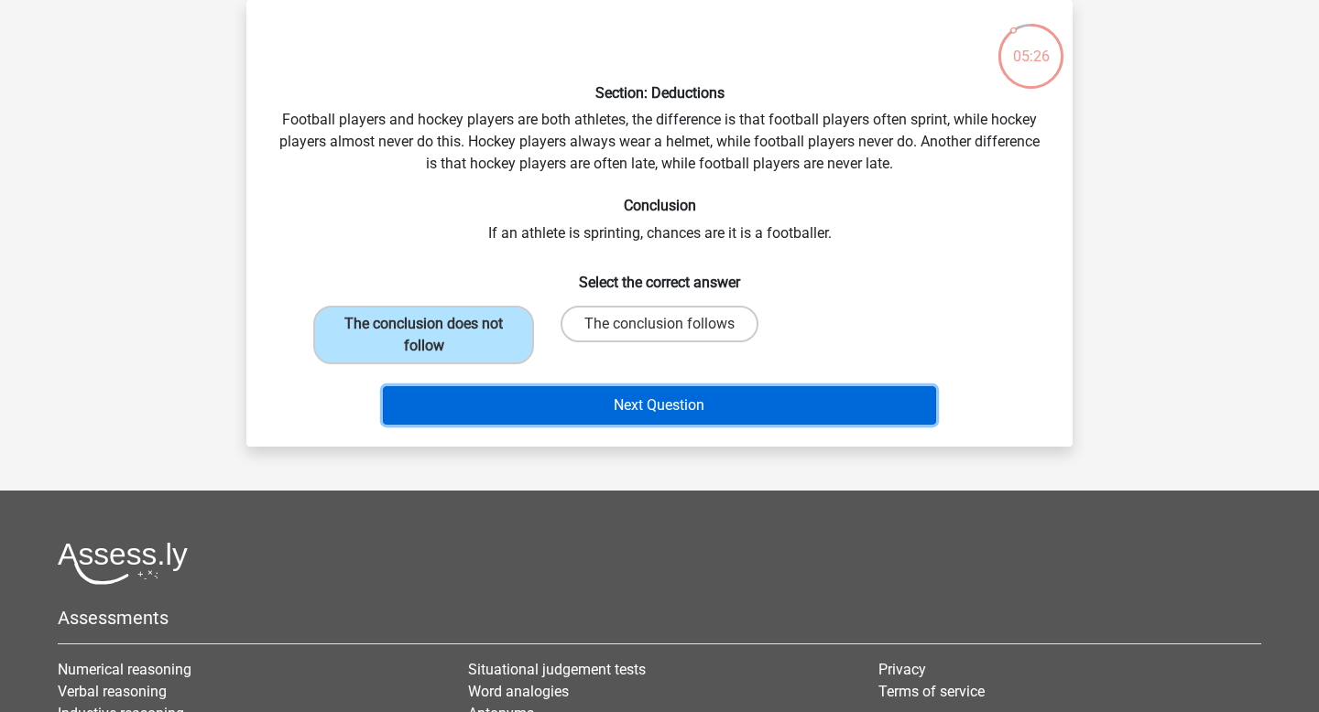
click at [601, 404] on button "Next Question" at bounding box center [660, 405] width 554 height 38
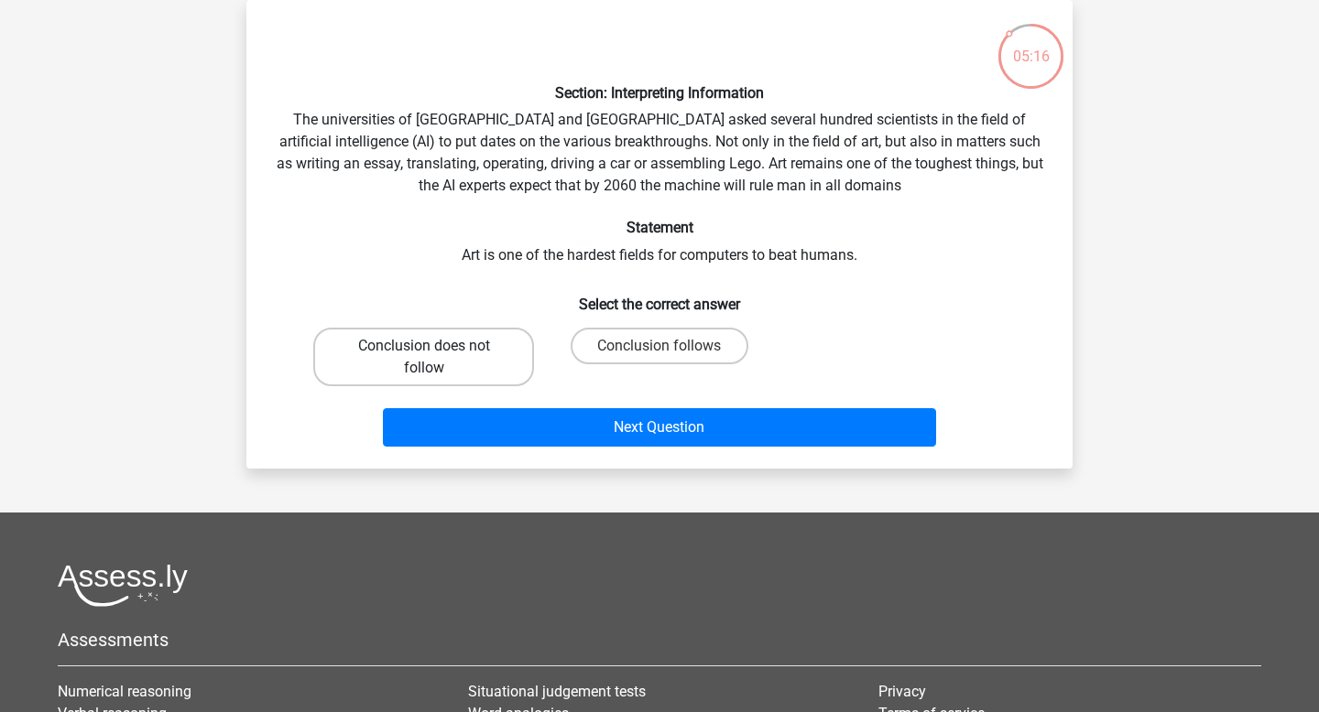
click at [501, 342] on label "Conclusion does not follow" at bounding box center [423, 357] width 221 height 59
click at [436, 346] on input "Conclusion does not follow" at bounding box center [430, 352] width 12 height 12
radio input "true"
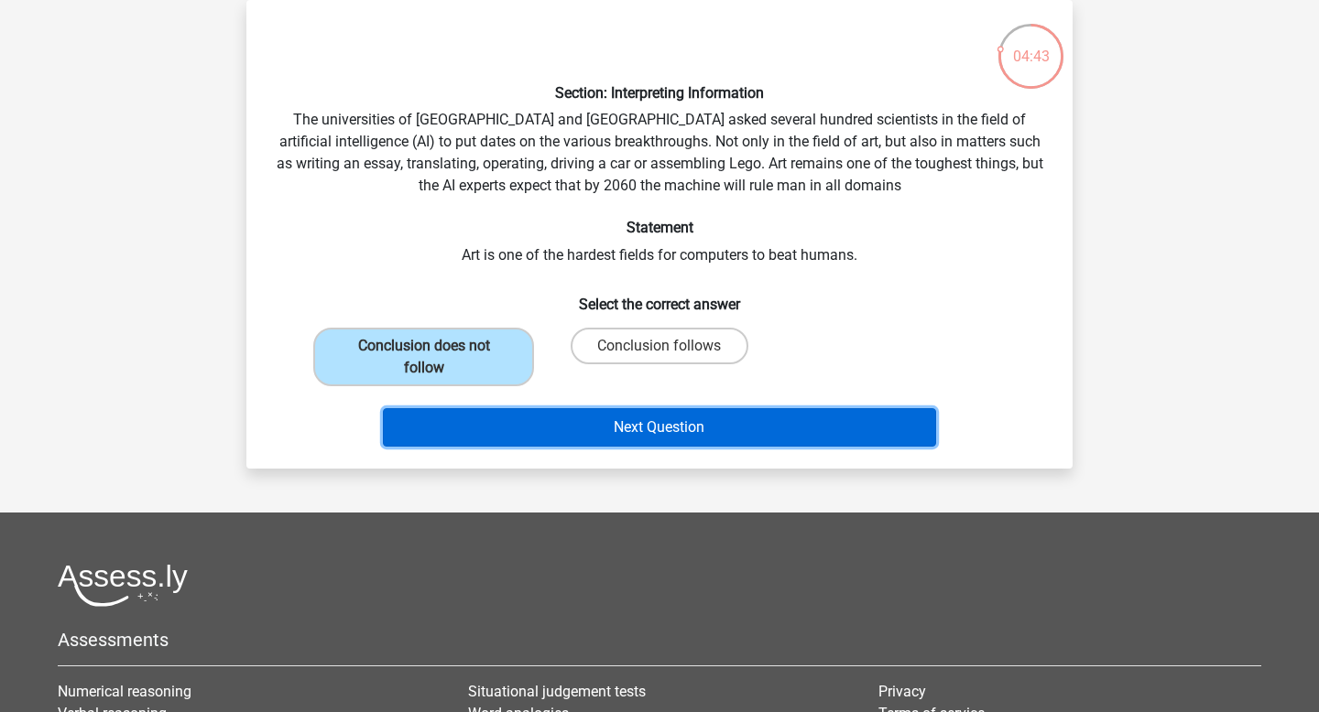
click at [618, 429] on button "Next Question" at bounding box center [660, 427] width 554 height 38
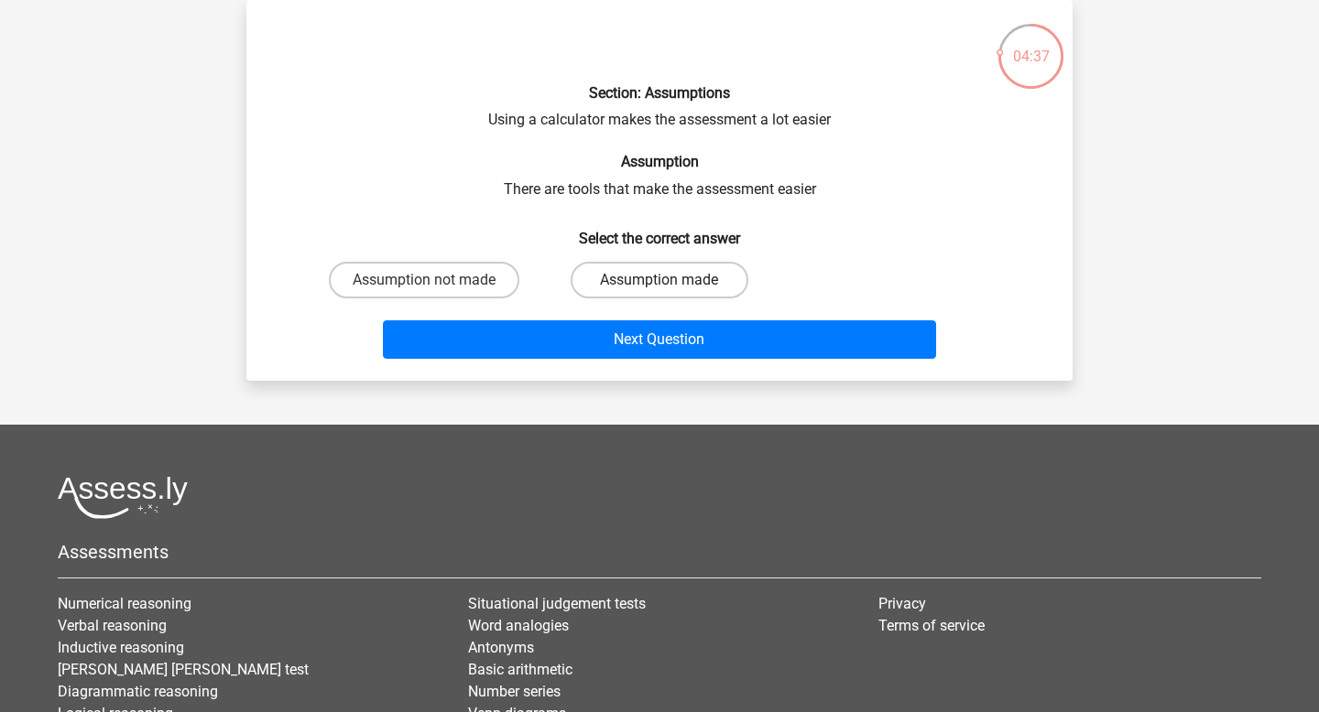
click at [673, 283] on label "Assumption made" at bounding box center [659, 280] width 177 height 37
click at [671, 283] on input "Assumption made" at bounding box center [665, 286] width 12 height 12
radio input "true"
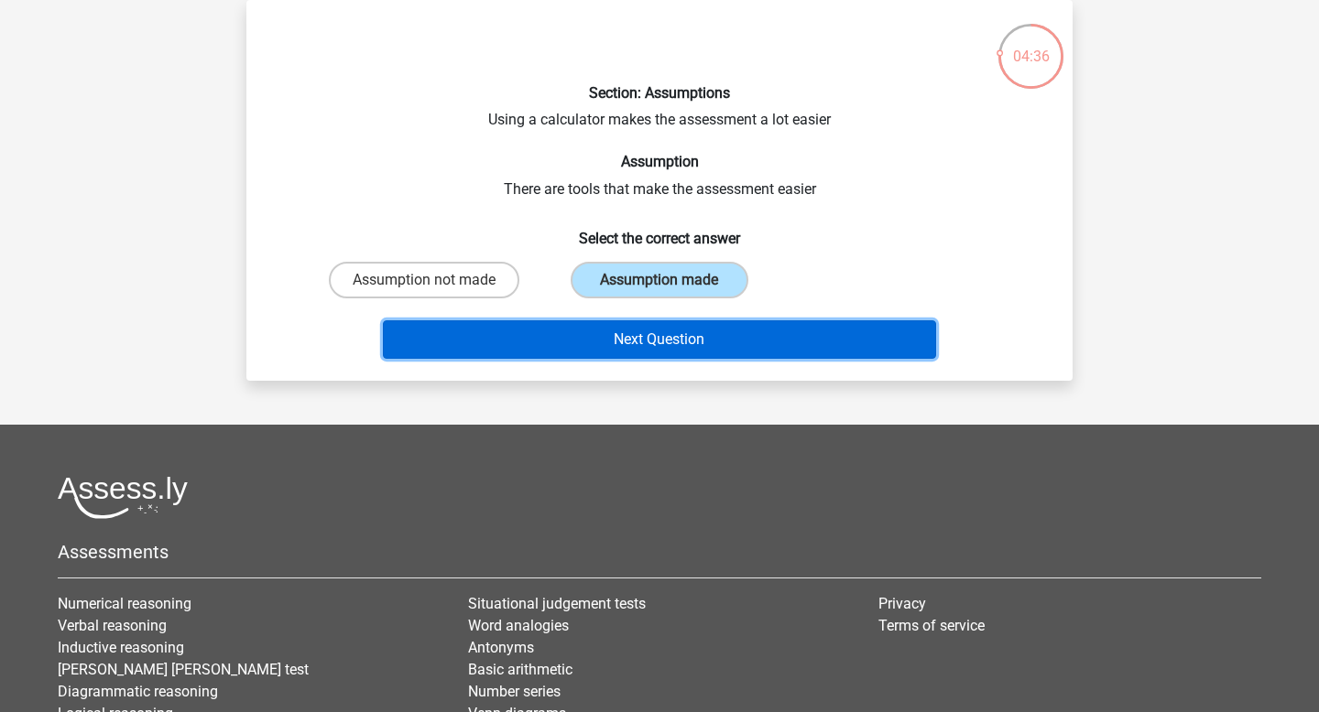
click at [677, 338] on button "Next Question" at bounding box center [660, 340] width 554 height 38
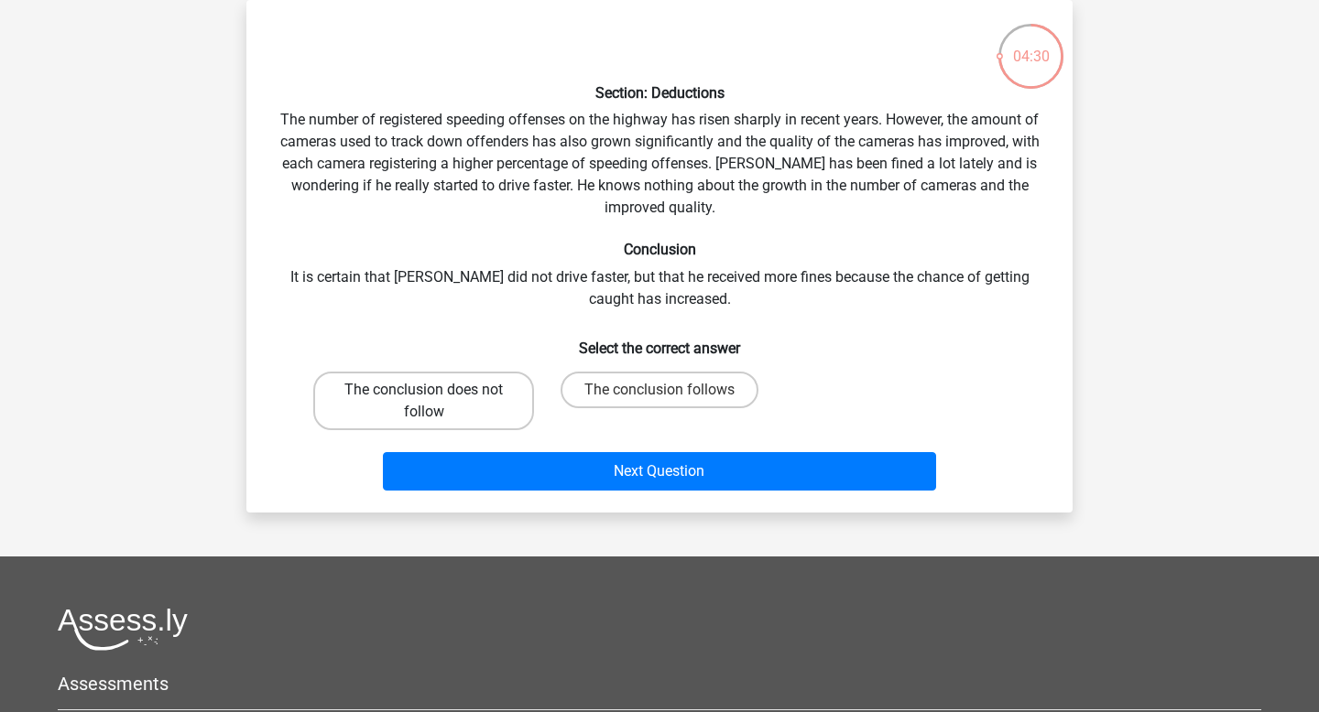
click at [473, 398] on label "The conclusion does not follow" at bounding box center [423, 401] width 221 height 59
click at [436, 398] on input "The conclusion does not follow" at bounding box center [430, 396] width 12 height 12
radio input "true"
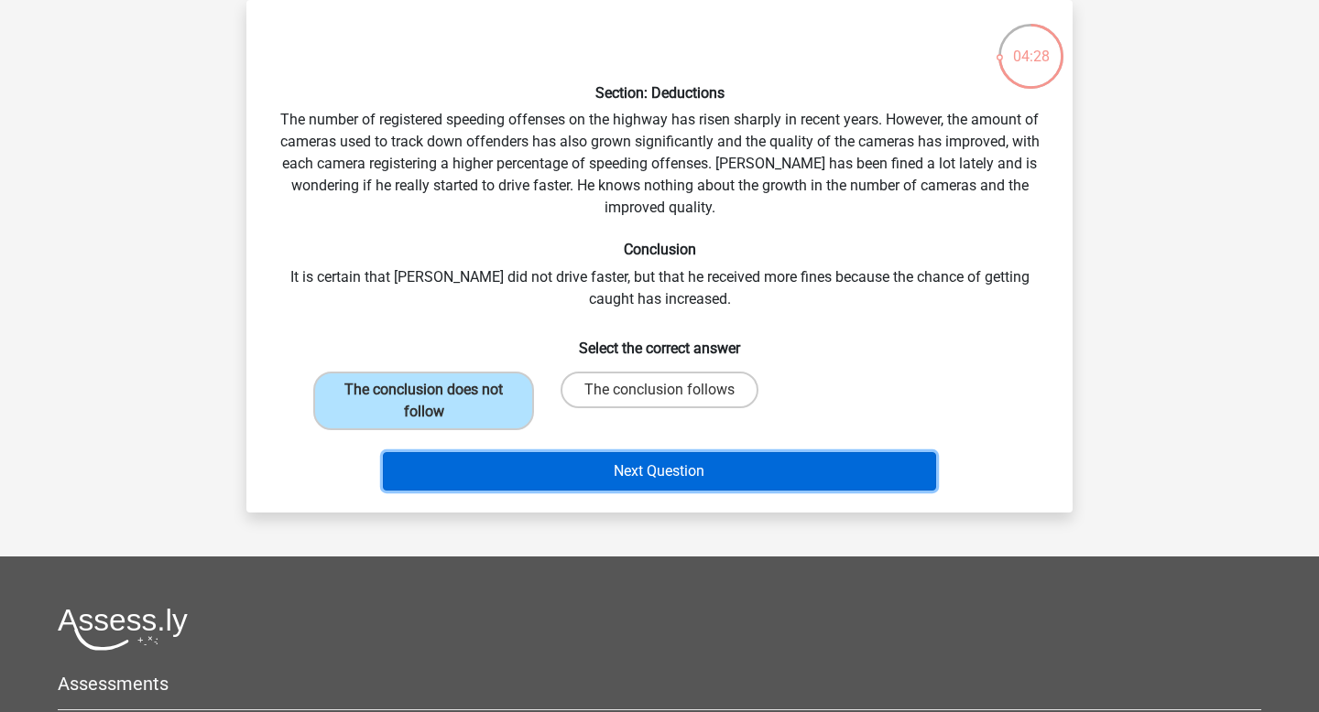
click at [609, 472] on button "Next Question" at bounding box center [660, 471] width 554 height 38
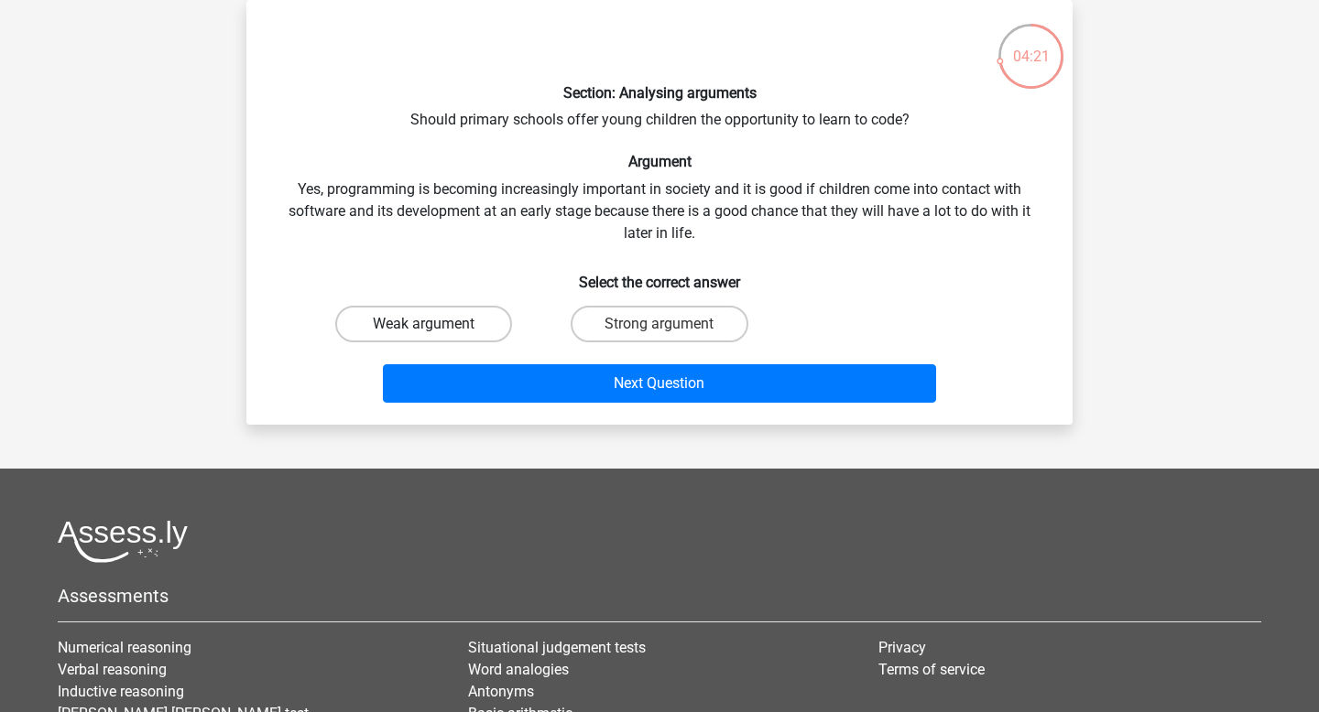
click at [494, 321] on label "Weak argument" at bounding box center [423, 324] width 177 height 37
click at [436, 324] on input "Weak argument" at bounding box center [430, 330] width 12 height 12
radio input "true"
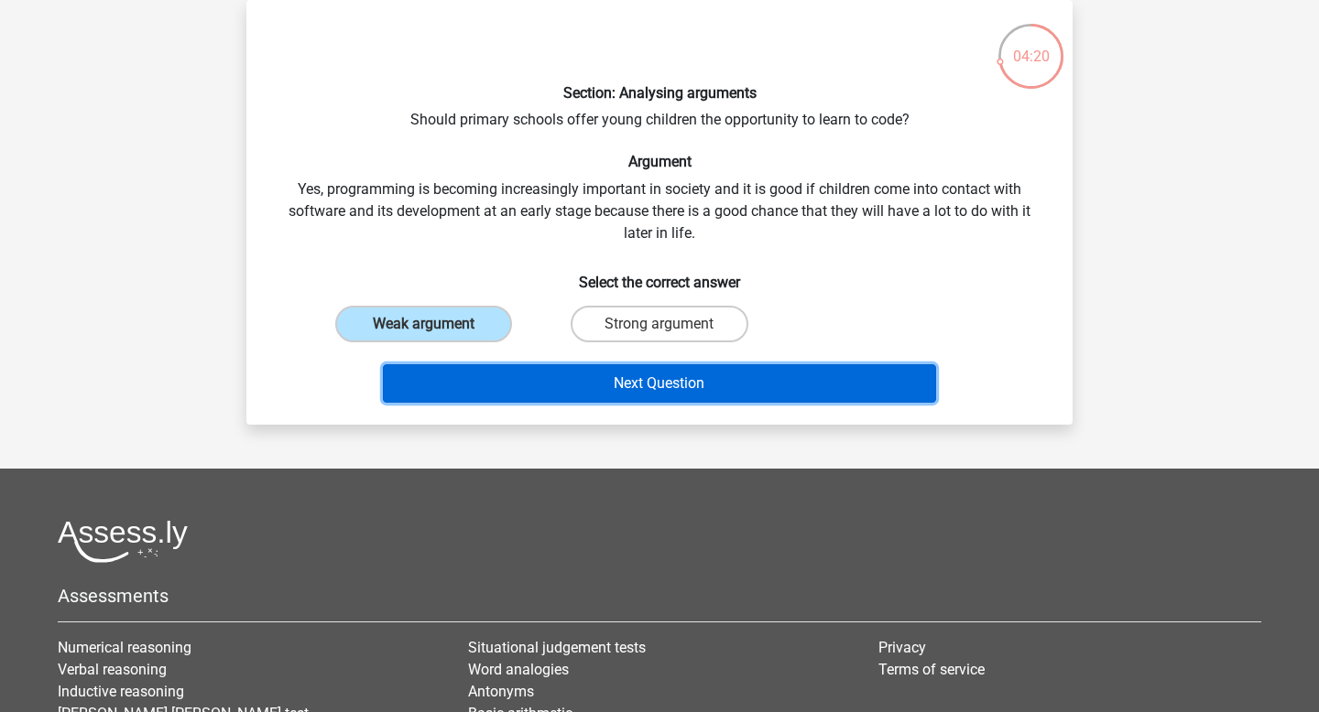
click at [584, 390] on button "Next Question" at bounding box center [660, 383] width 554 height 38
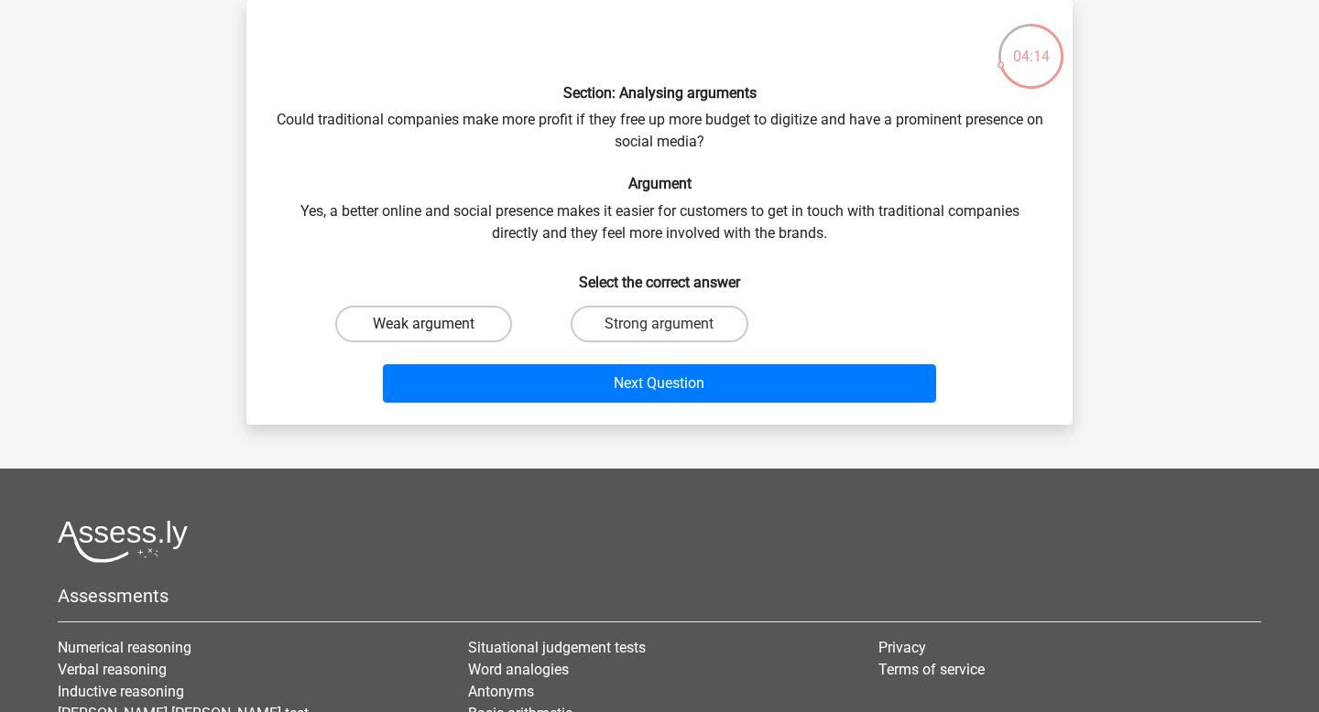
click at [487, 320] on label "Weak argument" at bounding box center [423, 324] width 177 height 37
click at [436, 324] on input "Weak argument" at bounding box center [430, 330] width 12 height 12
radio input "true"
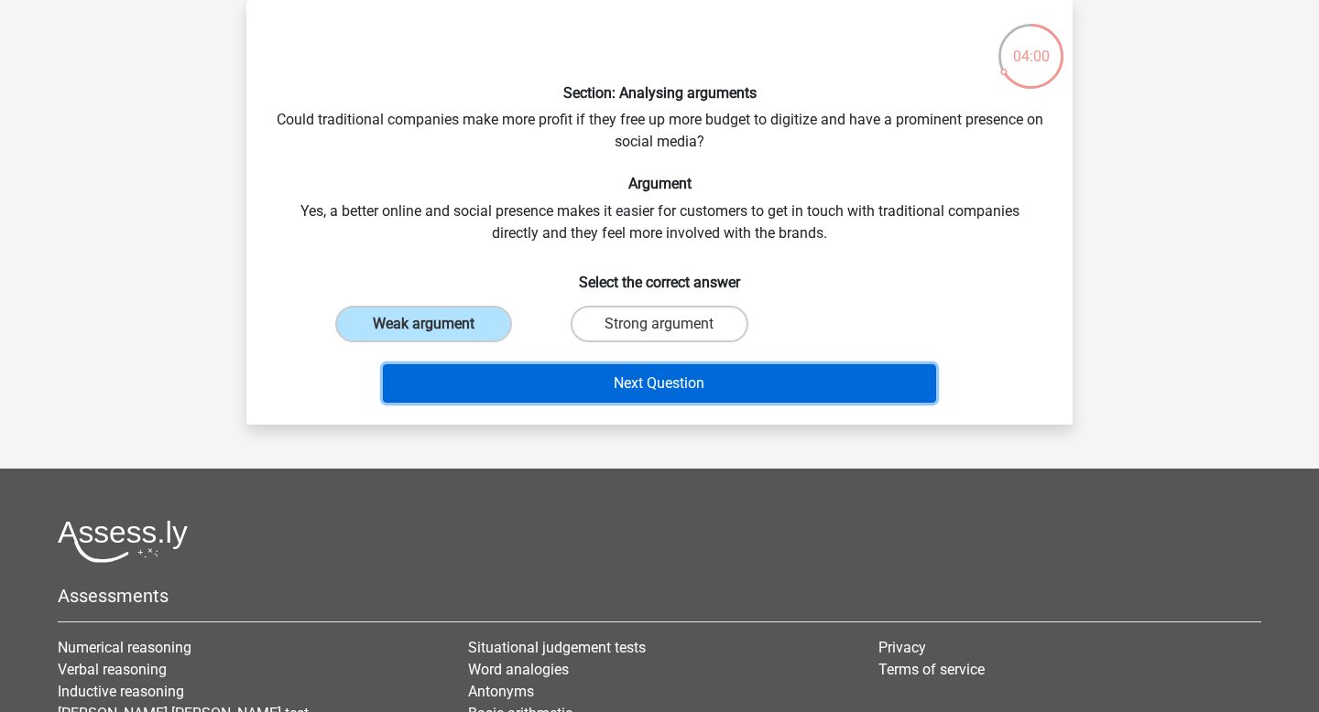
click at [611, 389] on button "Next Question" at bounding box center [660, 383] width 554 height 38
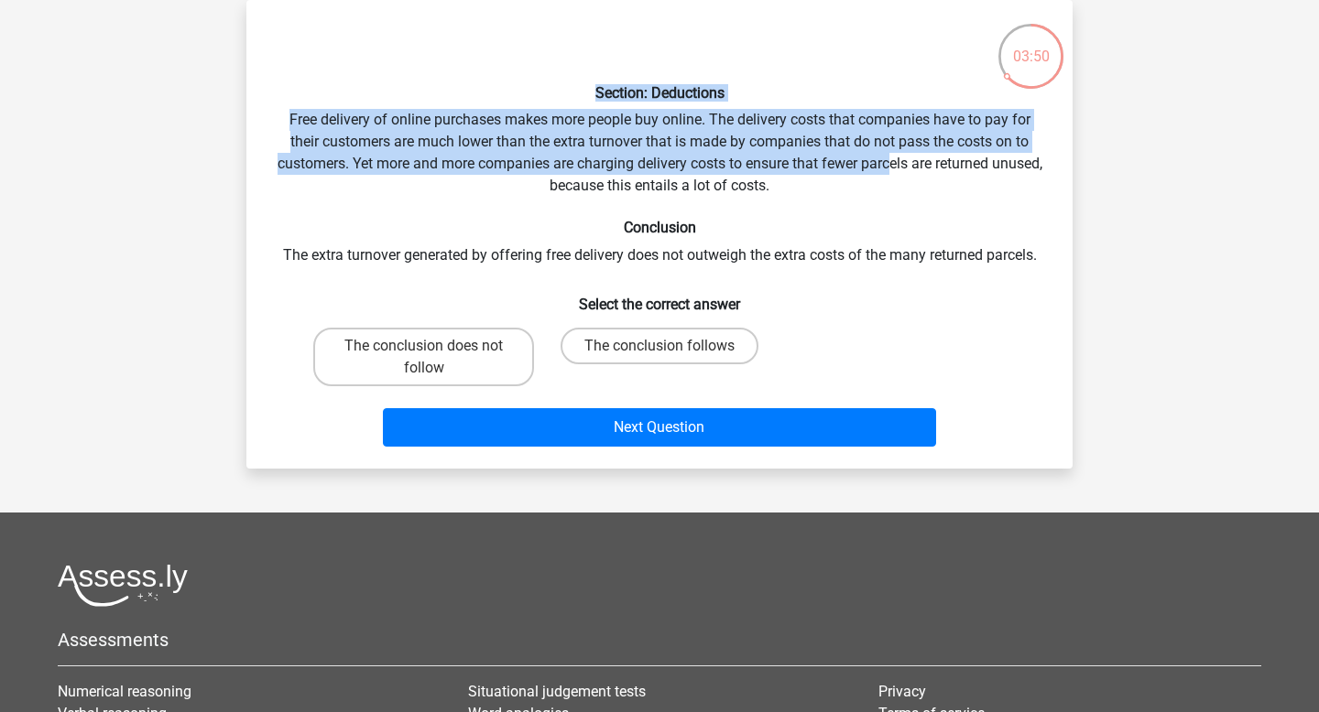
drag, startPoint x: 922, startPoint y: 161, endPoint x: 830, endPoint y: 76, distance: 125.7
click at [830, 76] on div "Section: Deductions Free delivery of online purchases makes more people buy onl…" at bounding box center [659, 235] width 811 height 440
click at [802, 140] on div "Section: Deductions Free delivery of online purchases makes more people buy onl…" at bounding box center [659, 235] width 811 height 440
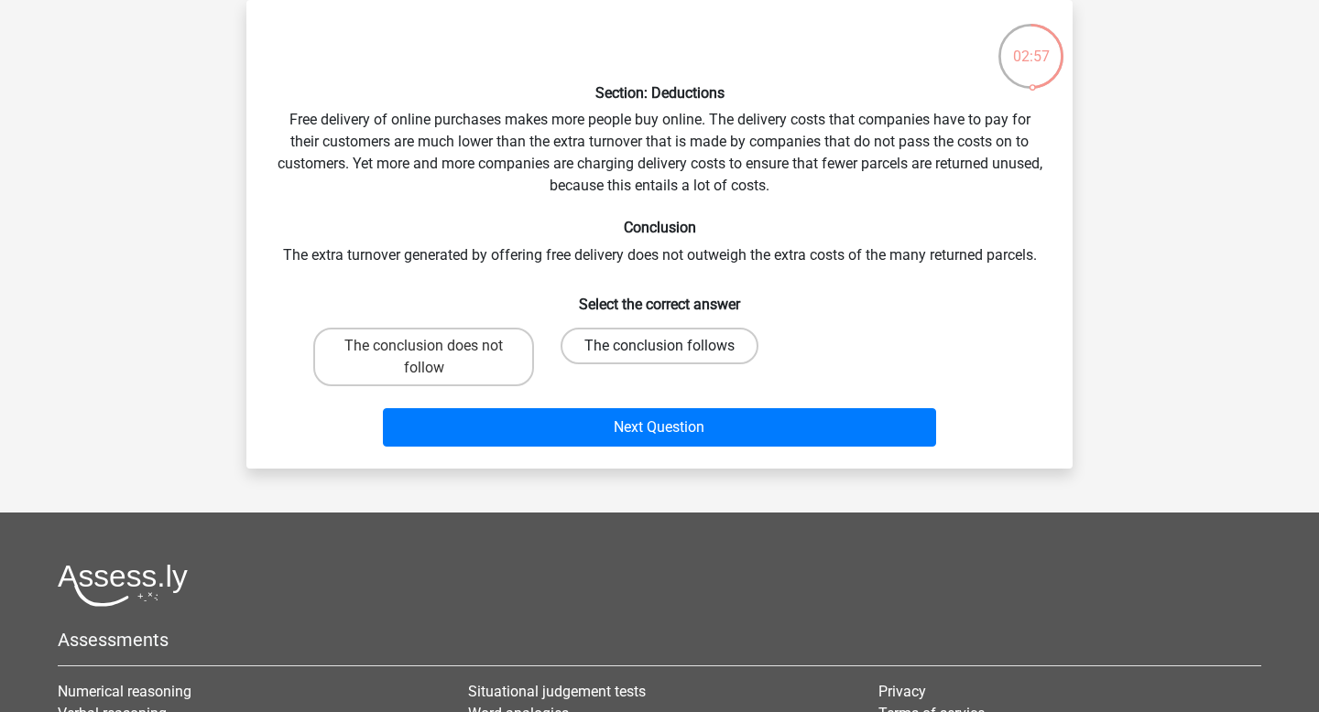
click at [692, 340] on label "The conclusion follows" at bounding box center [659, 346] width 198 height 37
click at [671, 346] on input "The conclusion follows" at bounding box center [665, 352] width 12 height 12
radio input "true"
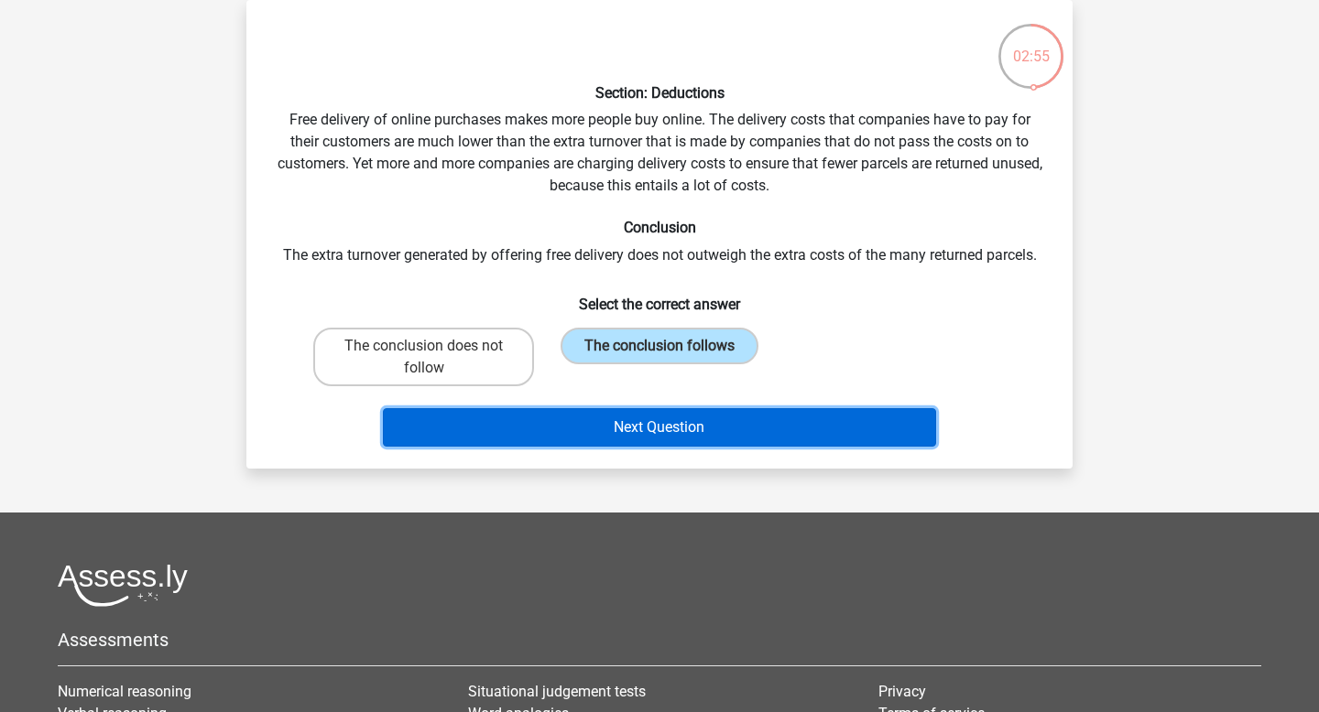
click at [695, 425] on button "Next Question" at bounding box center [660, 427] width 554 height 38
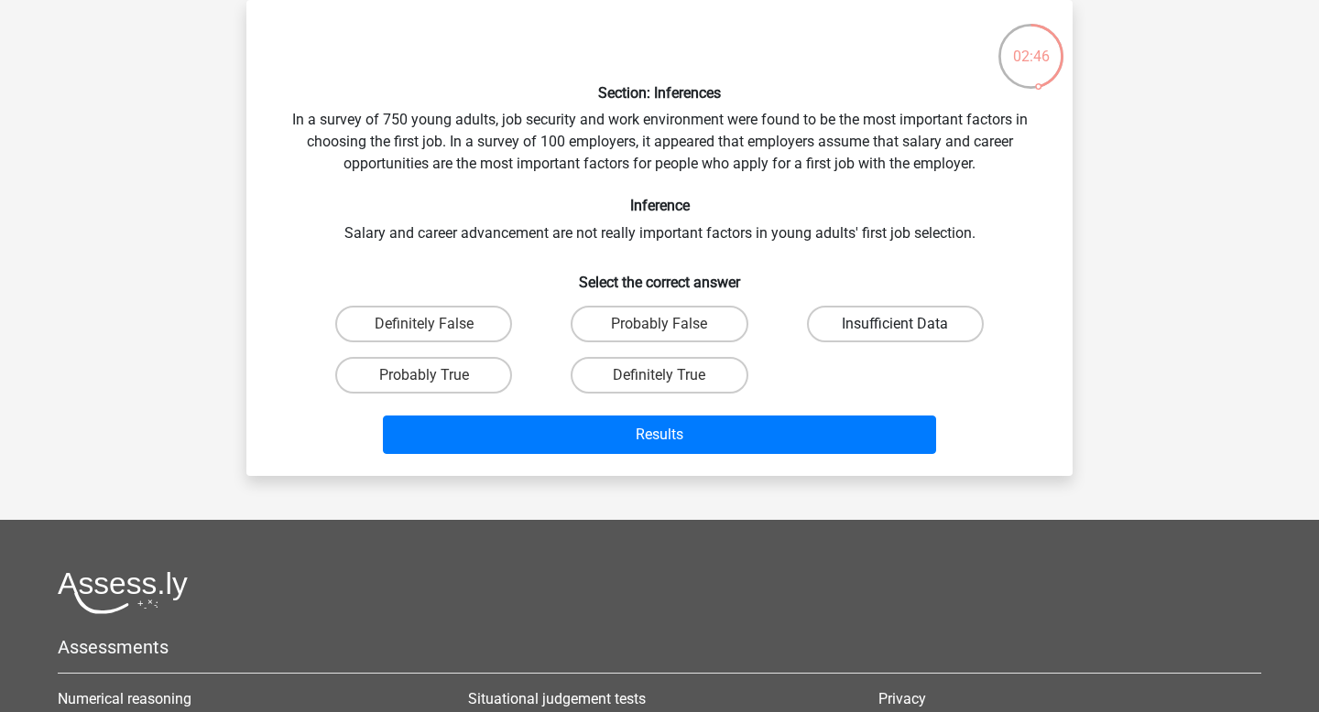
click at [863, 319] on label "Insufficient Data" at bounding box center [895, 324] width 177 height 37
click at [895, 324] on input "Insufficient Data" at bounding box center [901, 330] width 12 height 12
radio input "true"
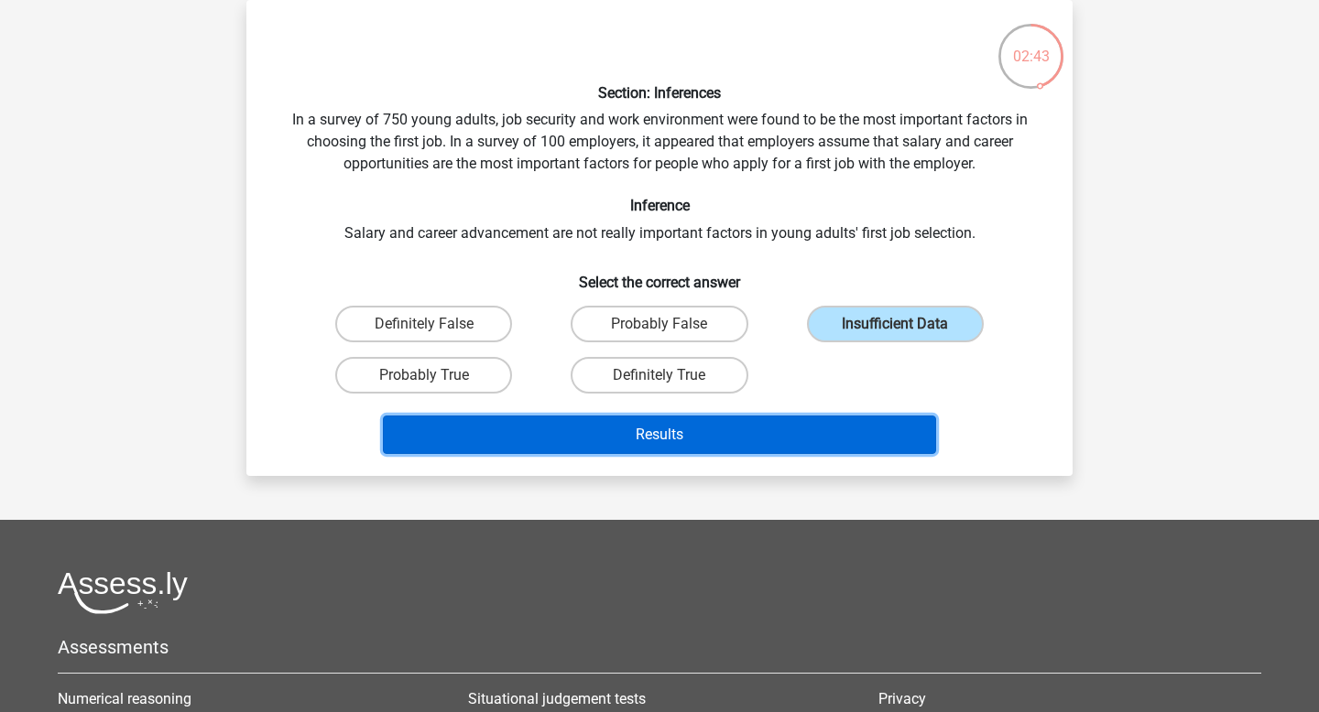
click at [719, 435] on button "Results" at bounding box center [660, 435] width 554 height 38
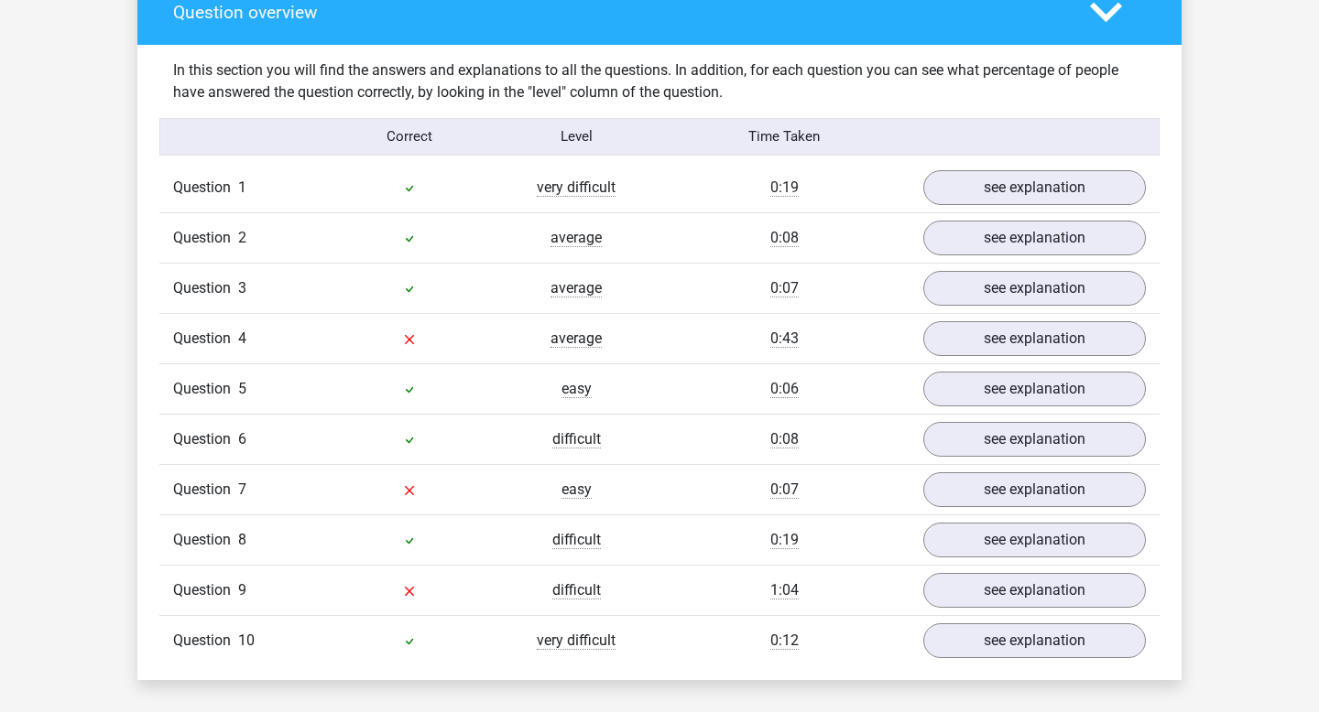
scroll to position [1391, 0]
click at [965, 327] on link "see explanation" at bounding box center [1034, 338] width 255 height 40
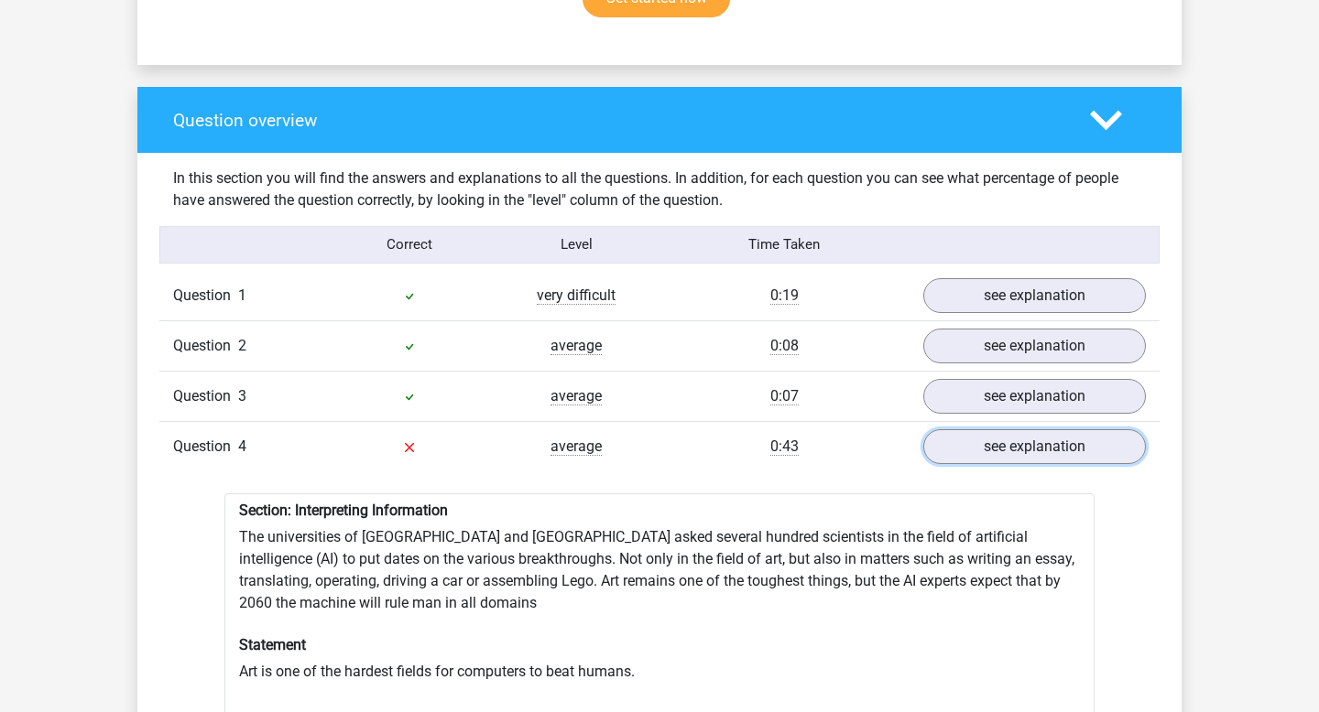
scroll to position [1276, 0]
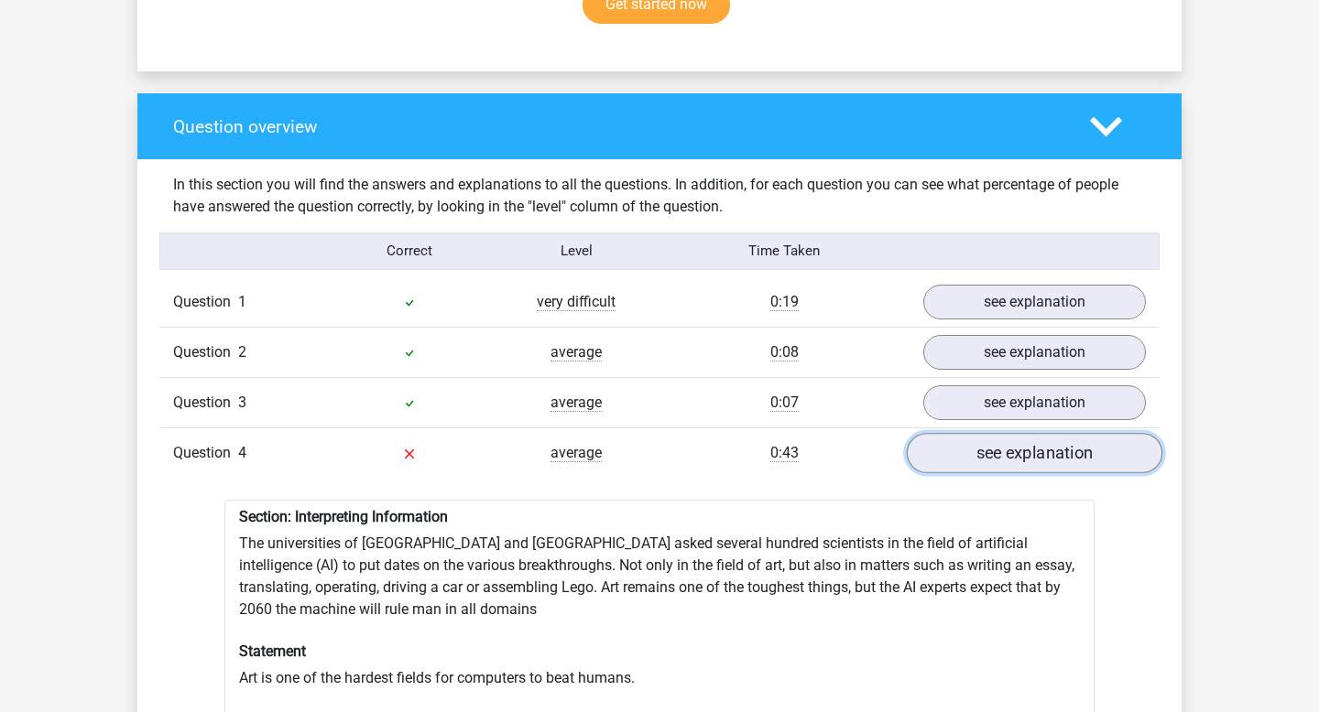
click at [951, 453] on link "see explanation" at bounding box center [1034, 453] width 255 height 40
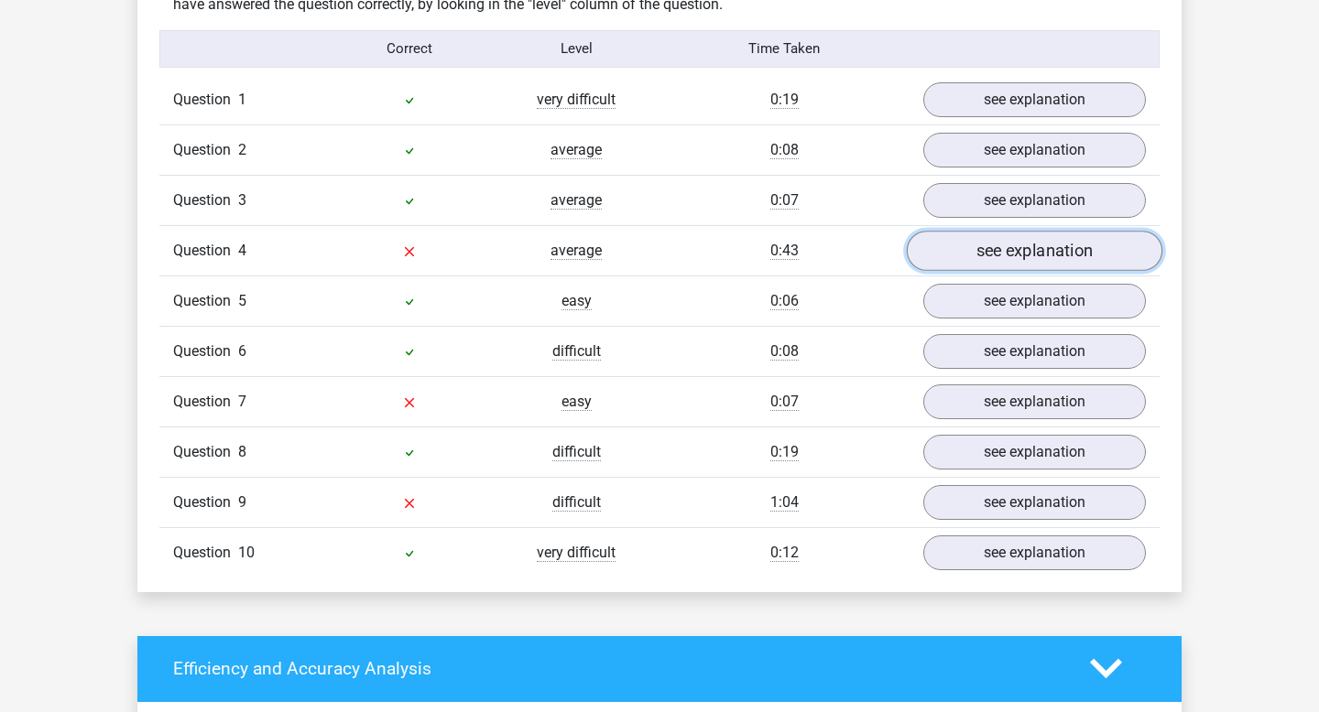
scroll to position [1480, 0]
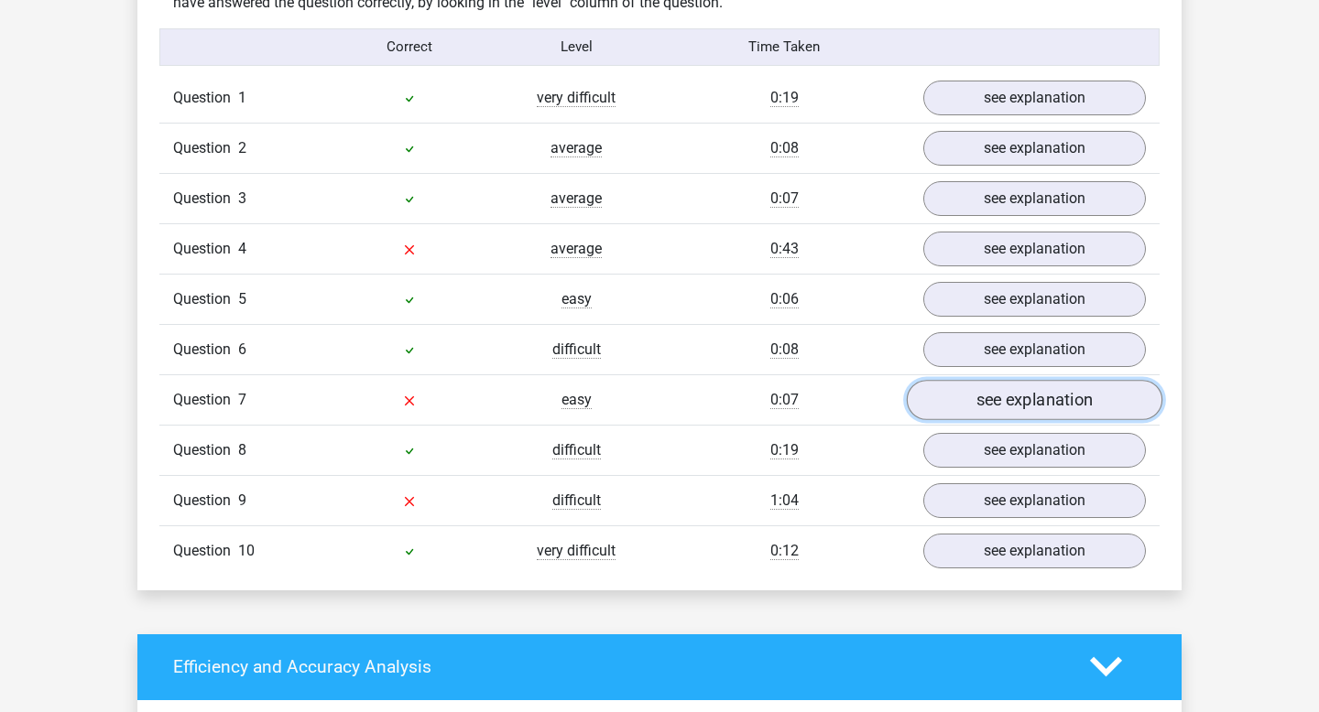
click at [974, 389] on link "see explanation" at bounding box center [1034, 400] width 255 height 40
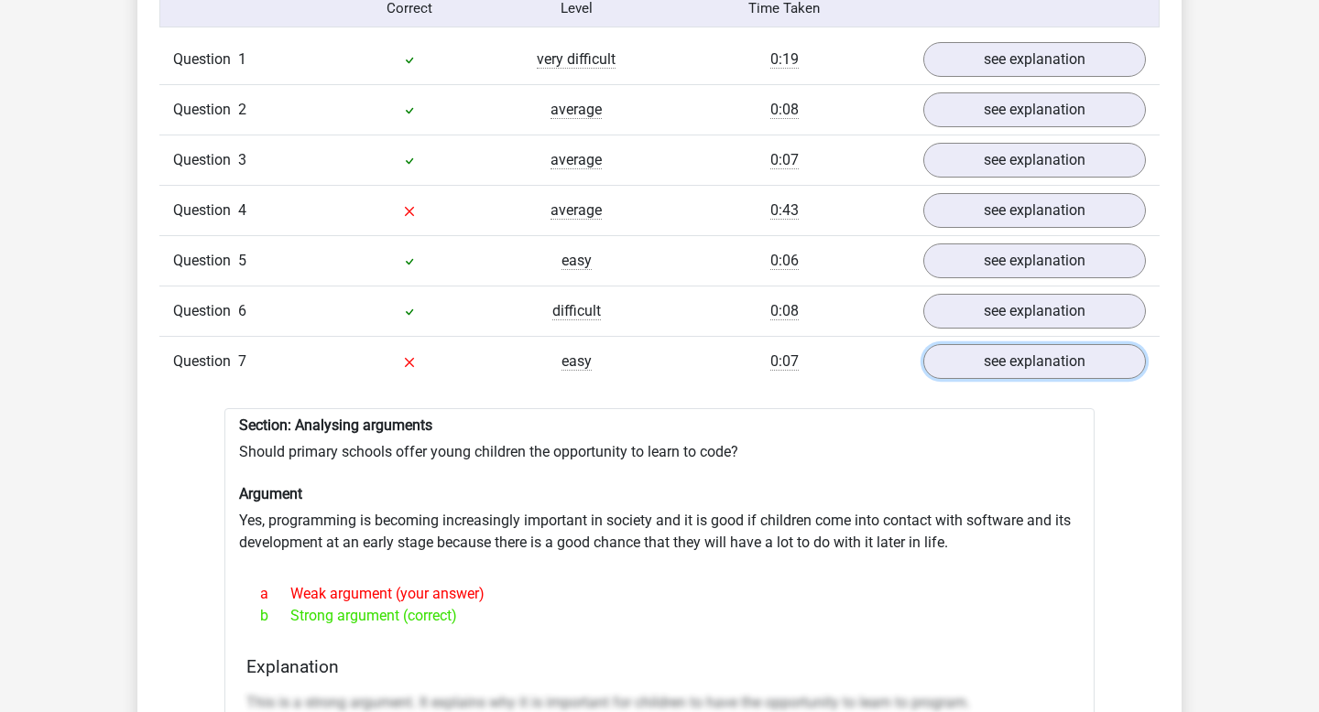
scroll to position [1516, 0]
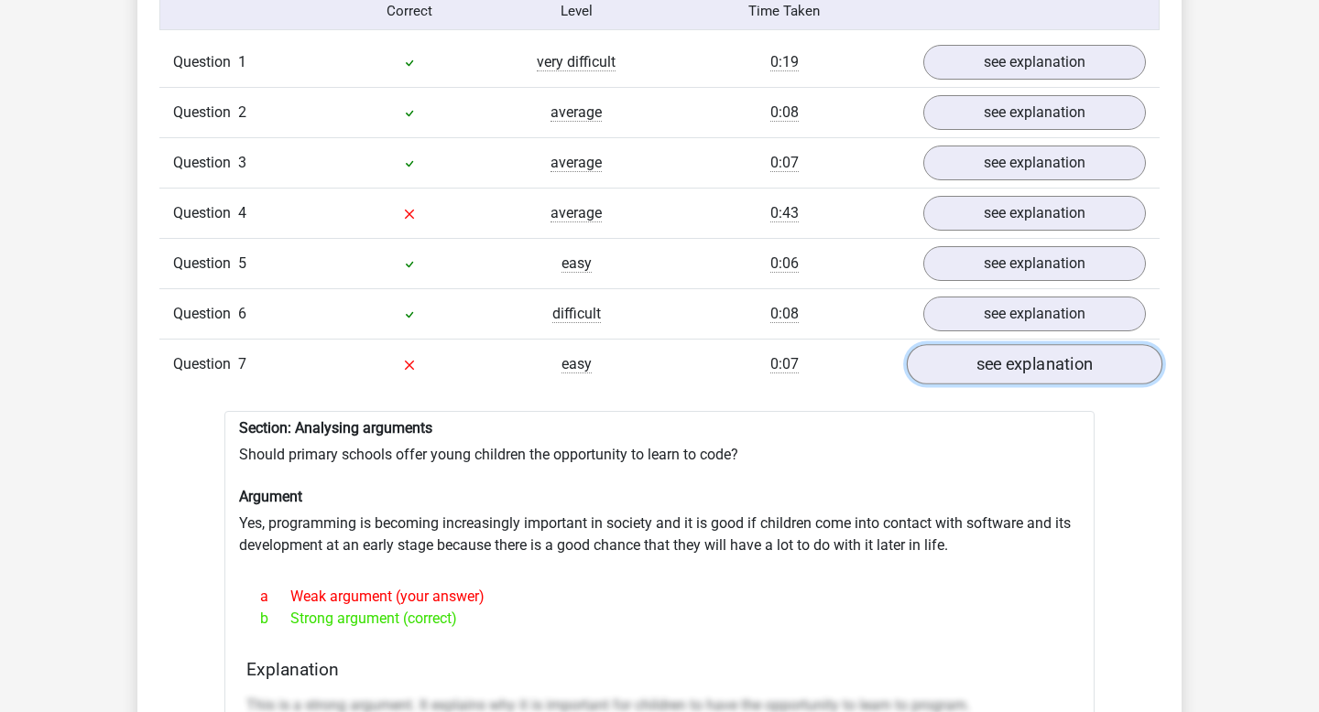
click at [970, 365] on link "see explanation" at bounding box center [1034, 364] width 255 height 40
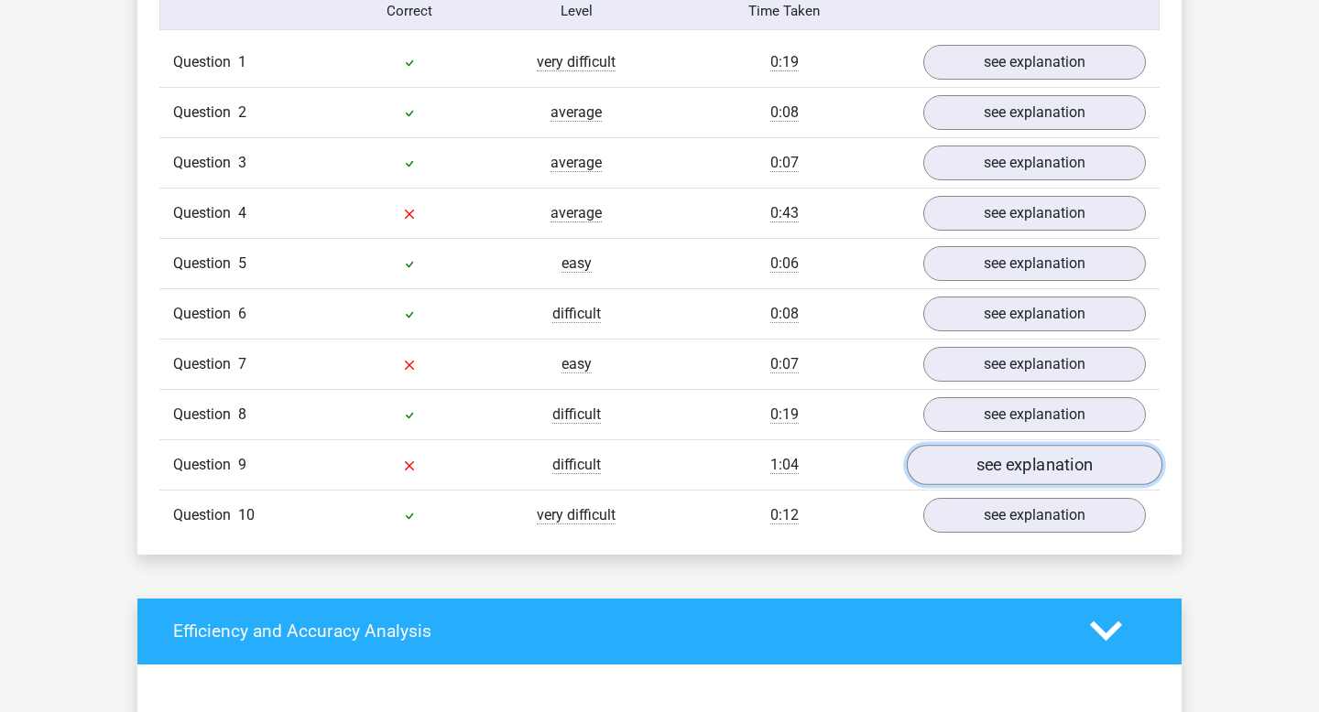
click at [983, 462] on link "see explanation" at bounding box center [1034, 465] width 255 height 40
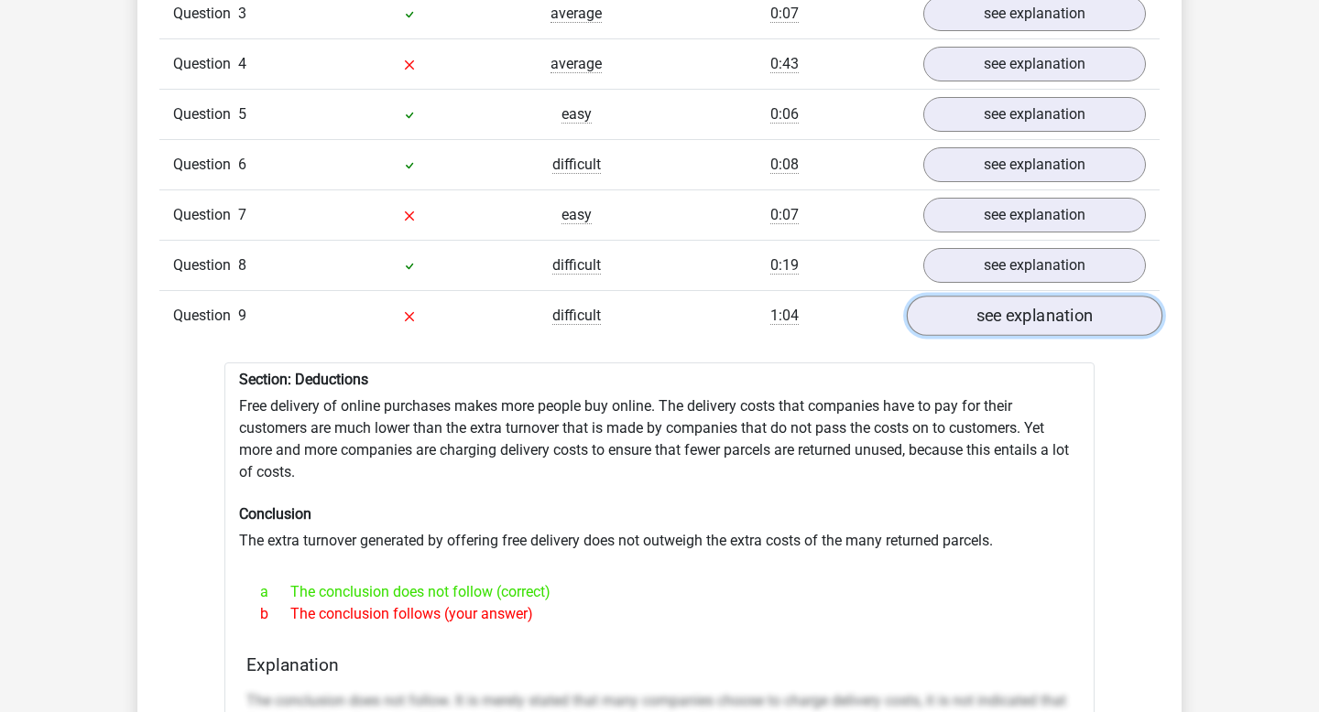
scroll to position [1668, 0]
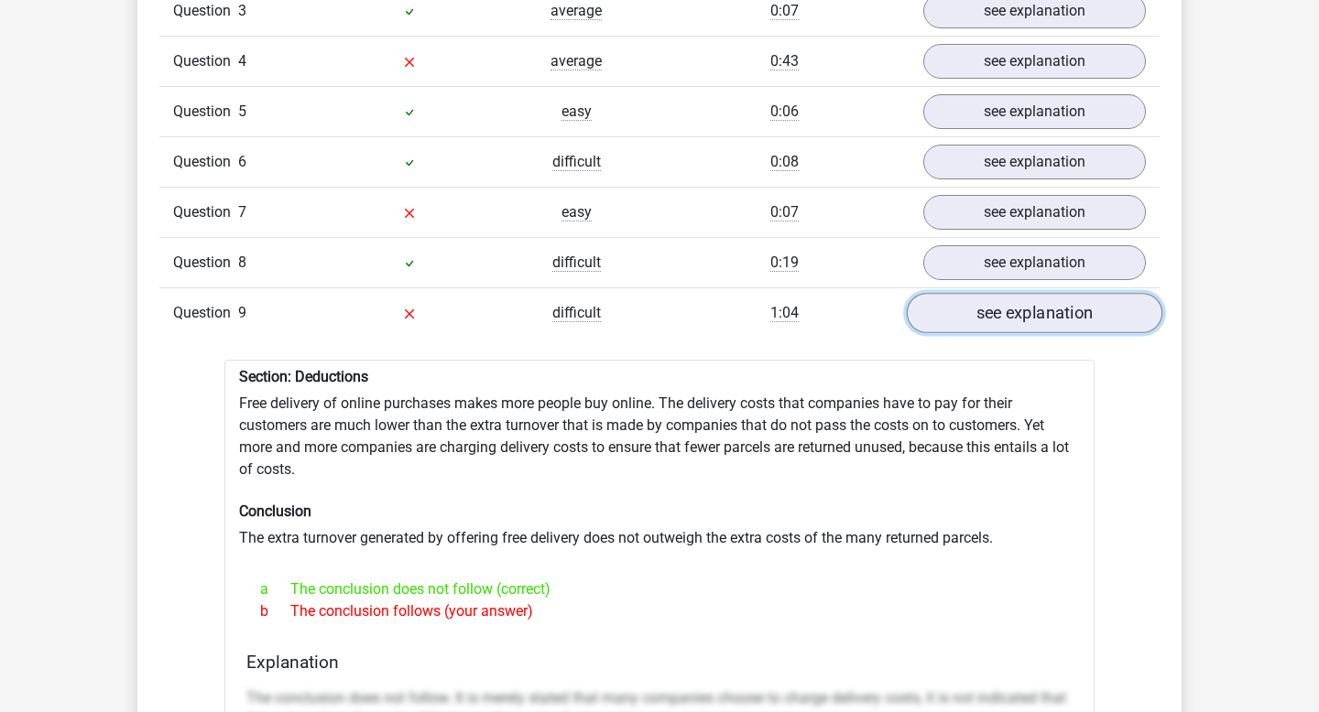
click at [1000, 306] on link "see explanation" at bounding box center [1034, 313] width 255 height 40
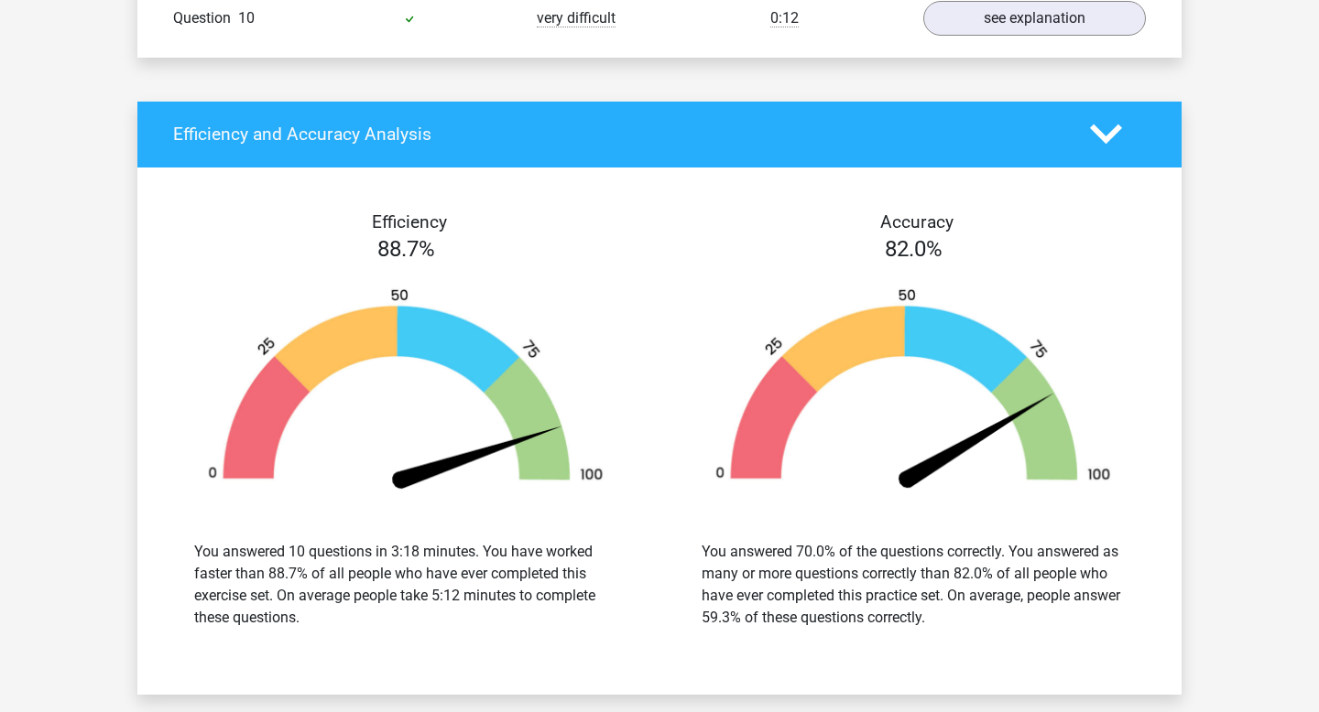
scroll to position [2034, 0]
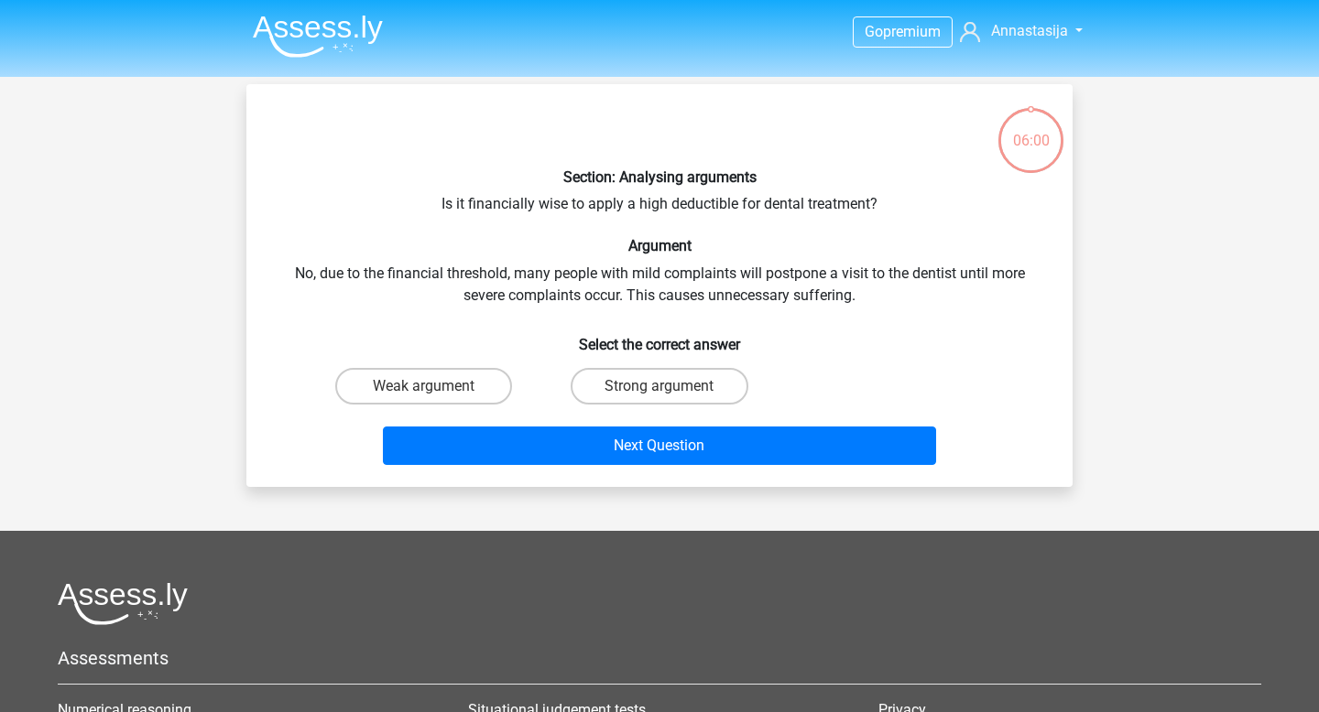
scroll to position [84, 0]
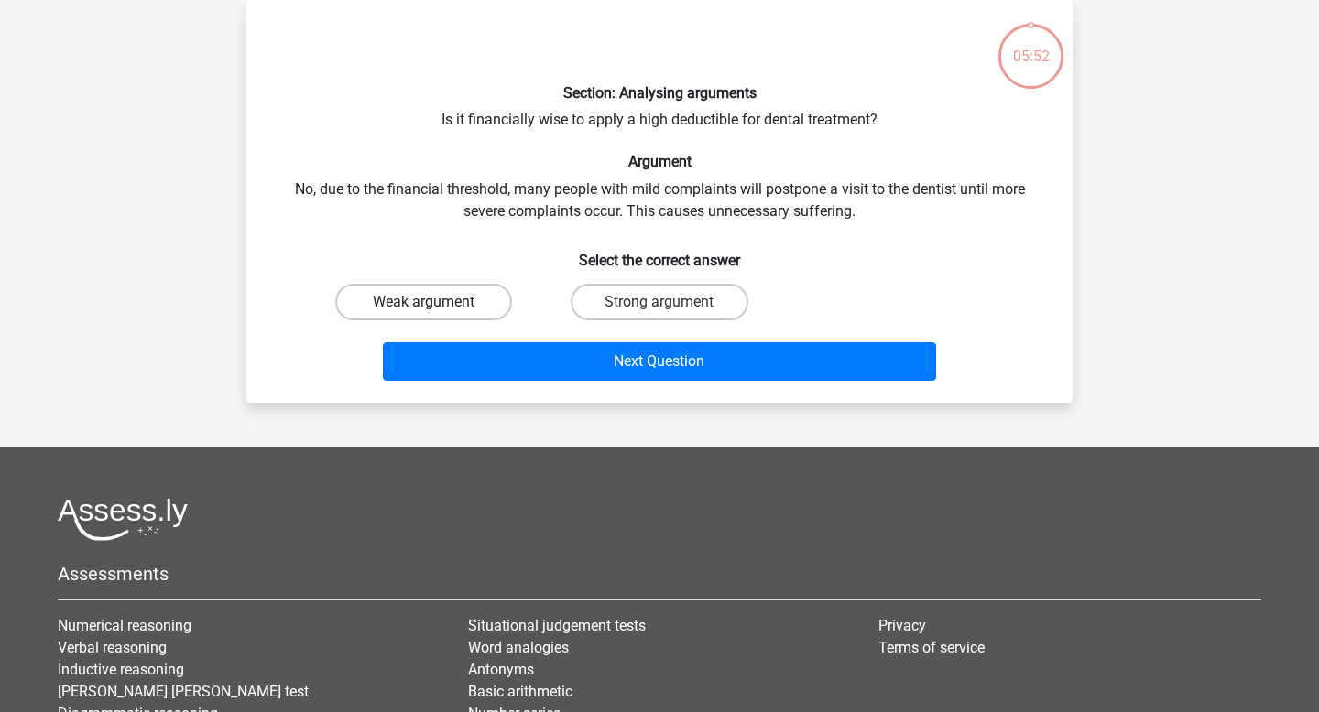
click at [453, 303] on label "Weak argument" at bounding box center [423, 302] width 177 height 37
click at [436, 303] on input "Weak argument" at bounding box center [430, 308] width 12 height 12
radio input "true"
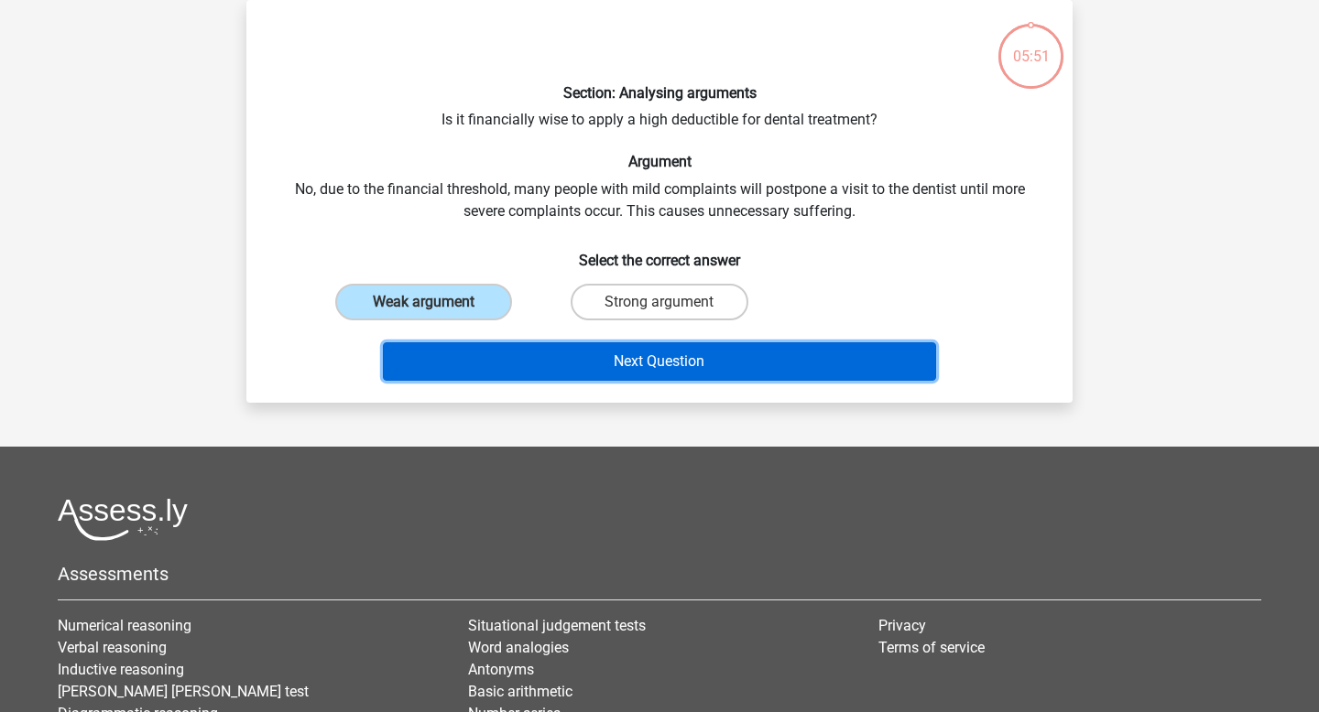
click at [510, 364] on button "Next Question" at bounding box center [660, 361] width 554 height 38
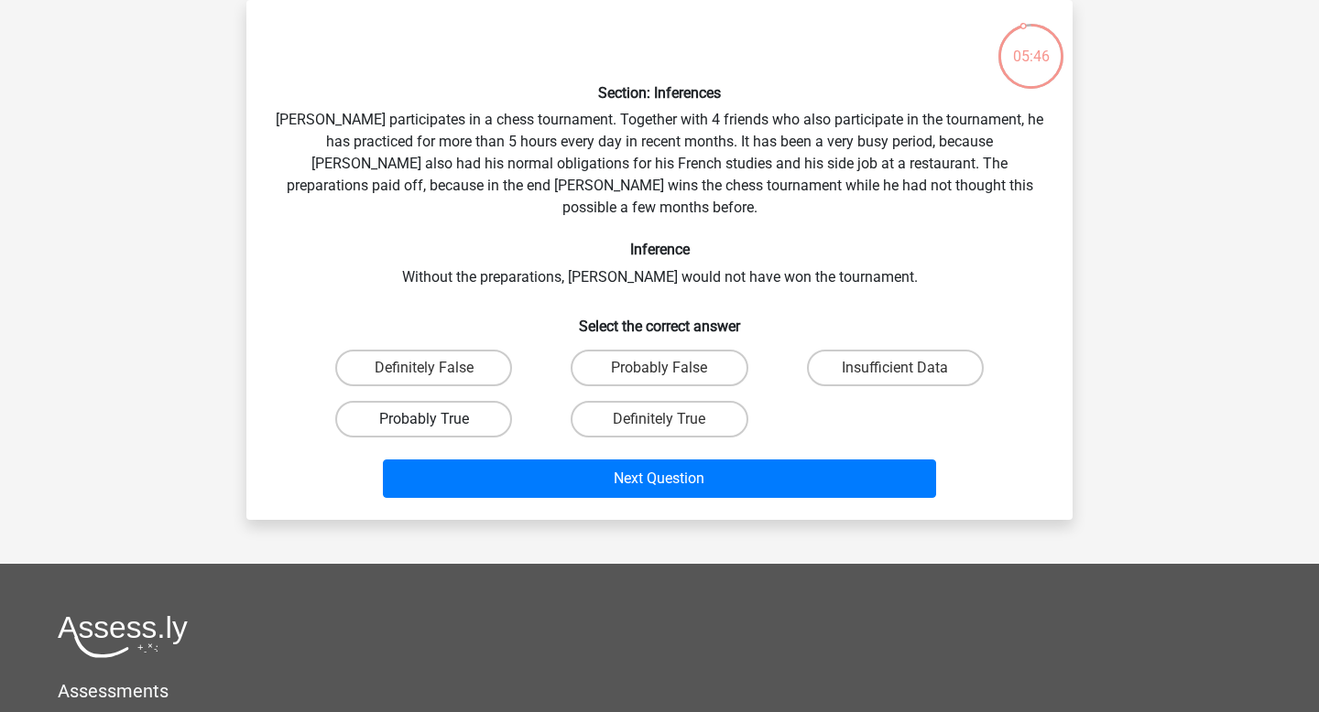
click at [466, 401] on label "Probably True" at bounding box center [423, 419] width 177 height 37
click at [436, 419] on input "Probably True" at bounding box center [430, 425] width 12 height 12
radio input "true"
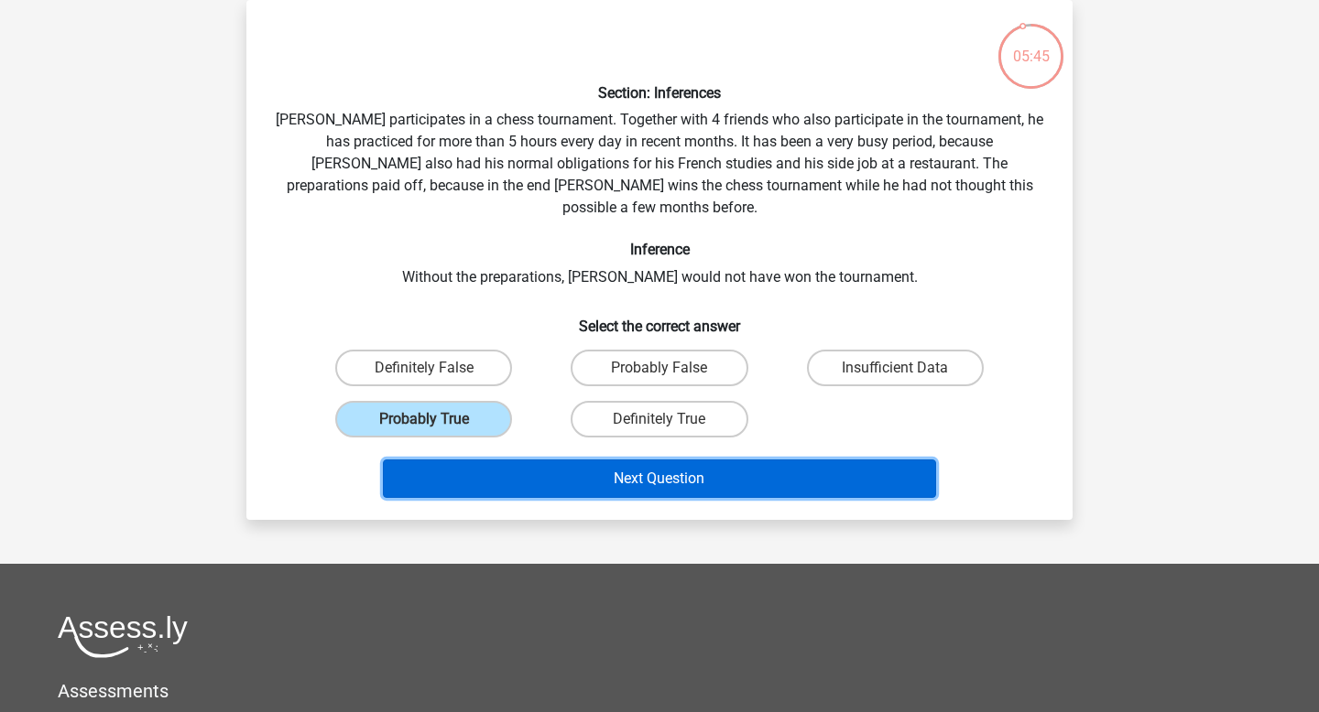
click at [549, 460] on button "Next Question" at bounding box center [660, 479] width 554 height 38
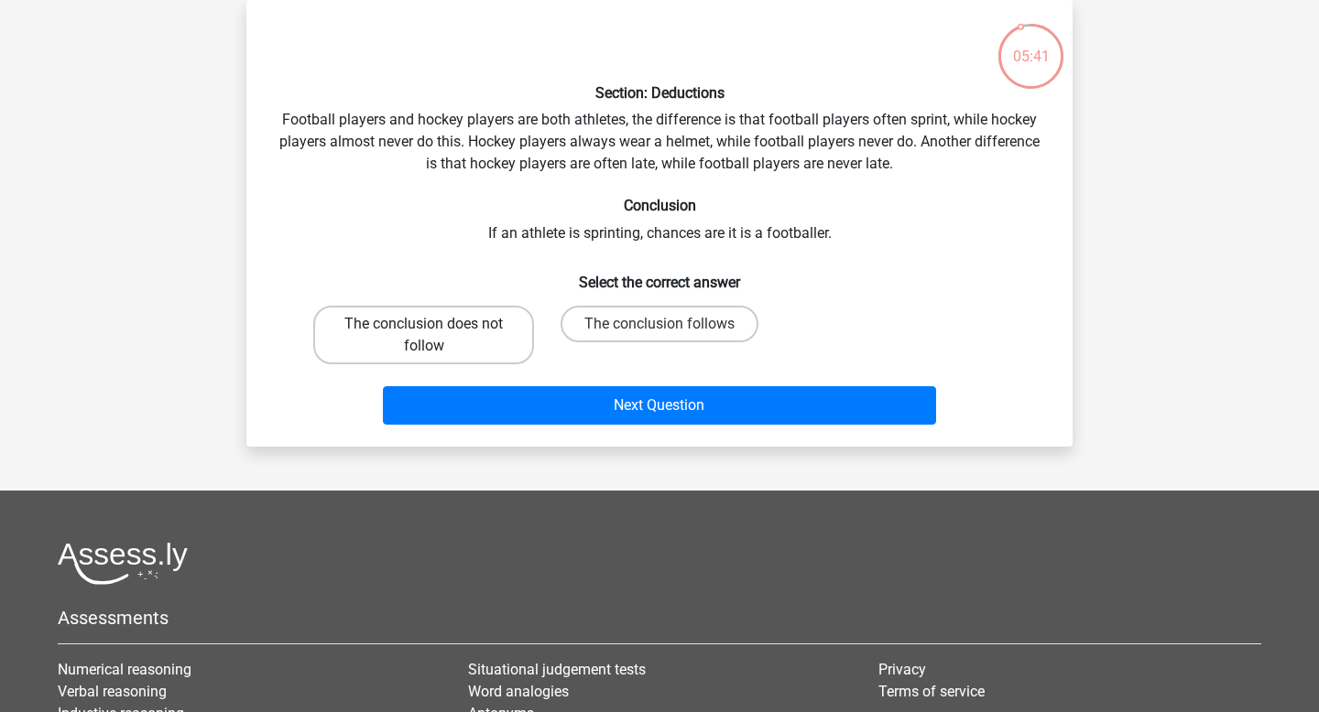
click at [468, 348] on label "The conclusion does not follow" at bounding box center [423, 335] width 221 height 59
click at [436, 336] on input "The conclusion does not follow" at bounding box center [430, 330] width 12 height 12
radio input "true"
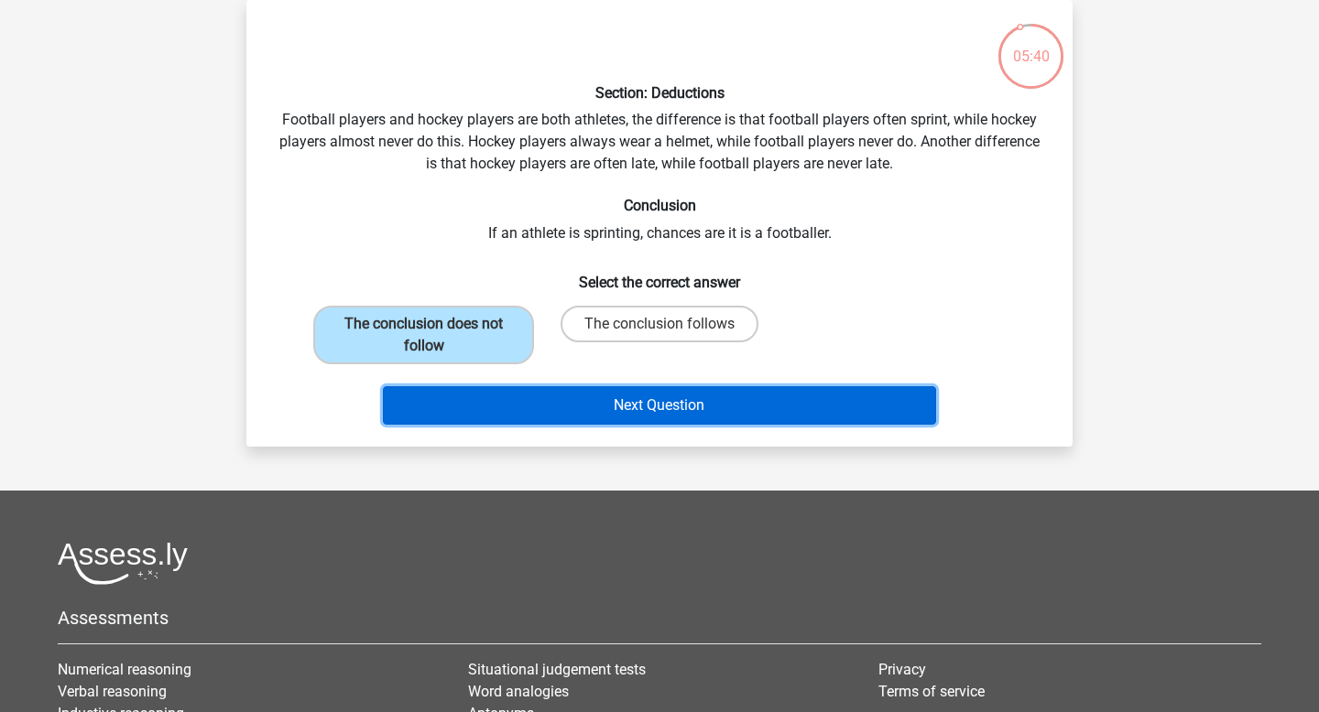
click at [516, 397] on button "Next Question" at bounding box center [660, 405] width 554 height 38
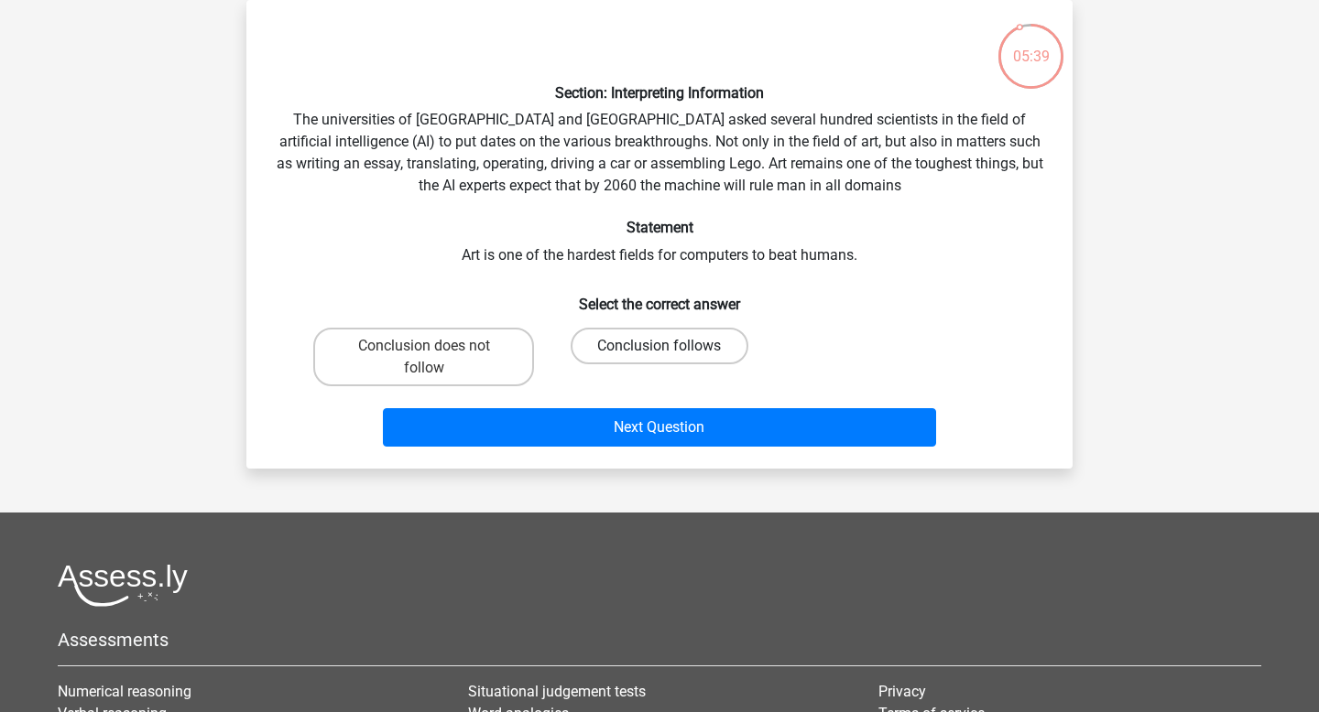
click at [609, 334] on label "Conclusion follows" at bounding box center [659, 346] width 177 height 37
click at [659, 346] on input "Conclusion follows" at bounding box center [665, 352] width 12 height 12
radio input "true"
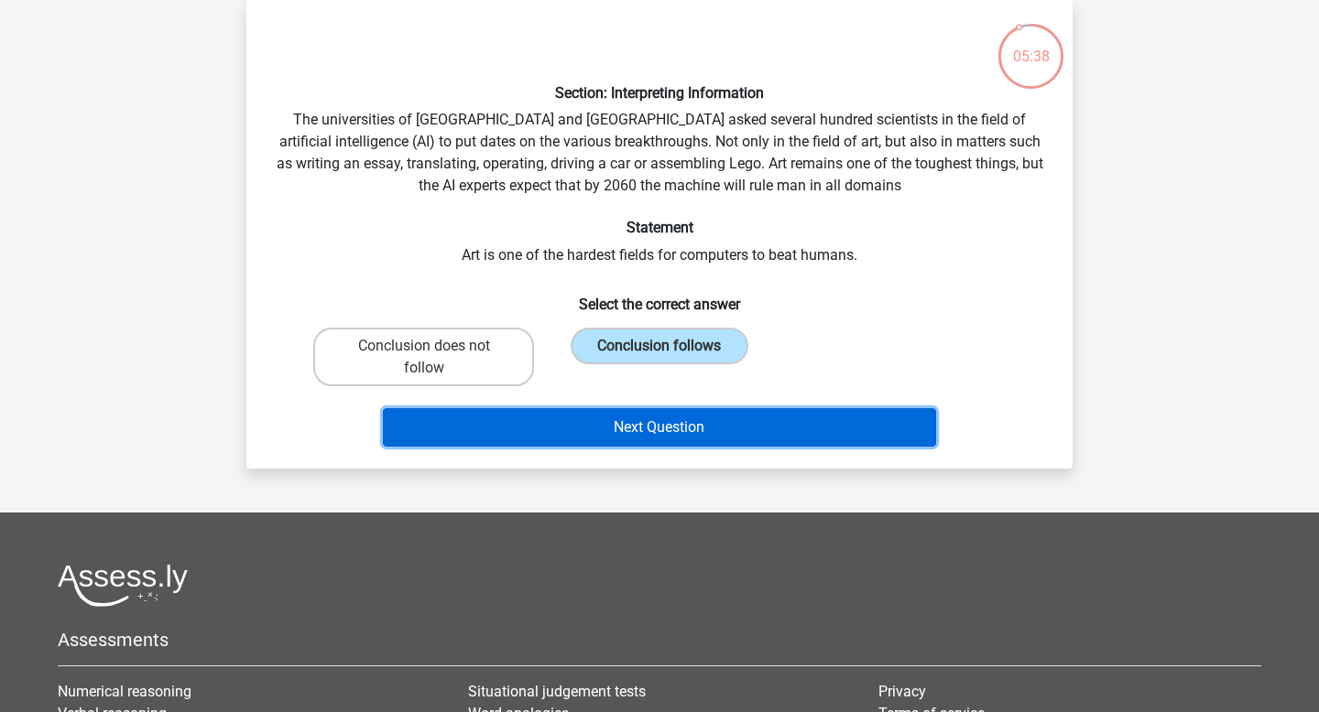
click at [618, 419] on button "Next Question" at bounding box center [660, 427] width 554 height 38
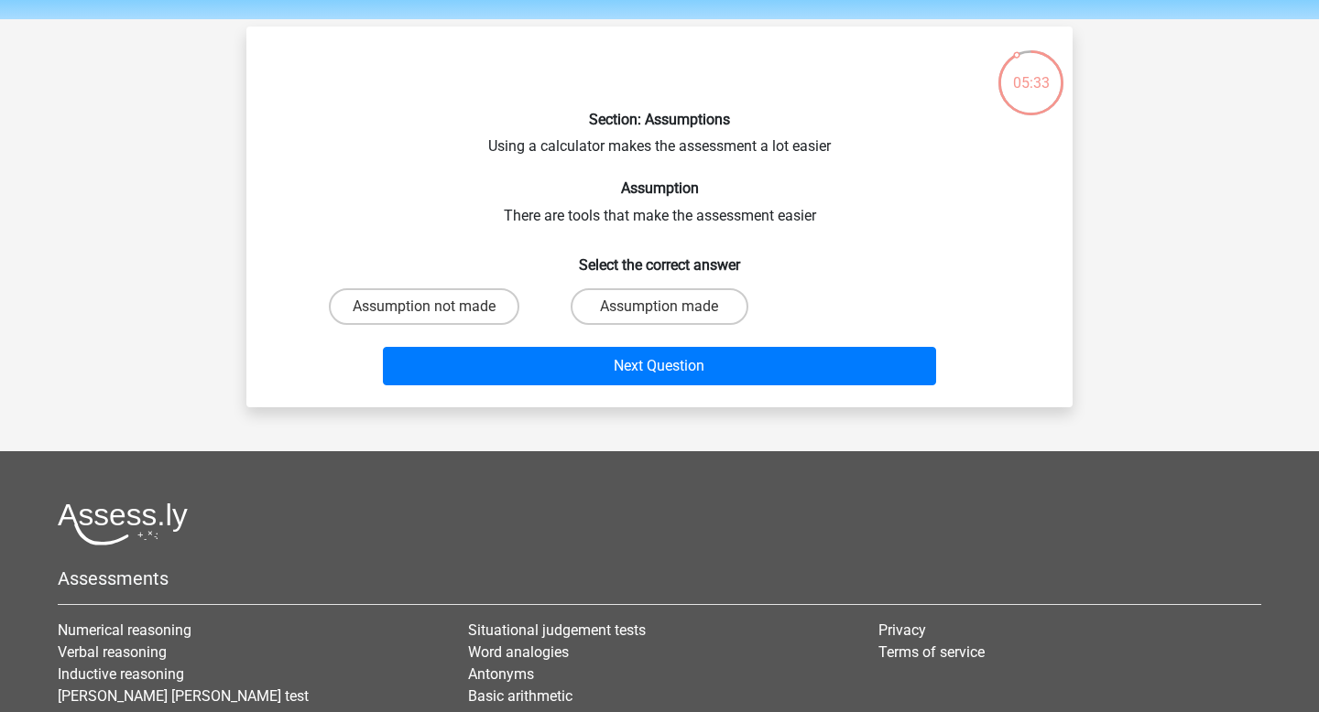
scroll to position [57, 0]
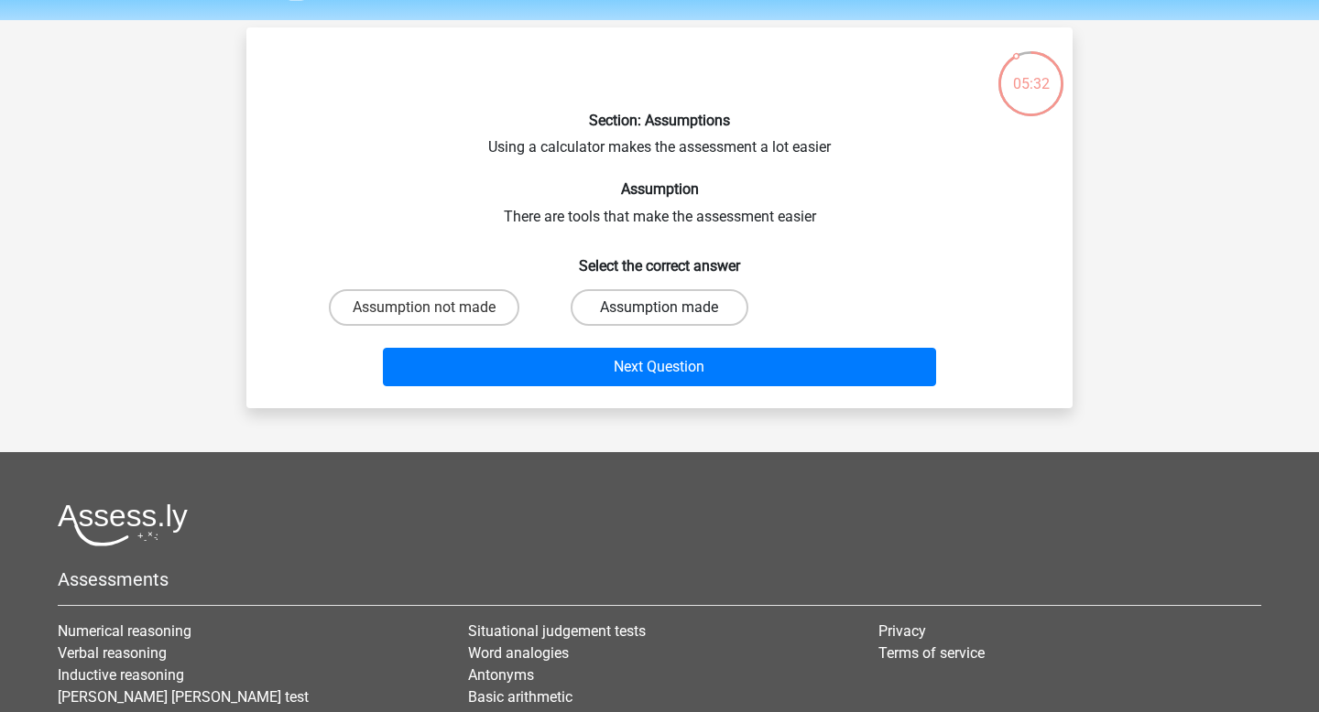
click at [601, 297] on label "Assumption made" at bounding box center [659, 307] width 177 height 37
click at [659, 308] on input "Assumption made" at bounding box center [665, 314] width 12 height 12
radio input "true"
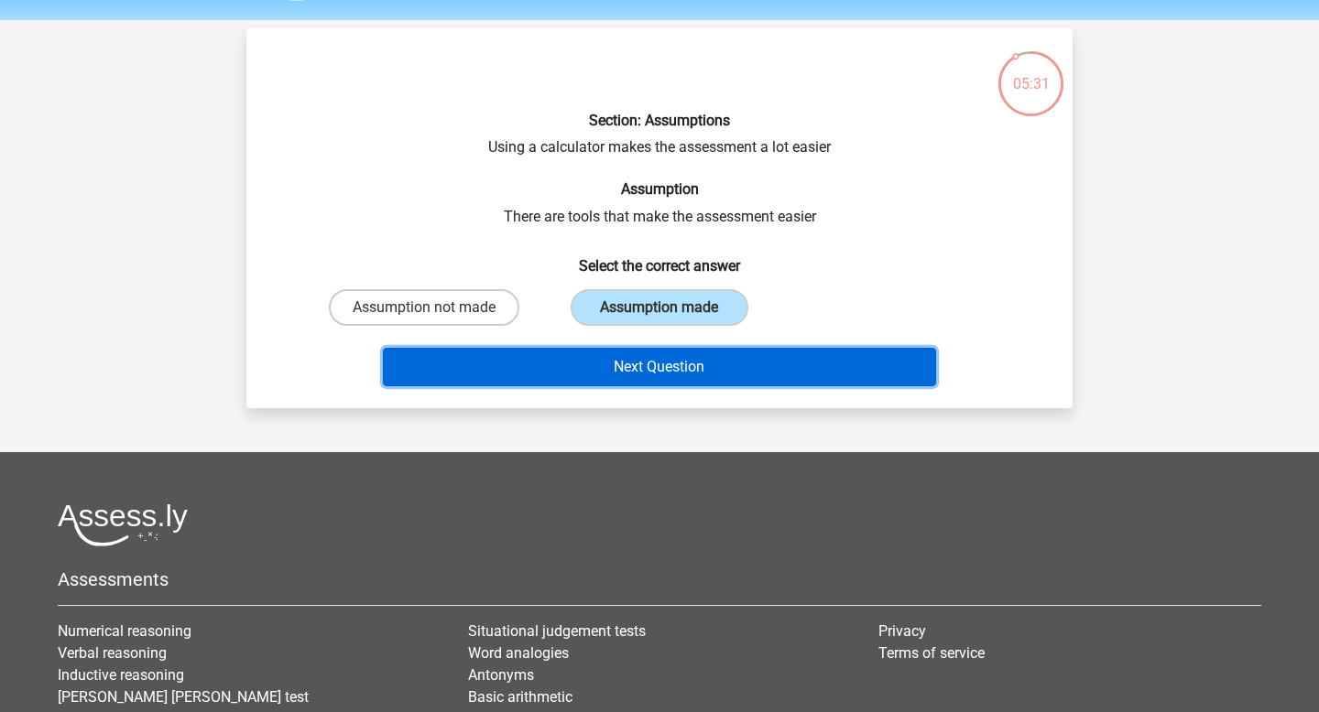
click at [622, 364] on button "Next Question" at bounding box center [660, 367] width 554 height 38
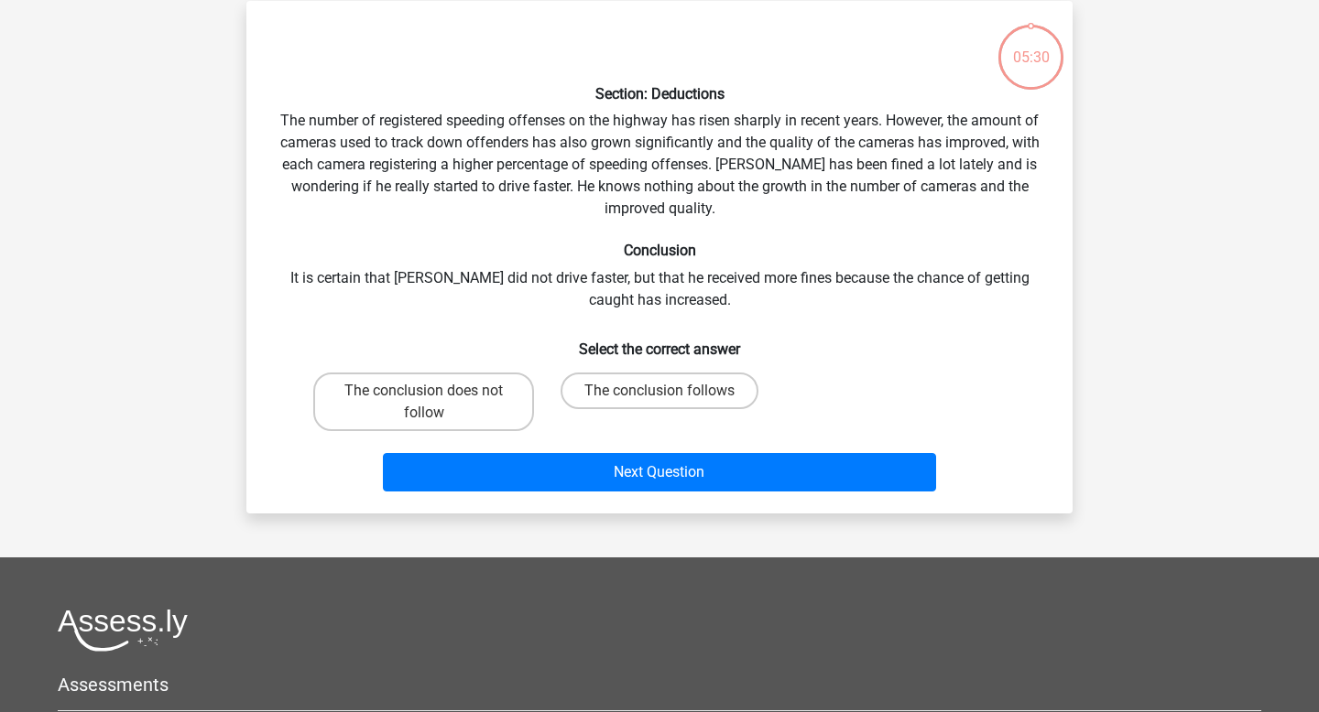
scroll to position [84, 0]
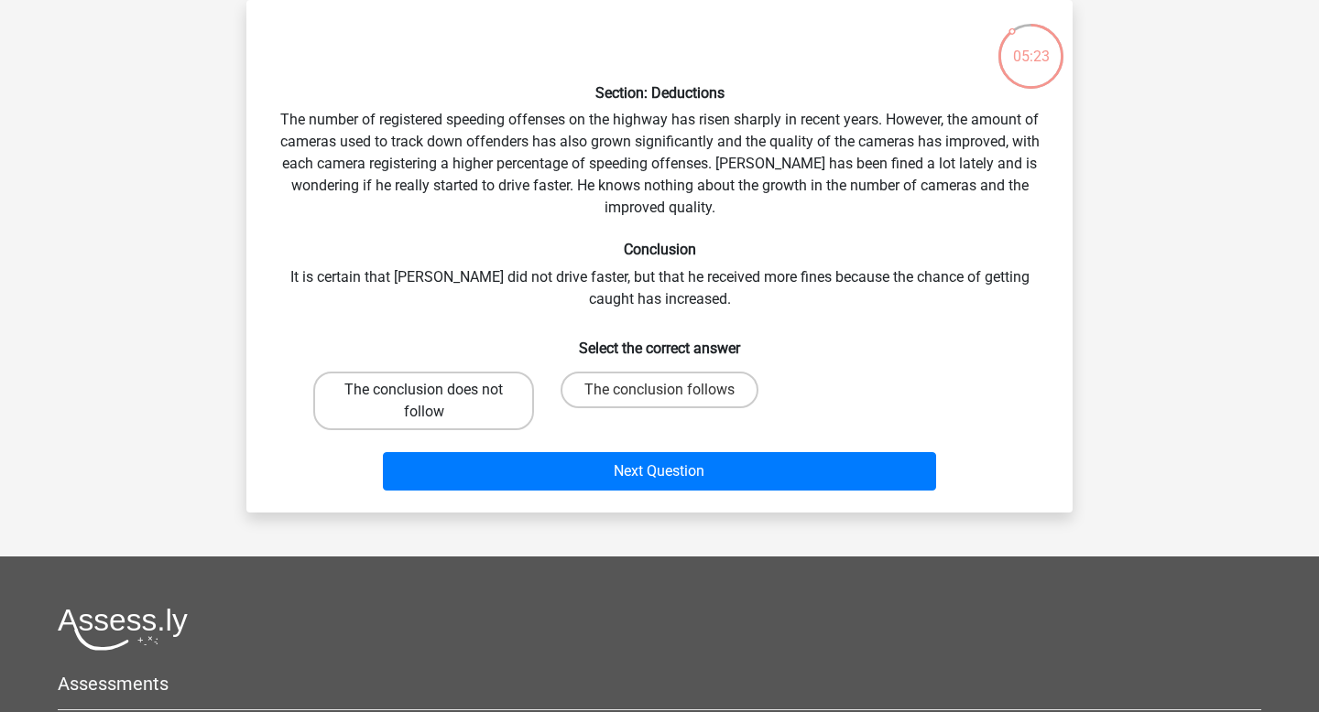
click at [448, 407] on label "The conclusion does not follow" at bounding box center [423, 401] width 221 height 59
click at [436, 402] on input "The conclusion does not follow" at bounding box center [430, 396] width 12 height 12
radio input "true"
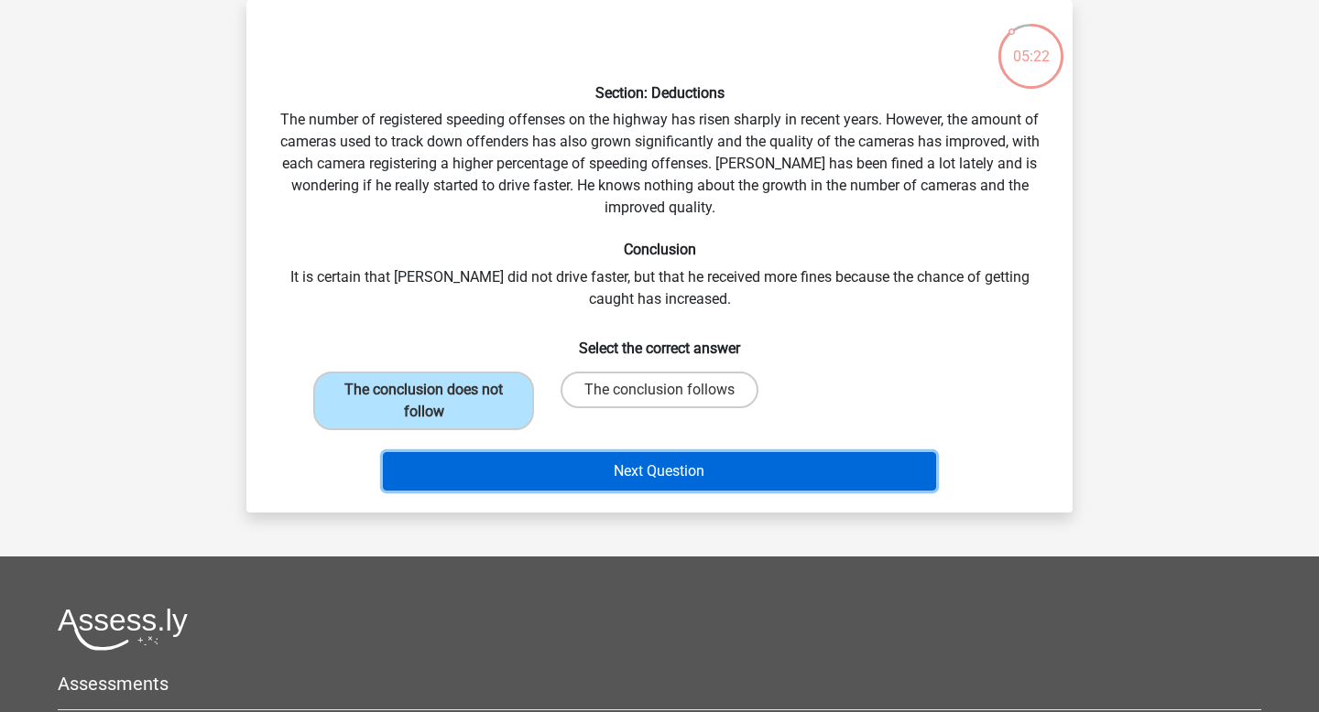
click at [609, 474] on button "Next Question" at bounding box center [660, 471] width 554 height 38
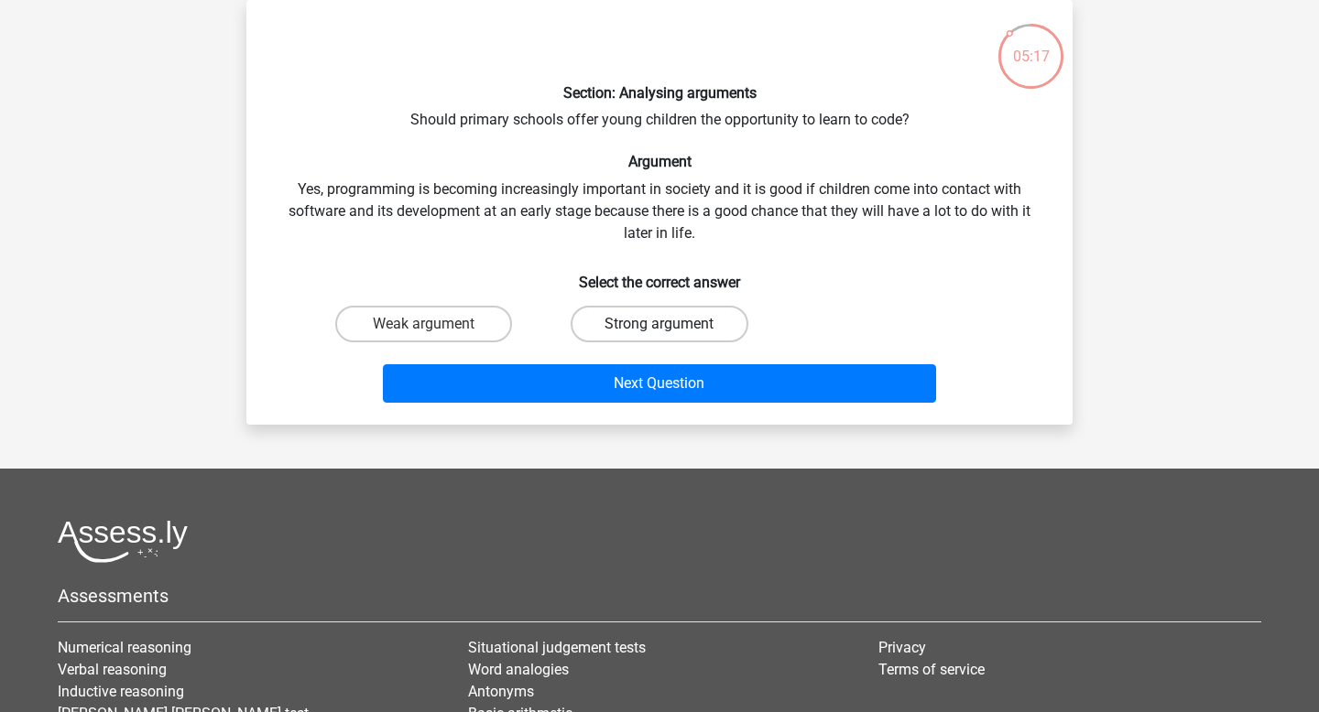
click at [622, 318] on label "Strong argument" at bounding box center [659, 324] width 177 height 37
click at [659, 324] on input "Strong argument" at bounding box center [665, 330] width 12 height 12
radio input "true"
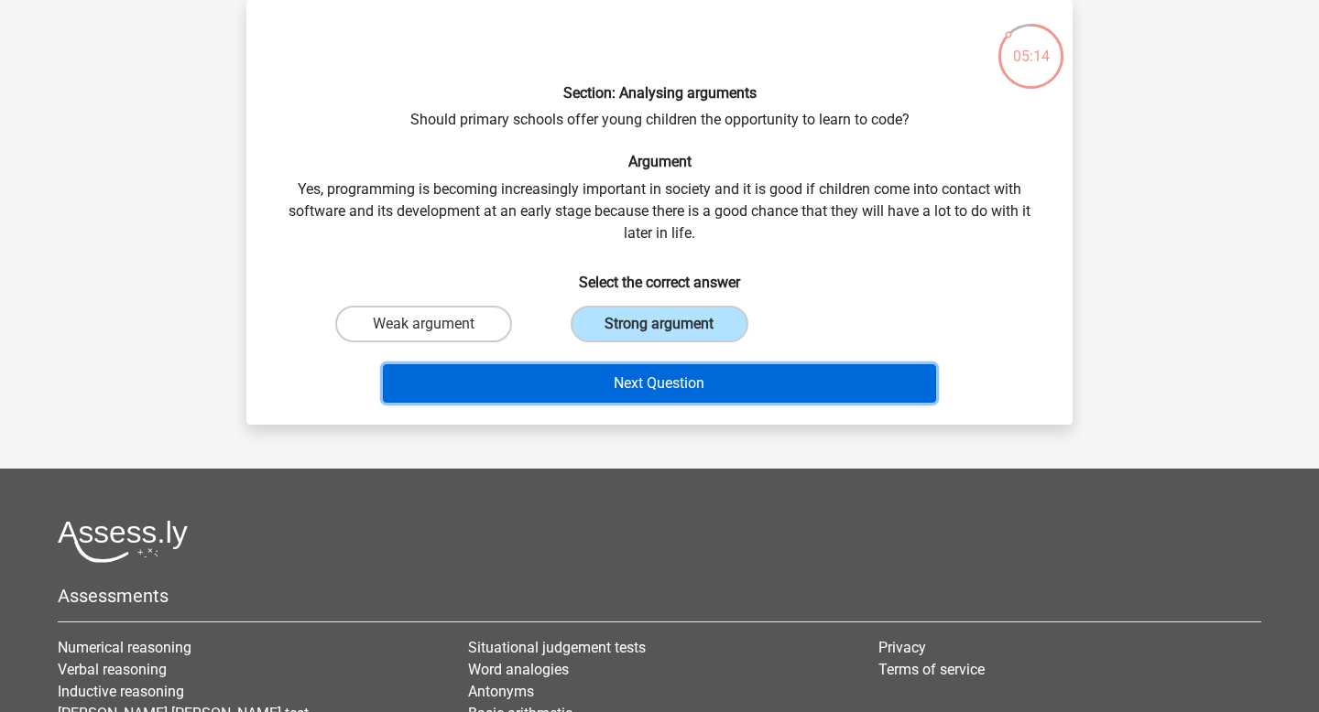
click at [619, 382] on button "Next Question" at bounding box center [660, 383] width 554 height 38
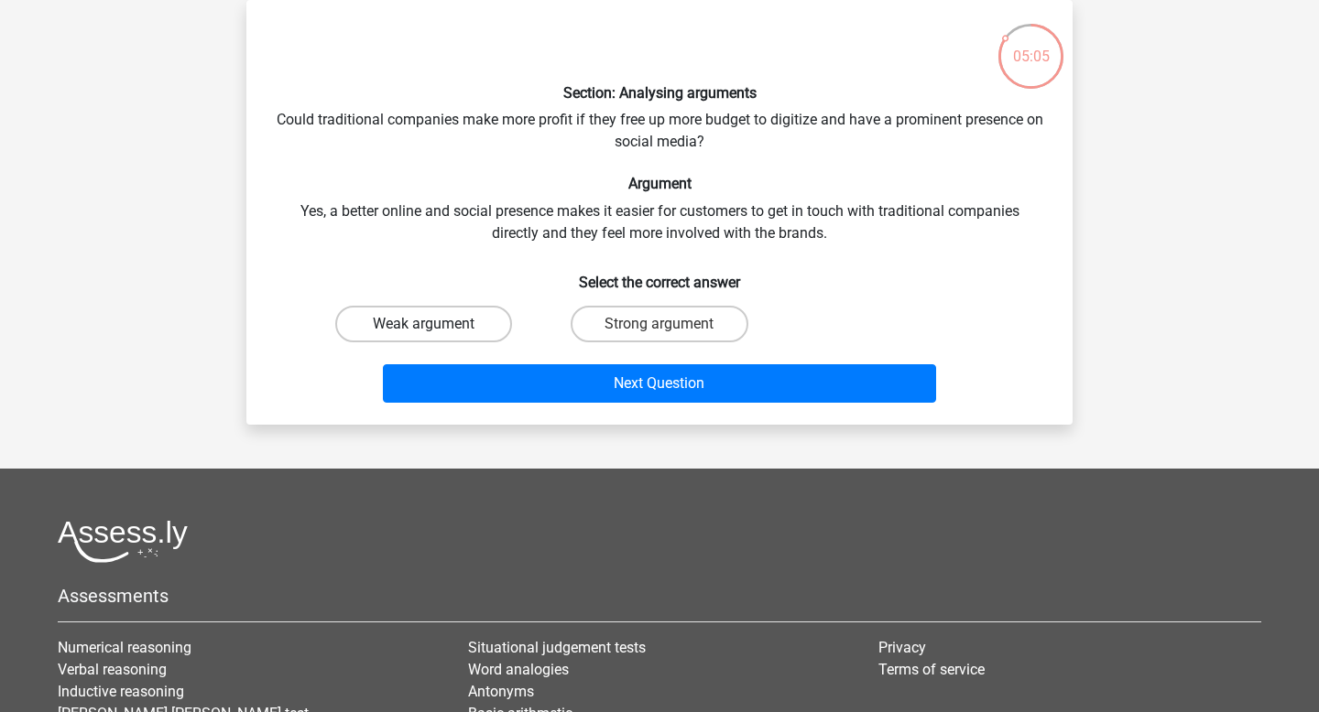
click at [485, 321] on label "Weak argument" at bounding box center [423, 324] width 177 height 37
click at [436, 324] on input "Weak argument" at bounding box center [430, 330] width 12 height 12
radio input "true"
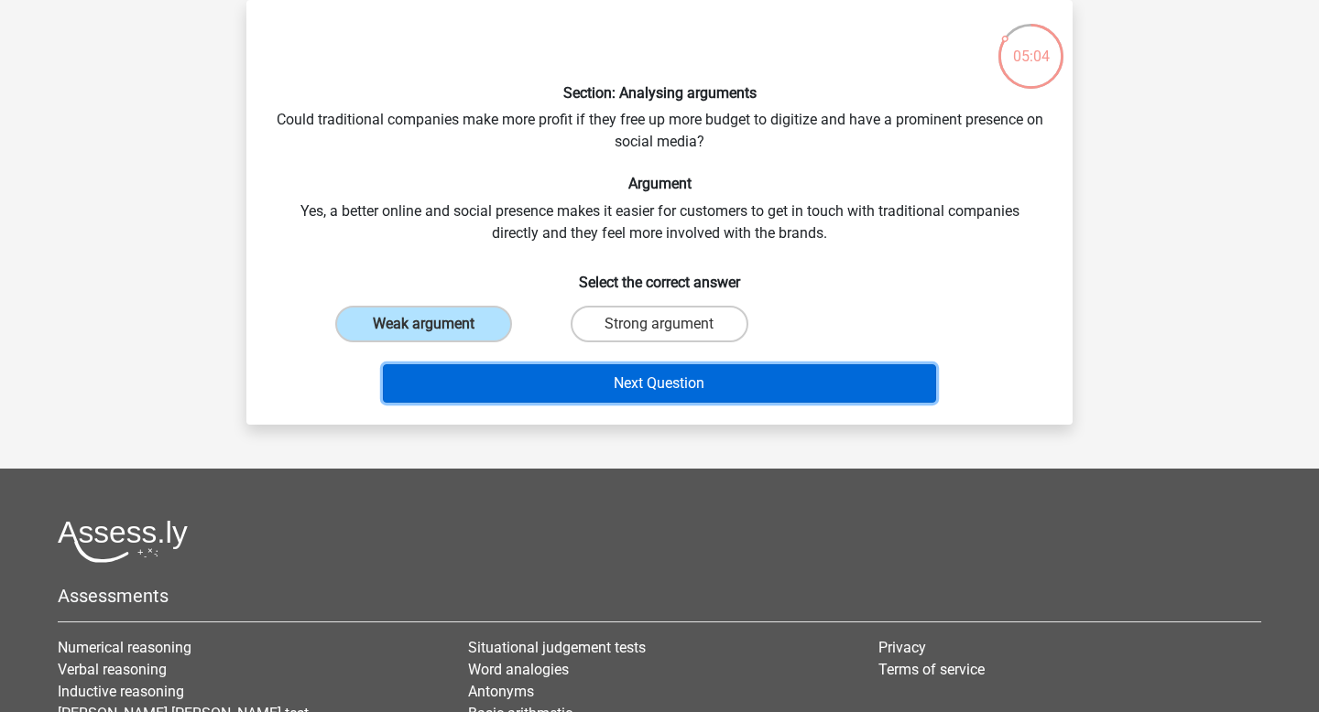
click at [575, 380] on button "Next Question" at bounding box center [660, 383] width 554 height 38
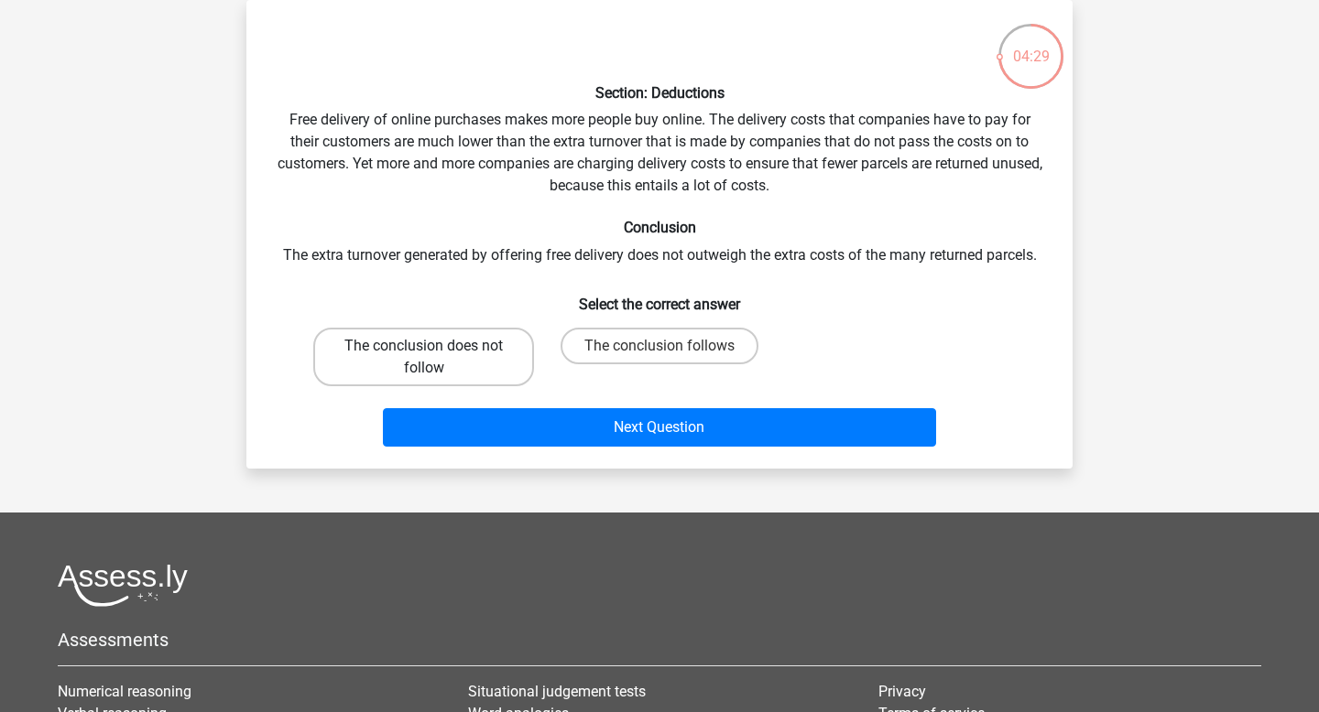
click at [438, 374] on label "The conclusion does not follow" at bounding box center [423, 357] width 221 height 59
click at [436, 358] on input "The conclusion does not follow" at bounding box center [430, 352] width 12 height 12
radio input "true"
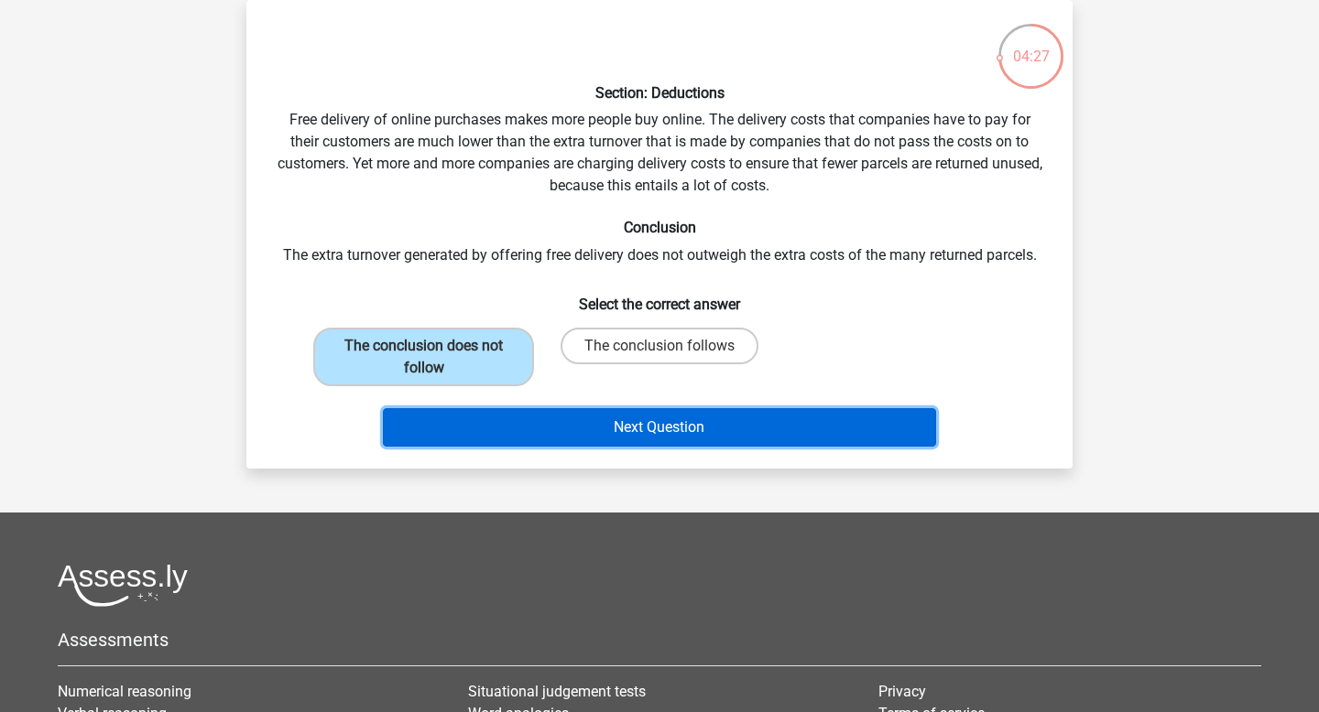
click at [607, 428] on button "Next Question" at bounding box center [660, 427] width 554 height 38
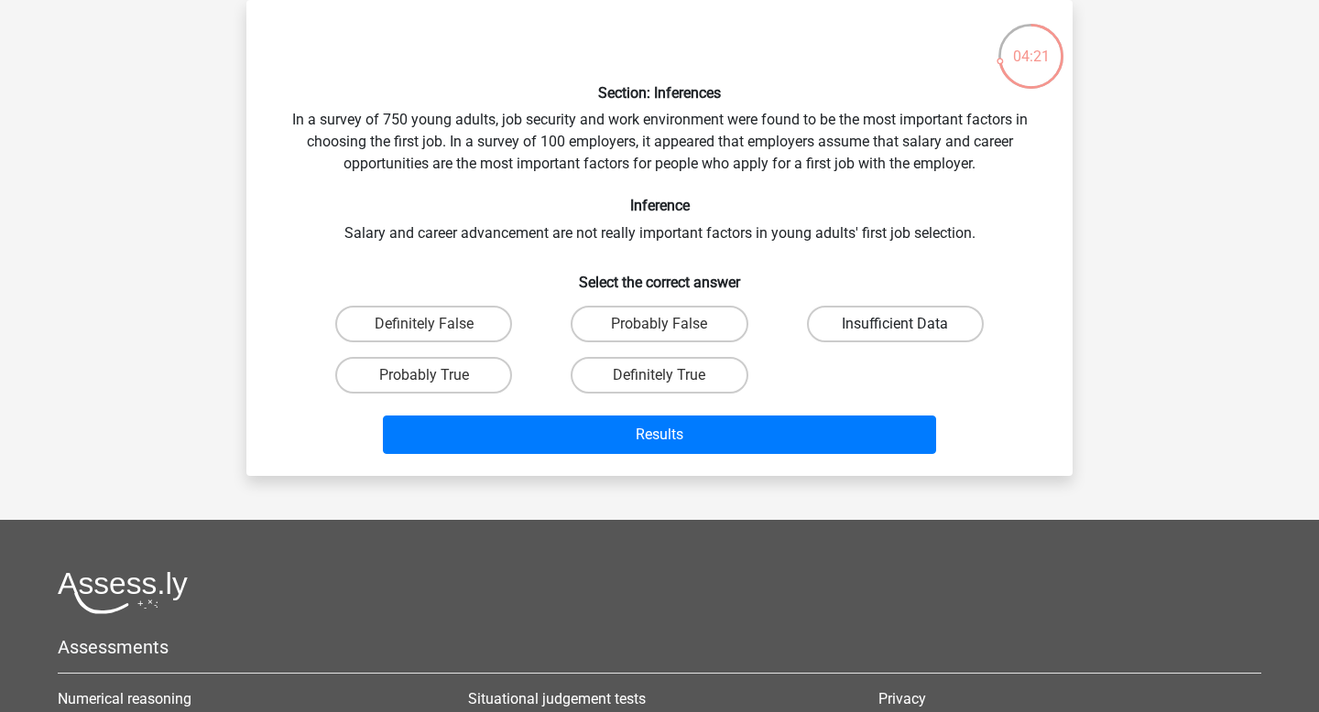
click at [847, 325] on label "Insufficient Data" at bounding box center [895, 324] width 177 height 37
click at [895, 325] on input "Insufficient Data" at bounding box center [901, 330] width 12 height 12
radio input "true"
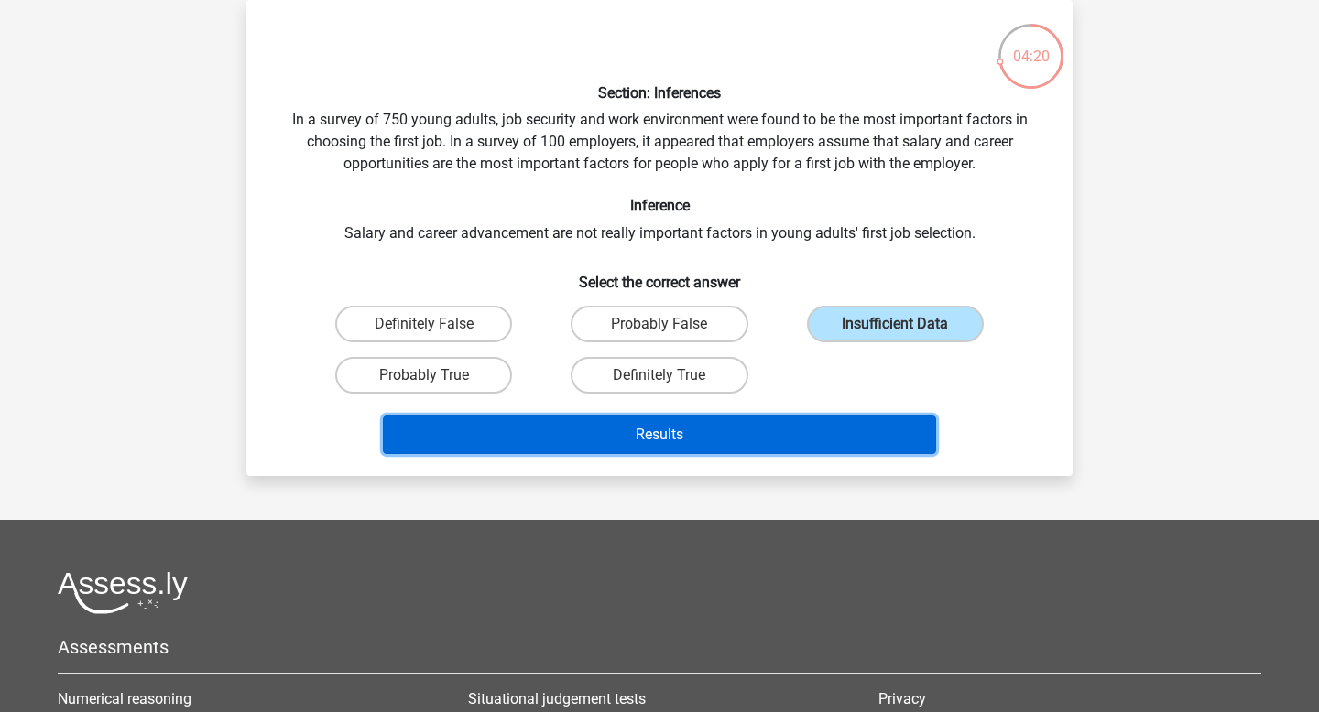
click at [763, 431] on button "Results" at bounding box center [660, 435] width 554 height 38
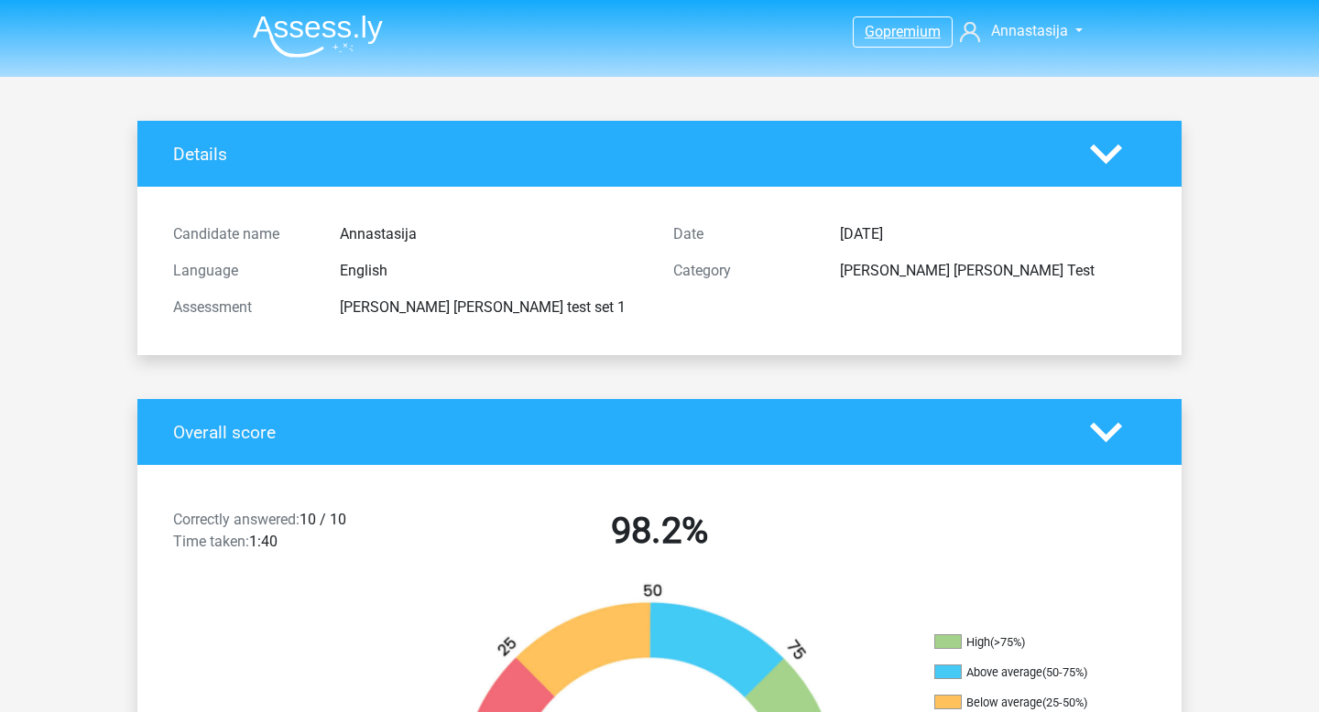
click at [883, 43] on link "Go premium" at bounding box center [902, 31] width 98 height 25
